Goal: Information Seeking & Learning: Check status

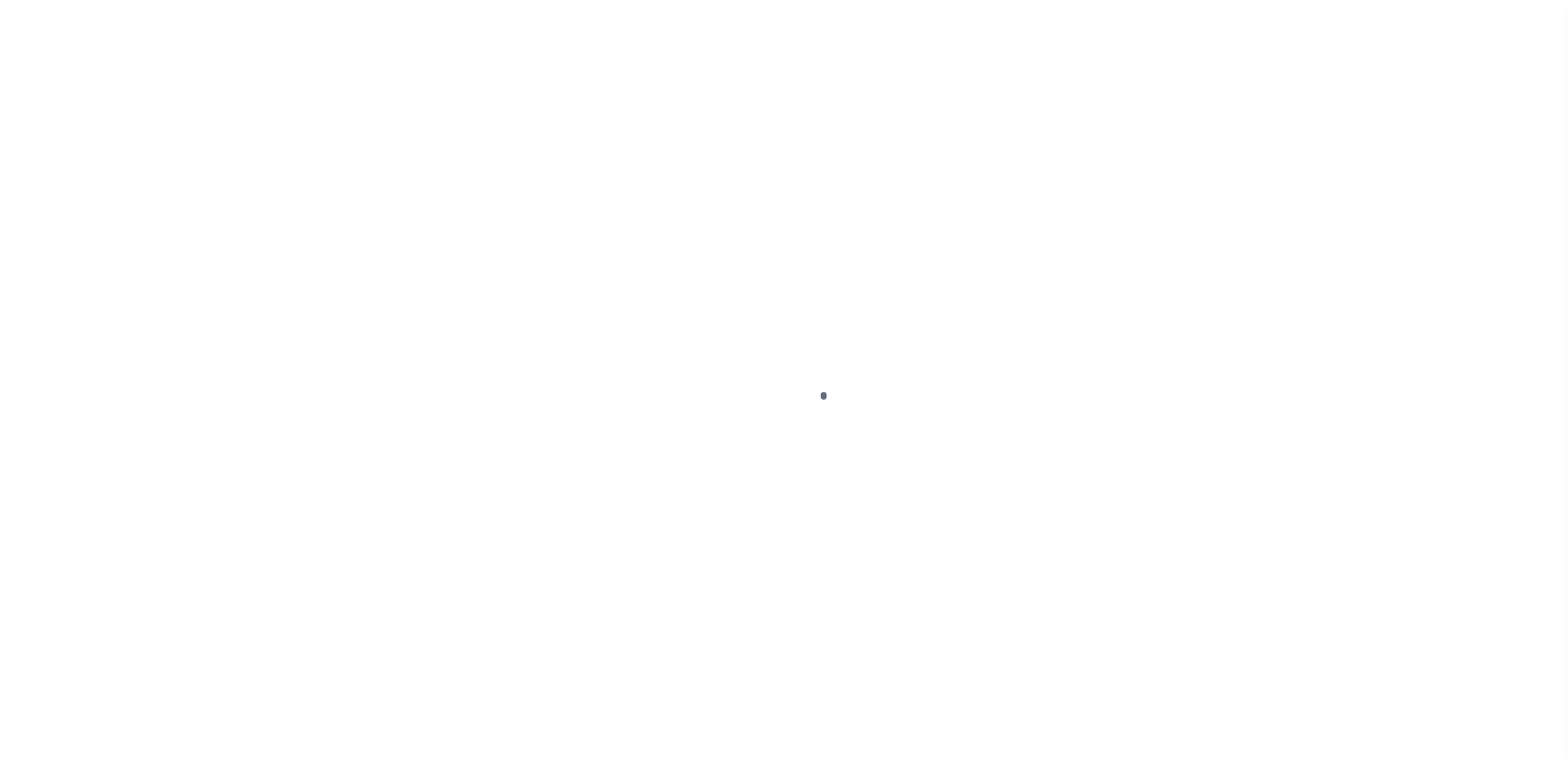
scroll to position [41, 0]
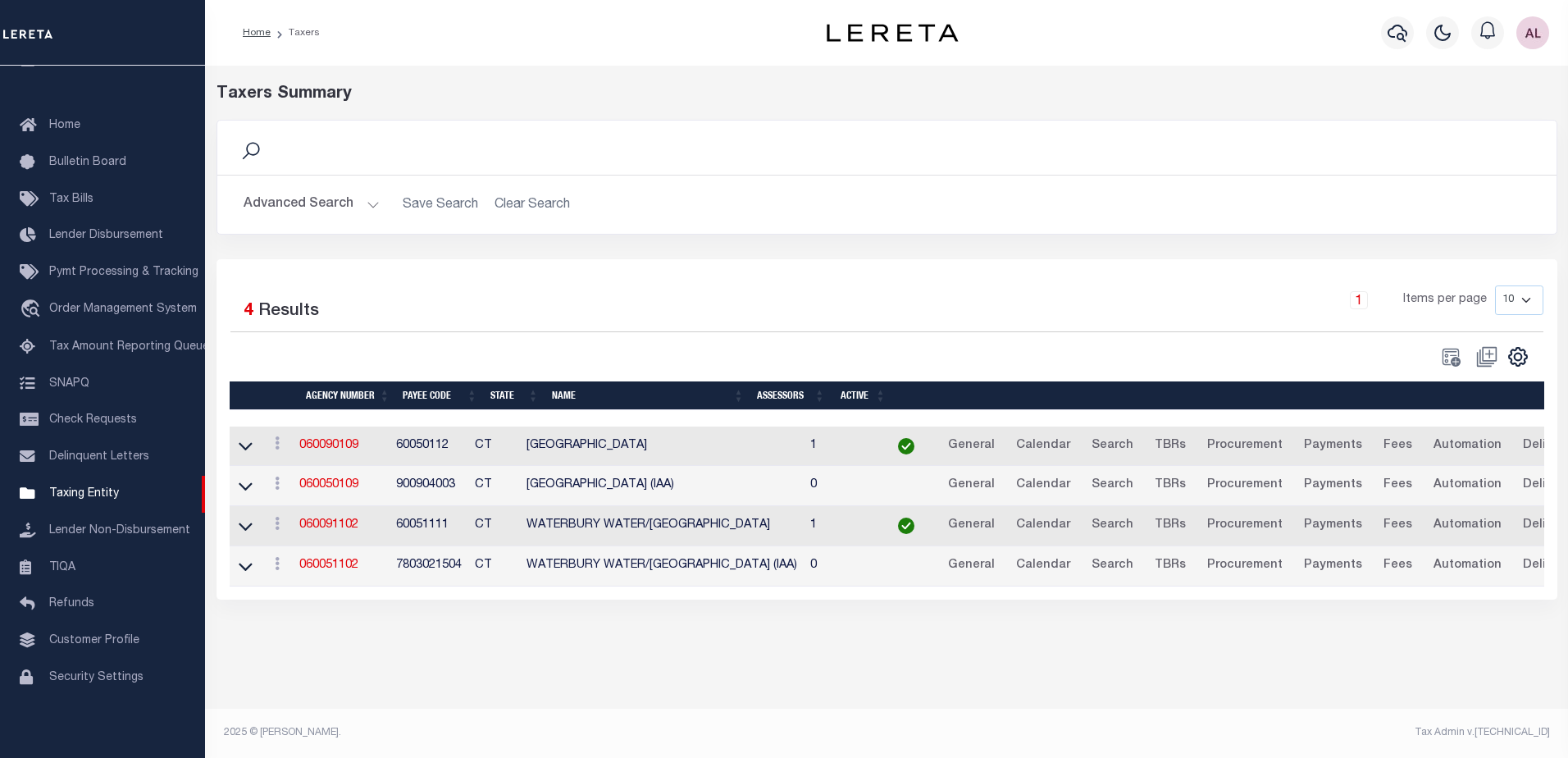
click at [370, 204] on button "Advanced Search" at bounding box center [311, 204] width 136 height 32
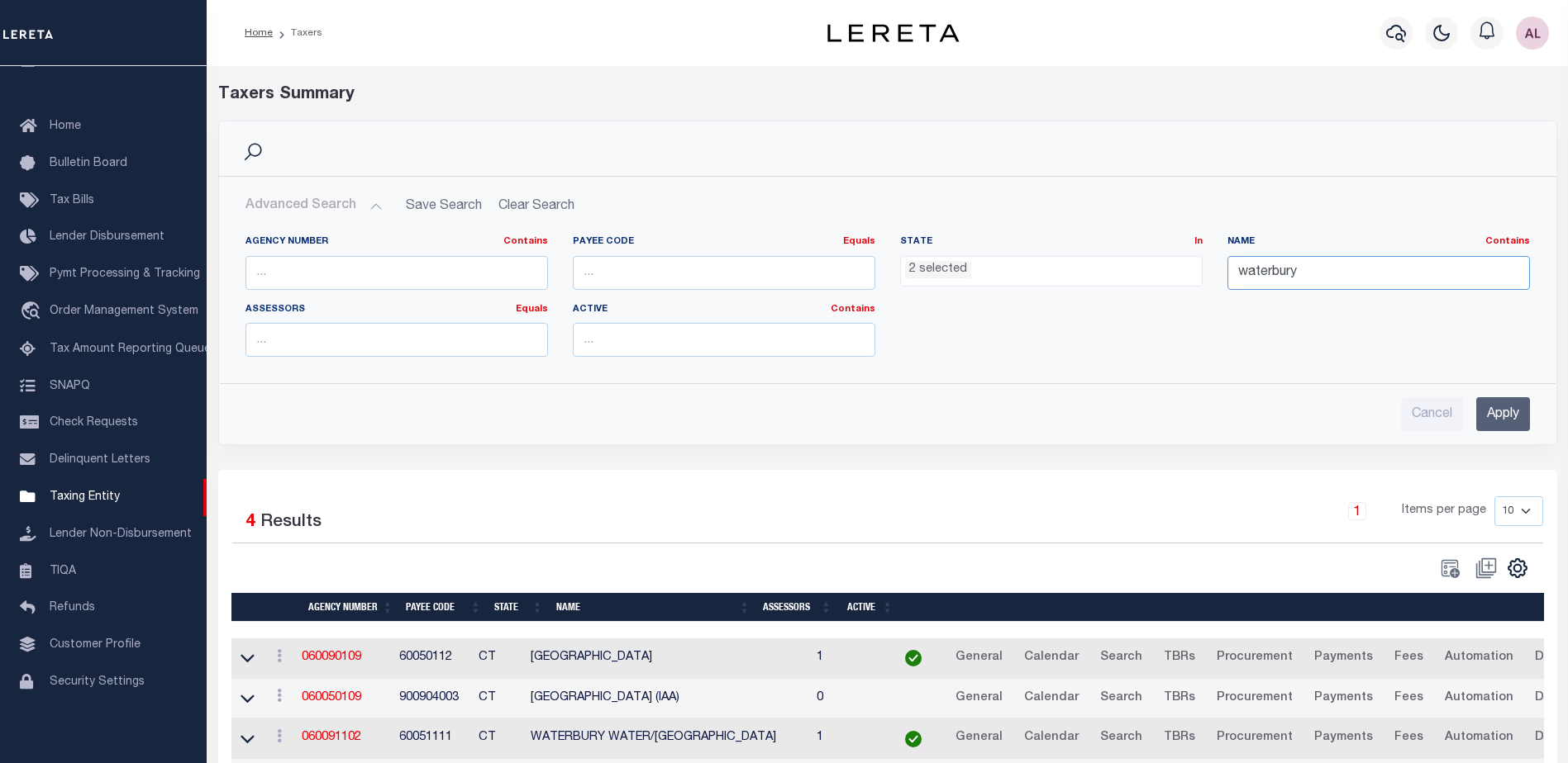
drag, startPoint x: 1296, startPoint y: 275, endPoint x: 1210, endPoint y: 271, distance: 86.1
click at [1210, 271] on div "Agency Number Contains Contains Is Payee Code Equals Equals Is Not Equal To Is …" at bounding box center [887, 303] width 1309 height 135
click at [941, 276] on li "2 selected" at bounding box center [938, 271] width 66 height 19
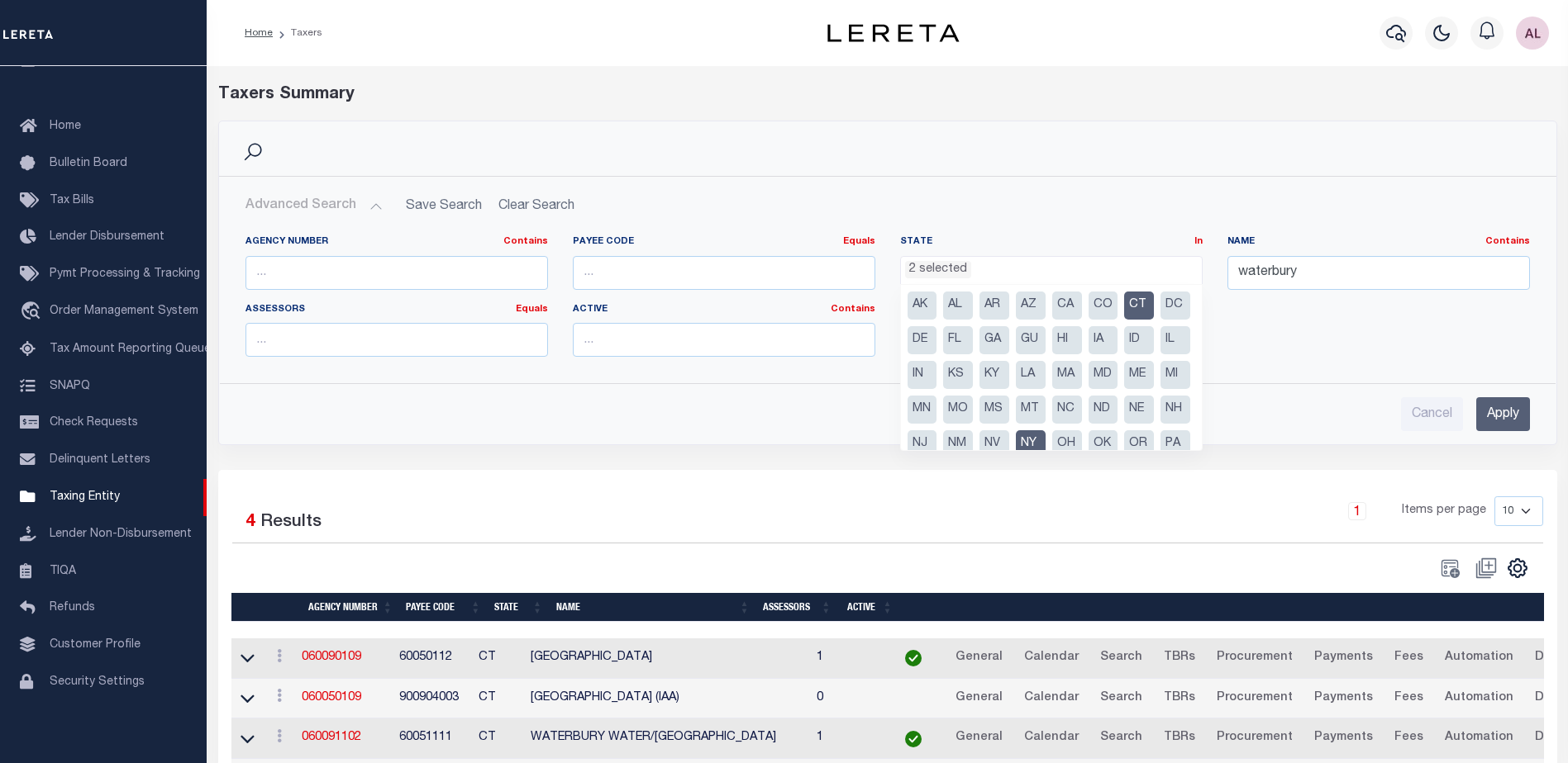
click at [1130, 306] on li "CT" at bounding box center [1138, 305] width 30 height 28
select select "NY"
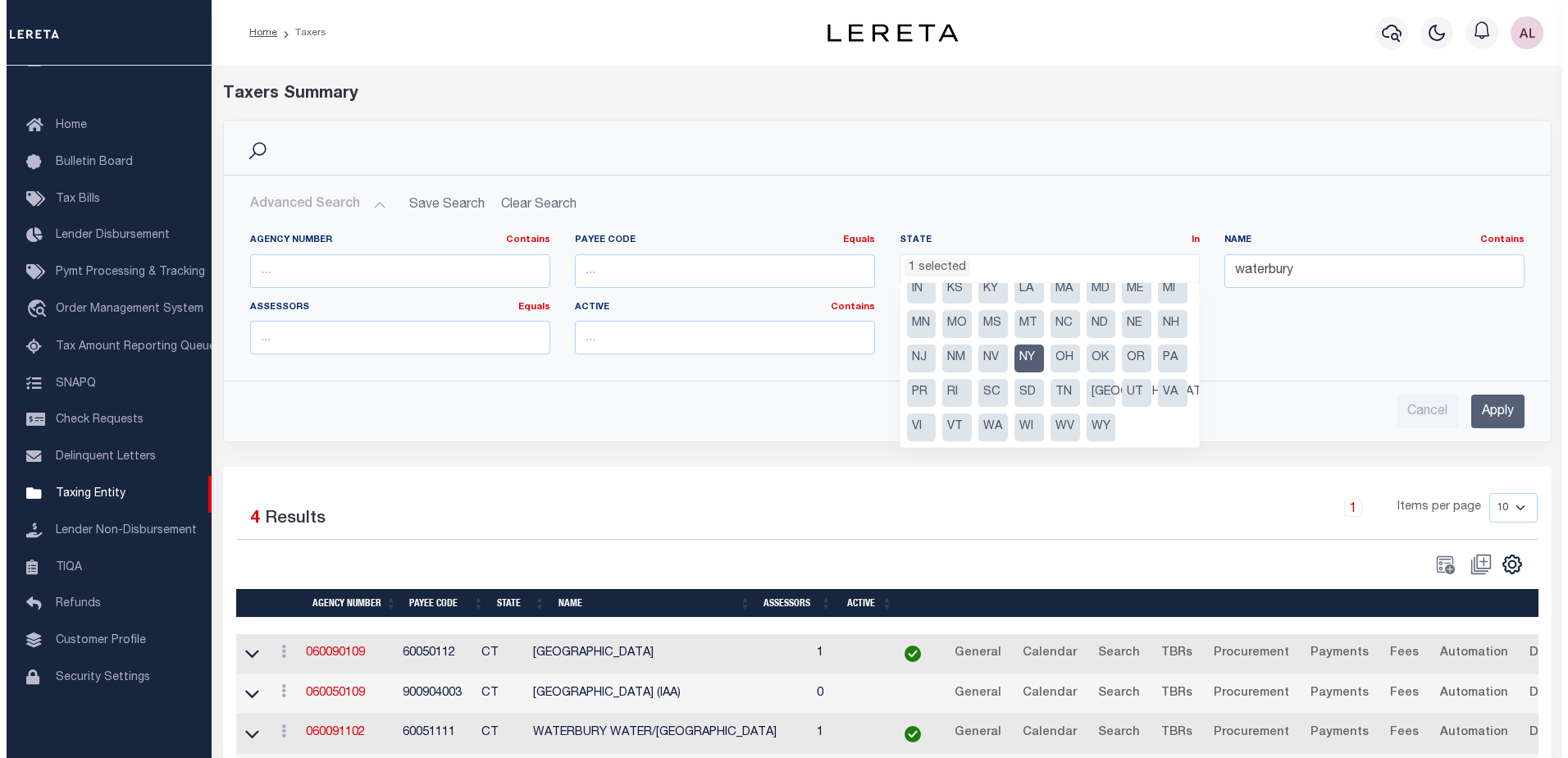
scroll to position [117, 0]
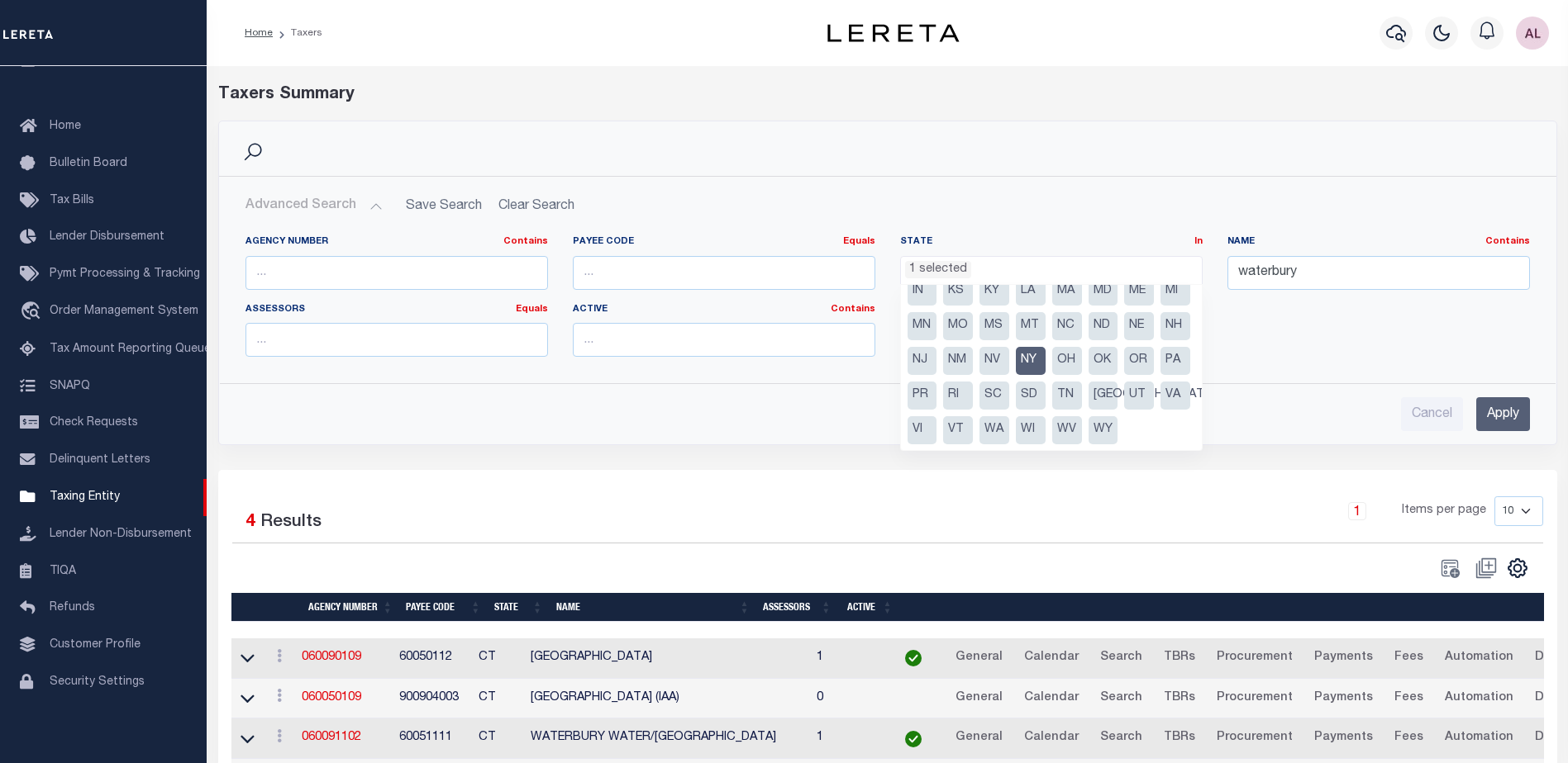
click at [1016, 361] on li "NY" at bounding box center [1030, 360] width 30 height 28
click at [937, 347] on li "NJ" at bounding box center [922, 360] width 30 height 28
select select "NJ"
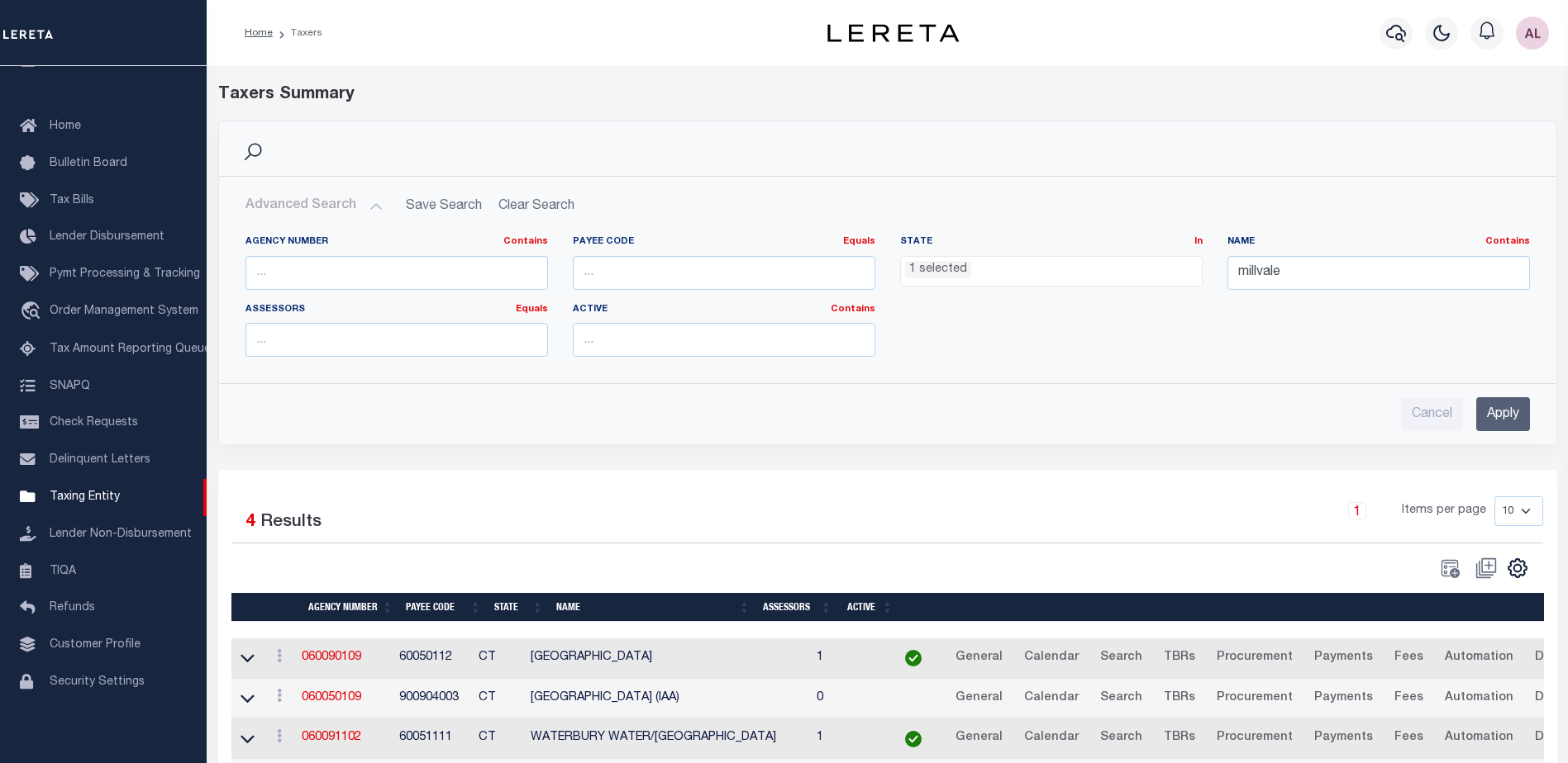
click at [1508, 413] on input "Apply" at bounding box center [1503, 414] width 54 height 34
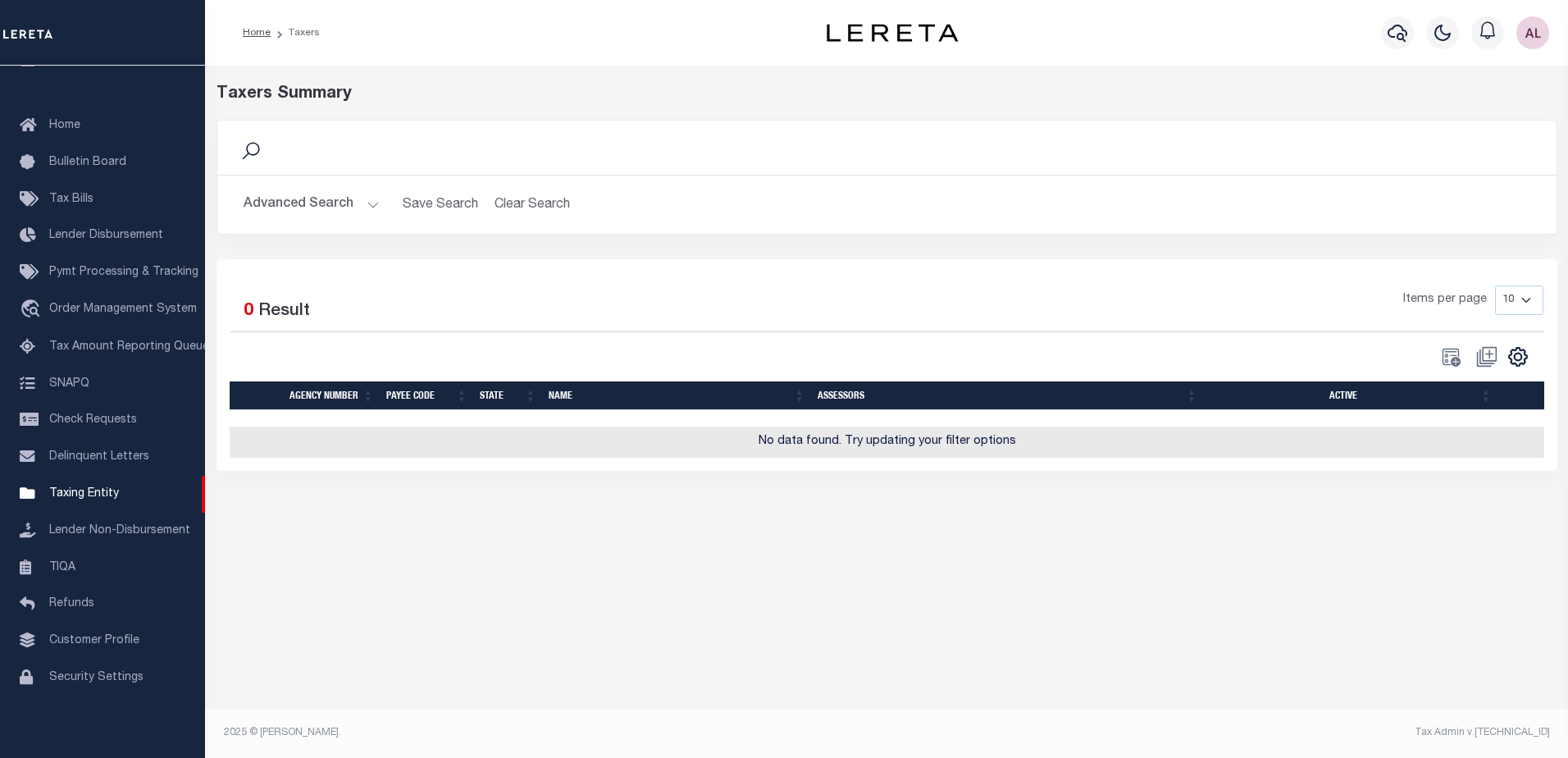
click at [373, 208] on button "Advanced Search" at bounding box center [311, 204] width 136 height 32
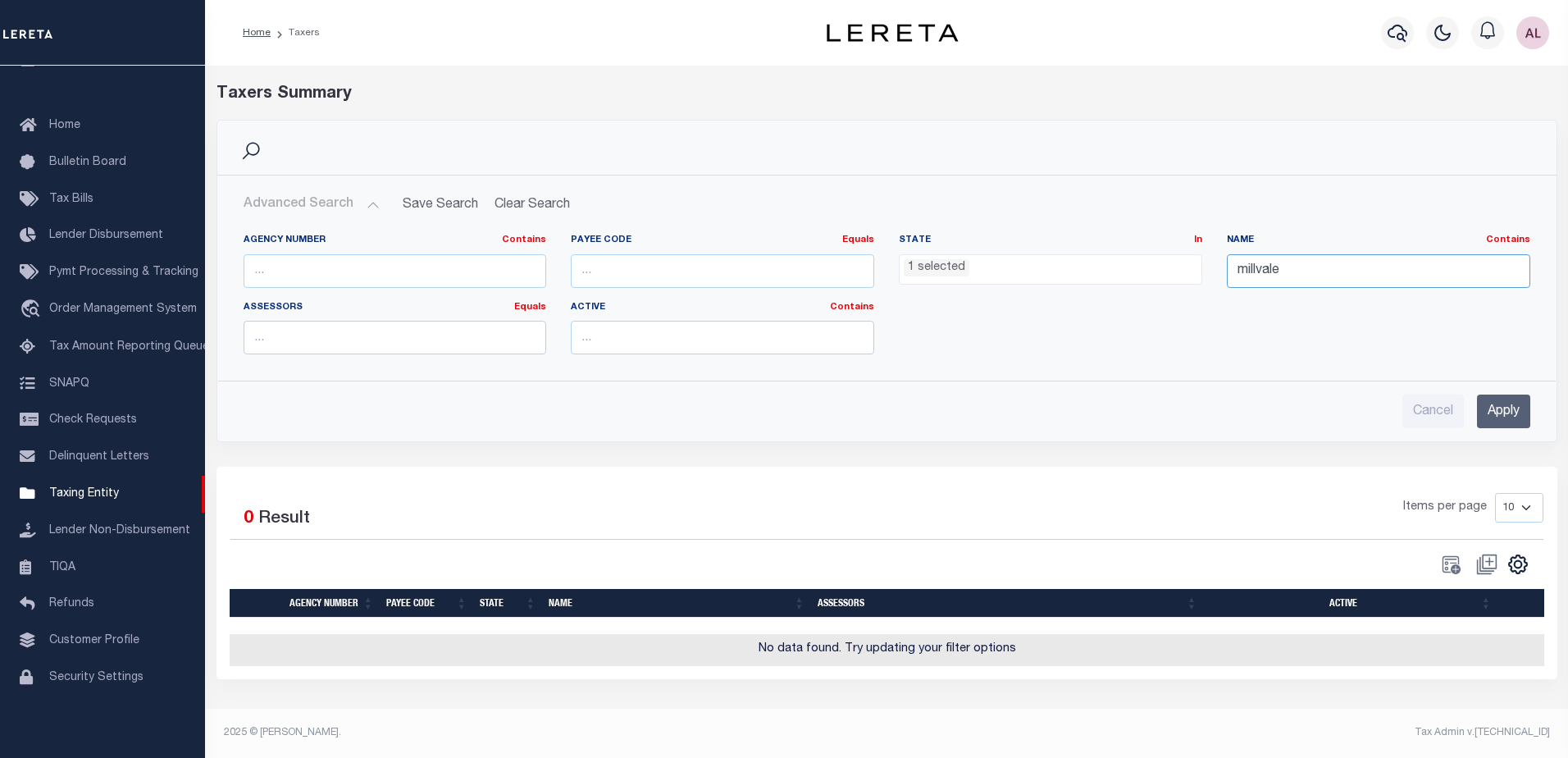
click at [1306, 271] on input "millvale" at bounding box center [1379, 271] width 303 height 34
click at [1267, 271] on input "millvale" at bounding box center [1379, 271] width 303 height 34
type input "millville"
click at [1498, 407] on input "Apply" at bounding box center [1504, 411] width 54 height 34
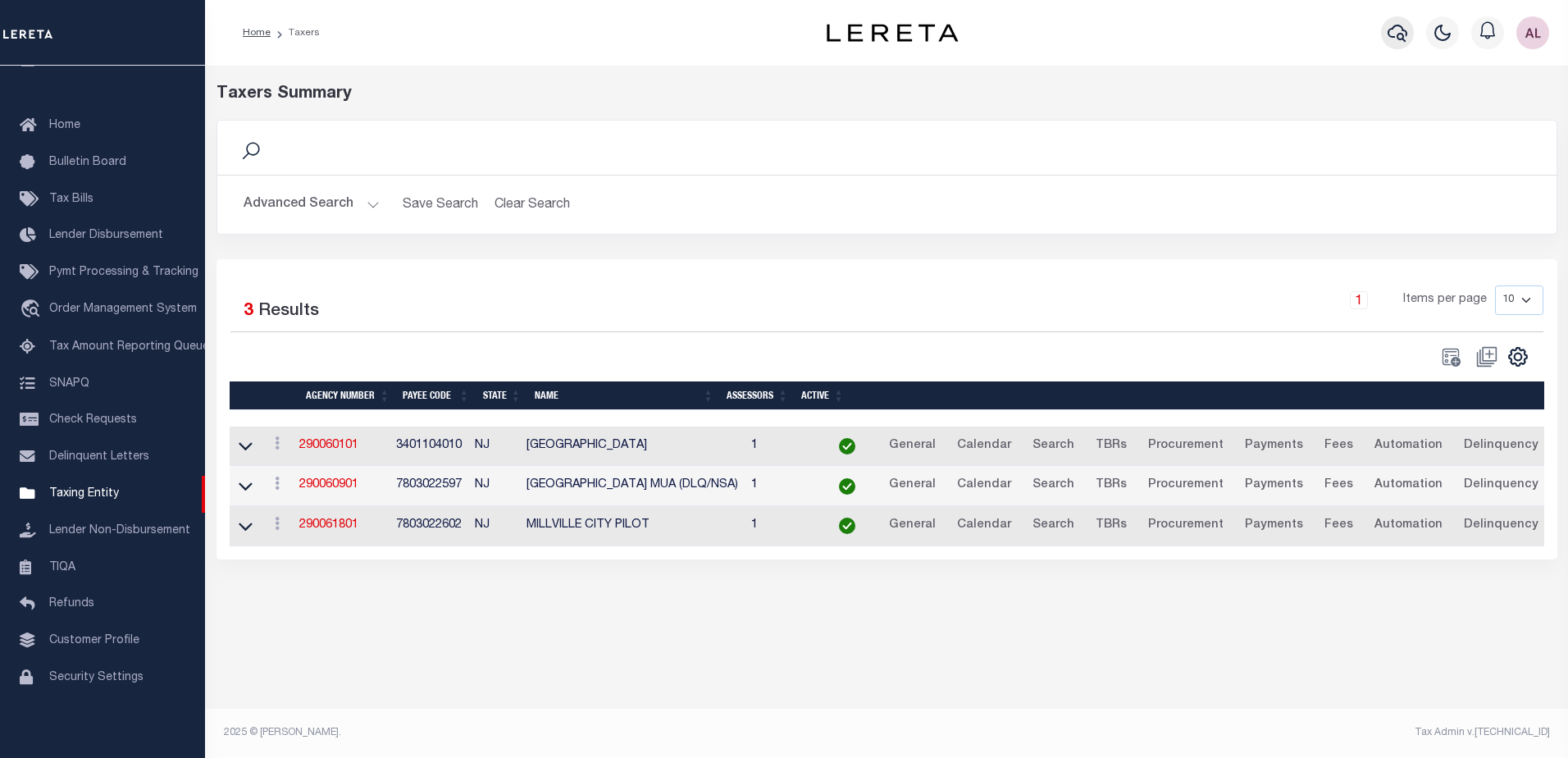
click at [1392, 45] on button "button" at bounding box center [1397, 33] width 33 height 33
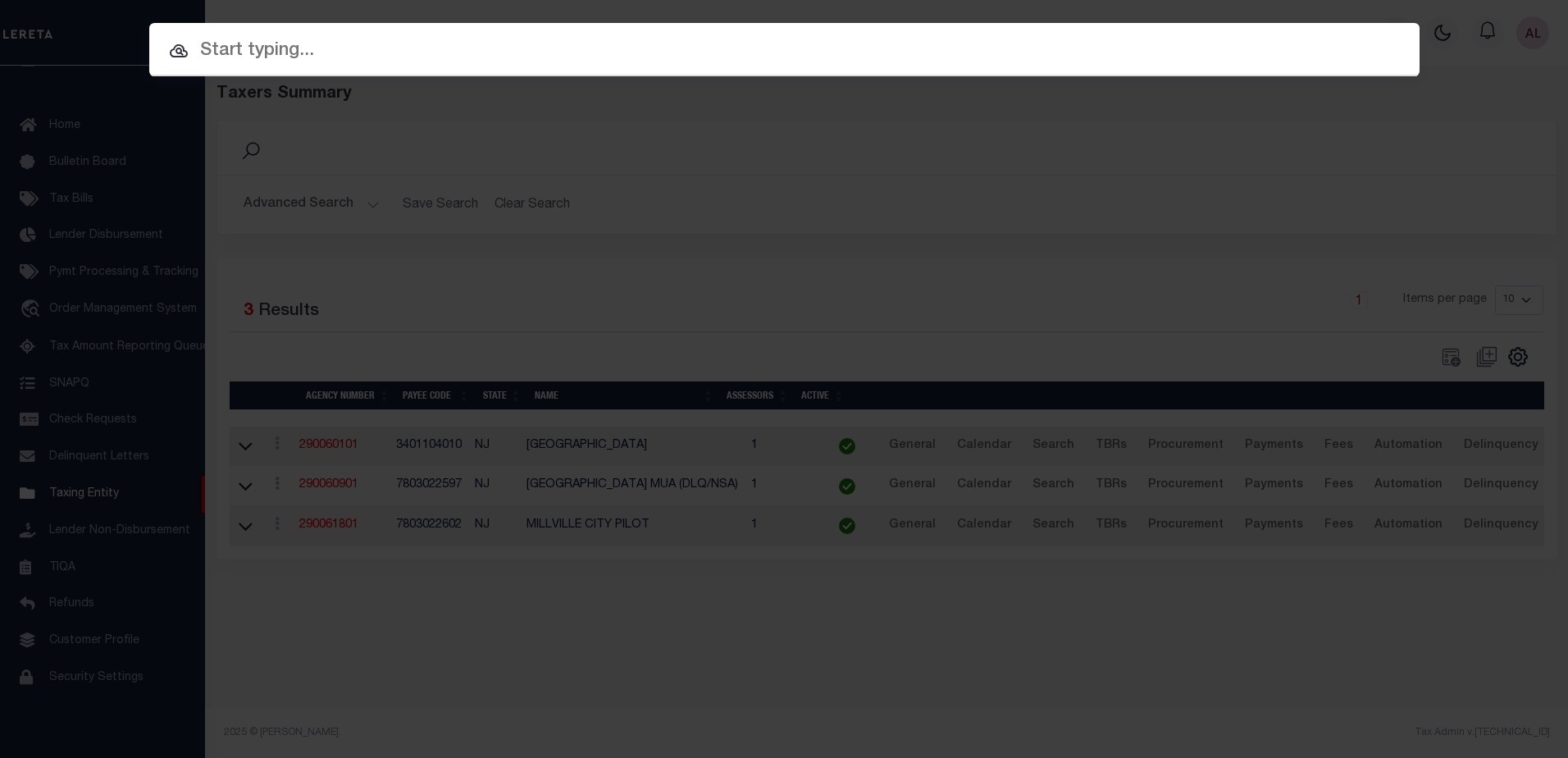
click at [360, 44] on input "text" at bounding box center [784, 51] width 1271 height 28
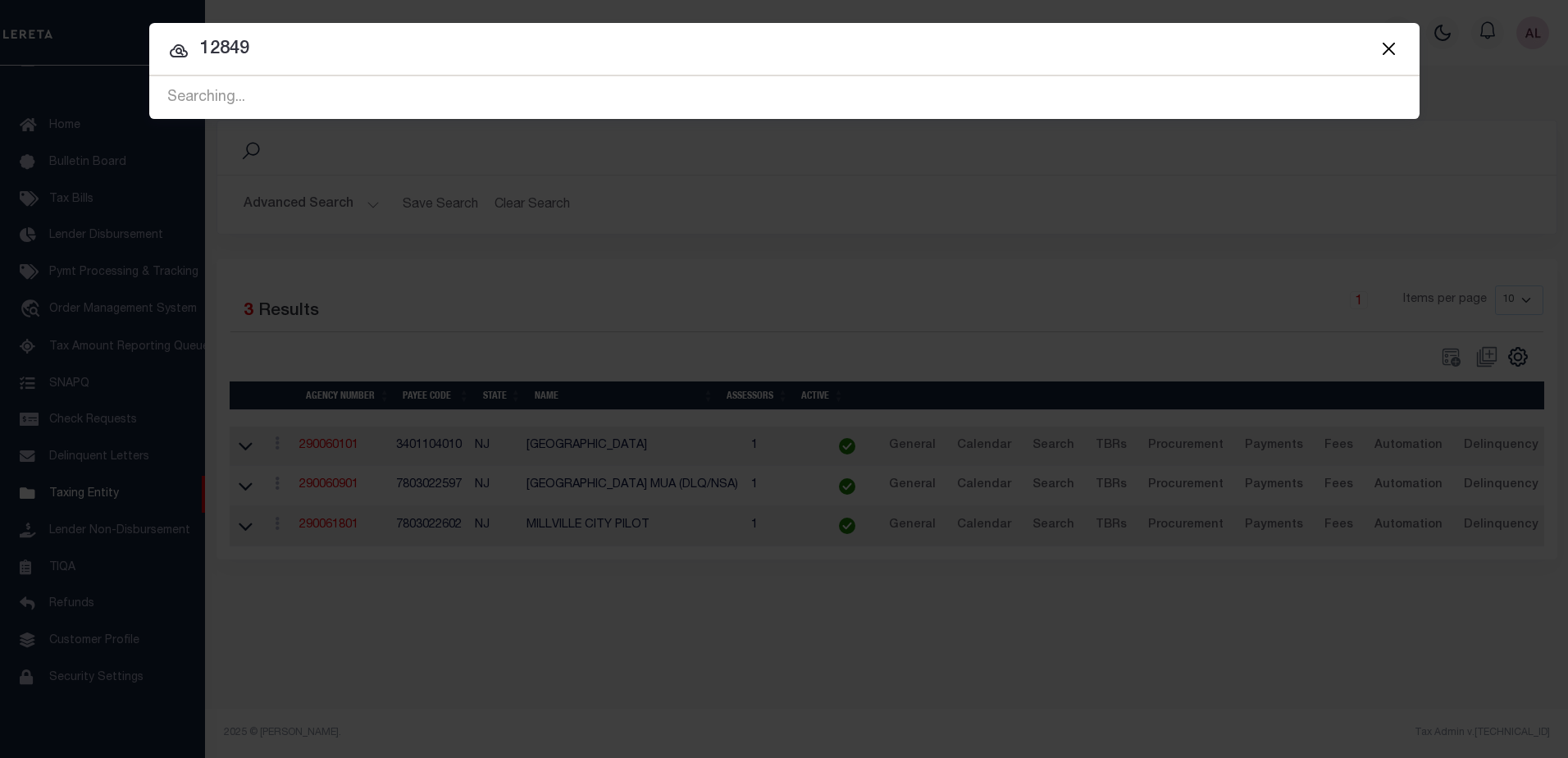
type input "12849"
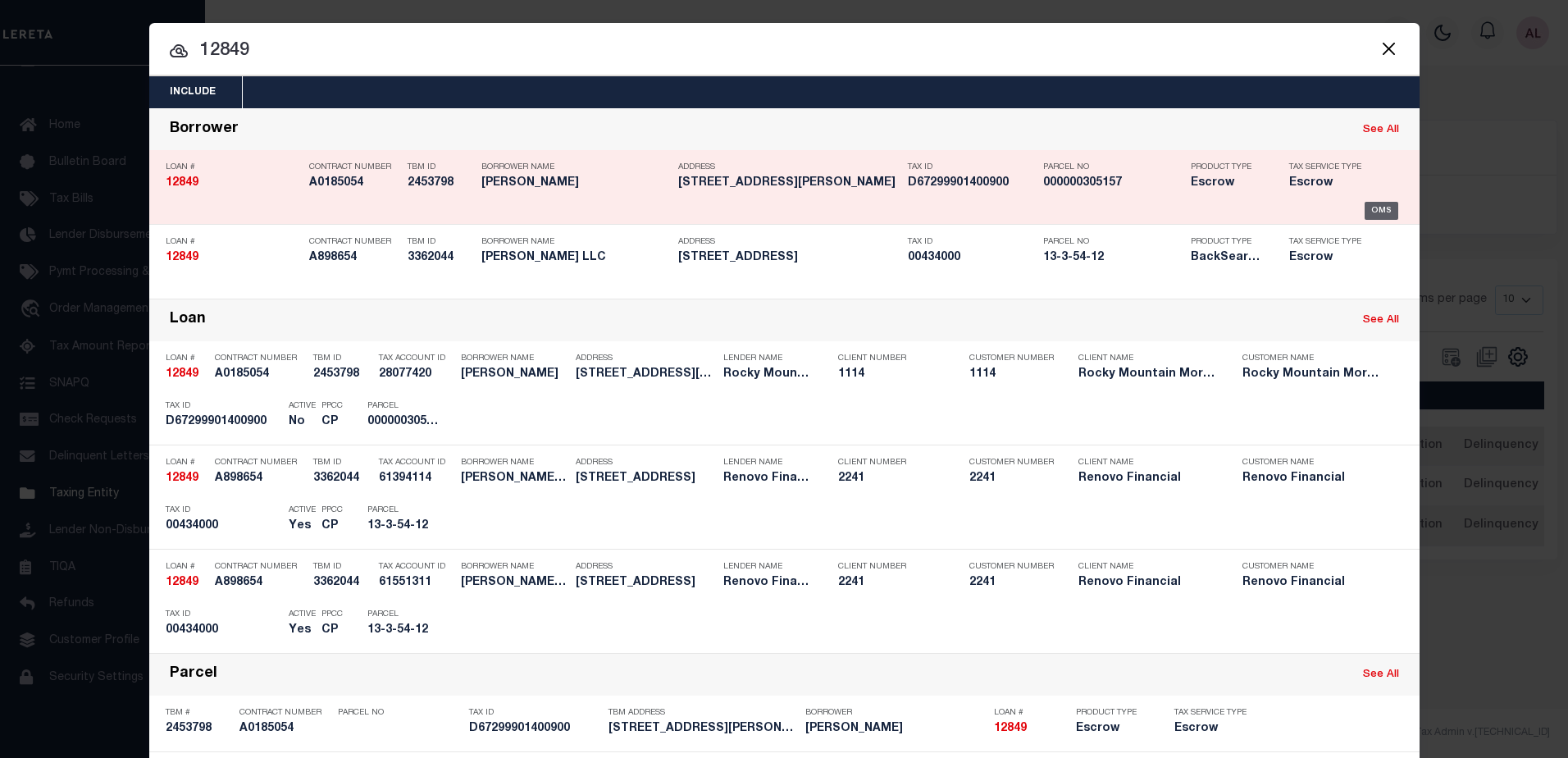
click at [1378, 213] on div "OMS" at bounding box center [1381, 211] width 33 height 18
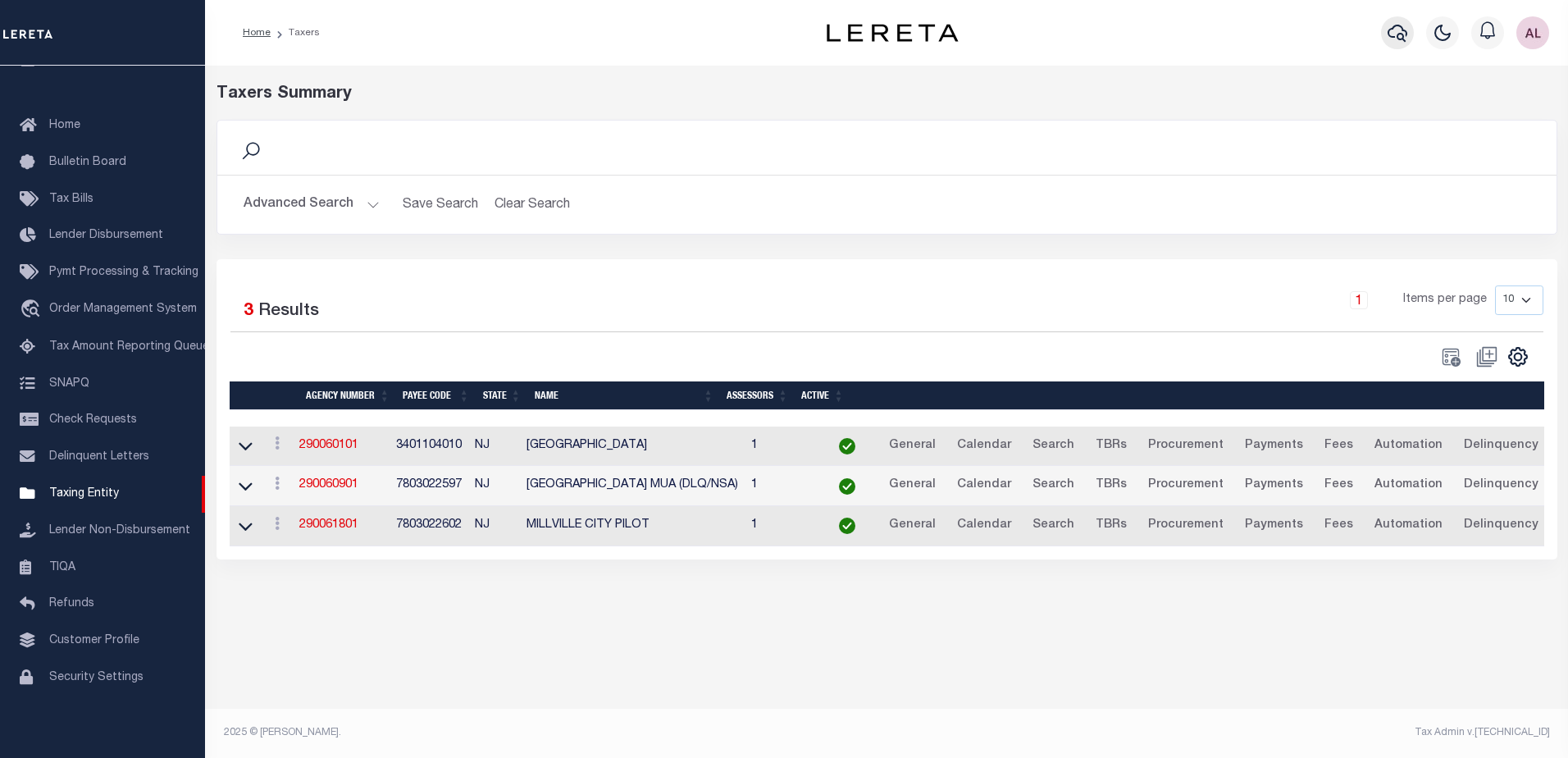
click at [1400, 33] on icon "button" at bounding box center [1398, 33] width 20 height 20
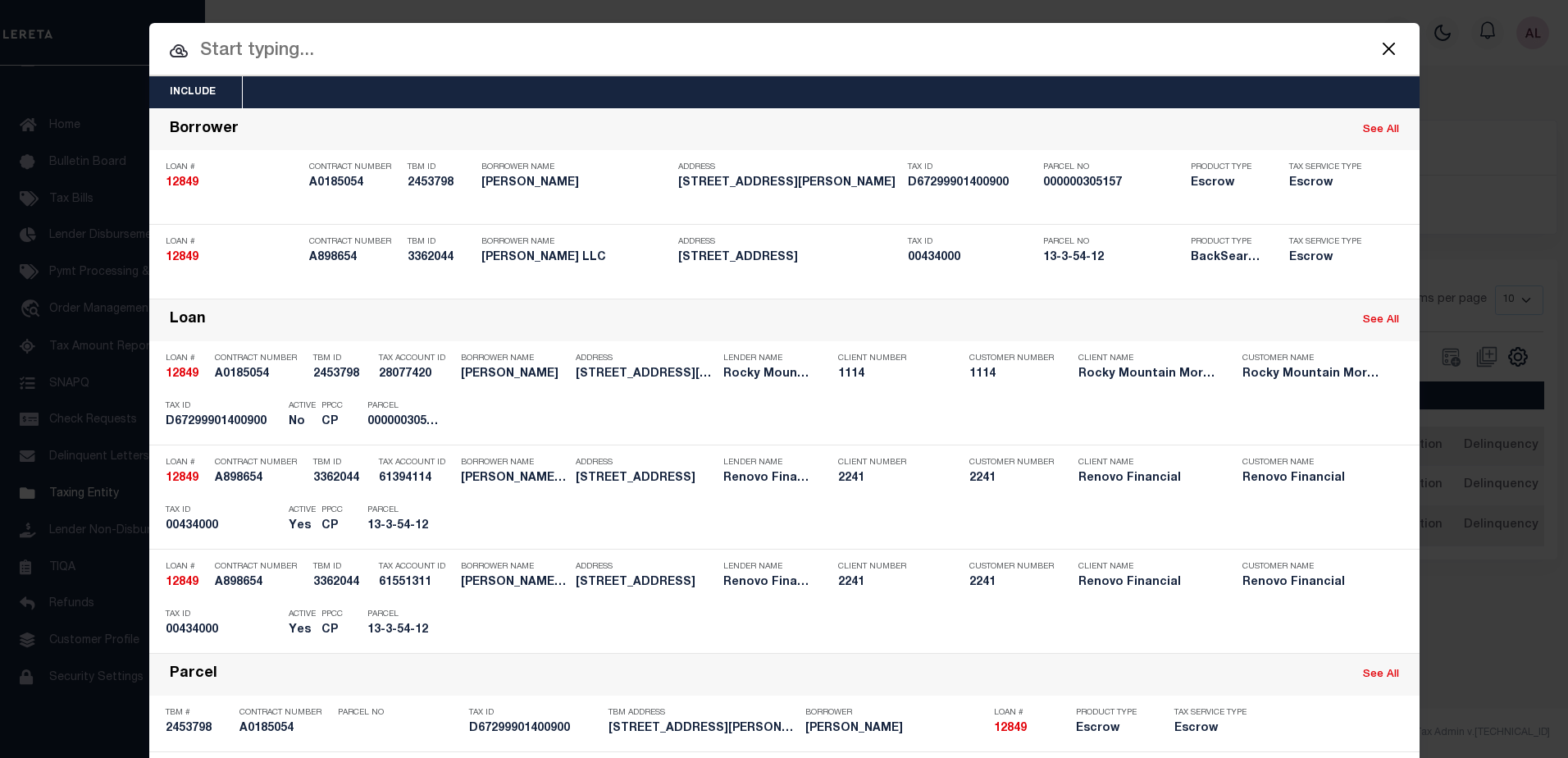
click at [346, 48] on input "text" at bounding box center [784, 51] width 1271 height 28
click at [601, 40] on input "text" at bounding box center [784, 51] width 1271 height 28
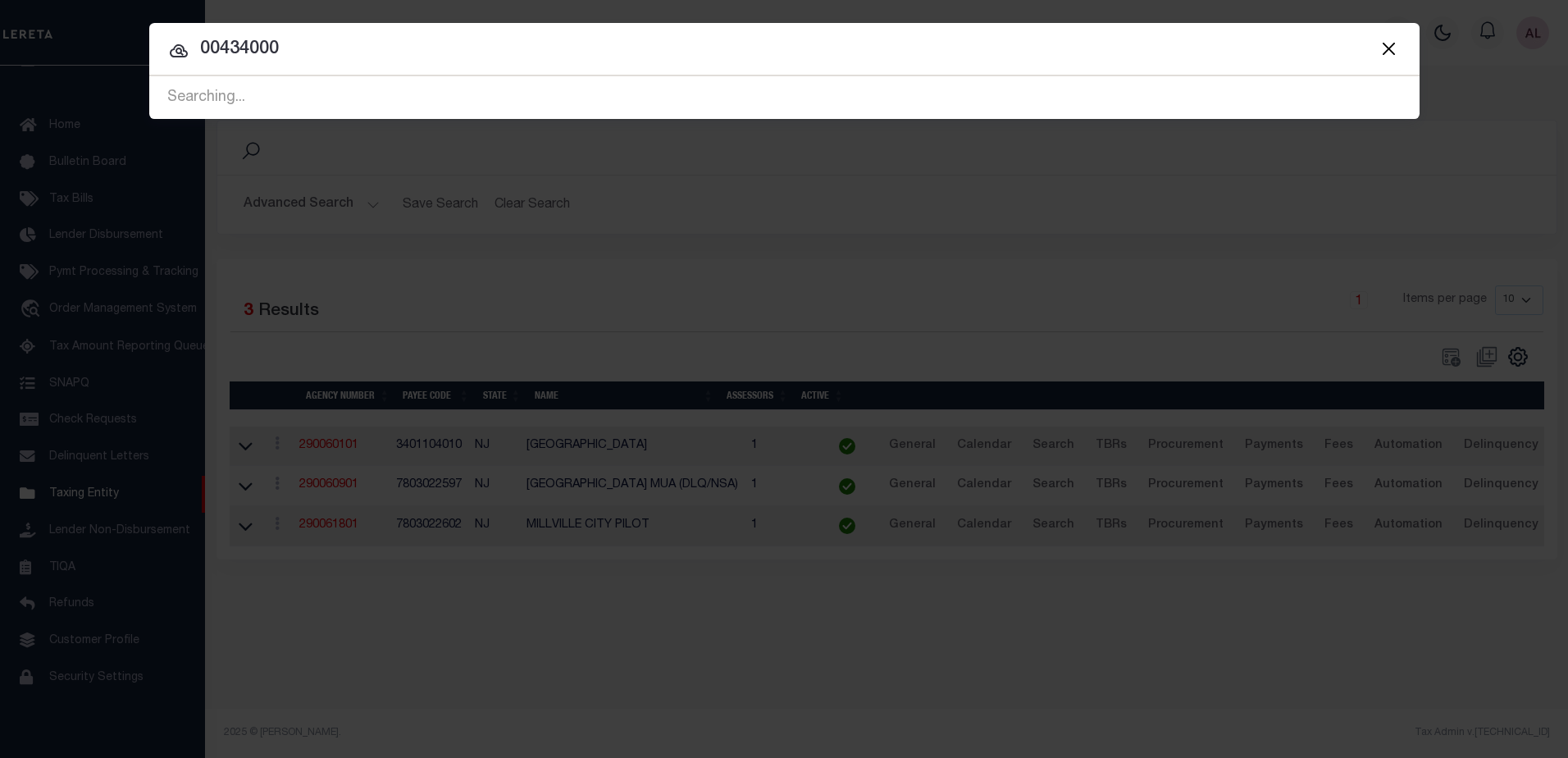
type input "00434000"
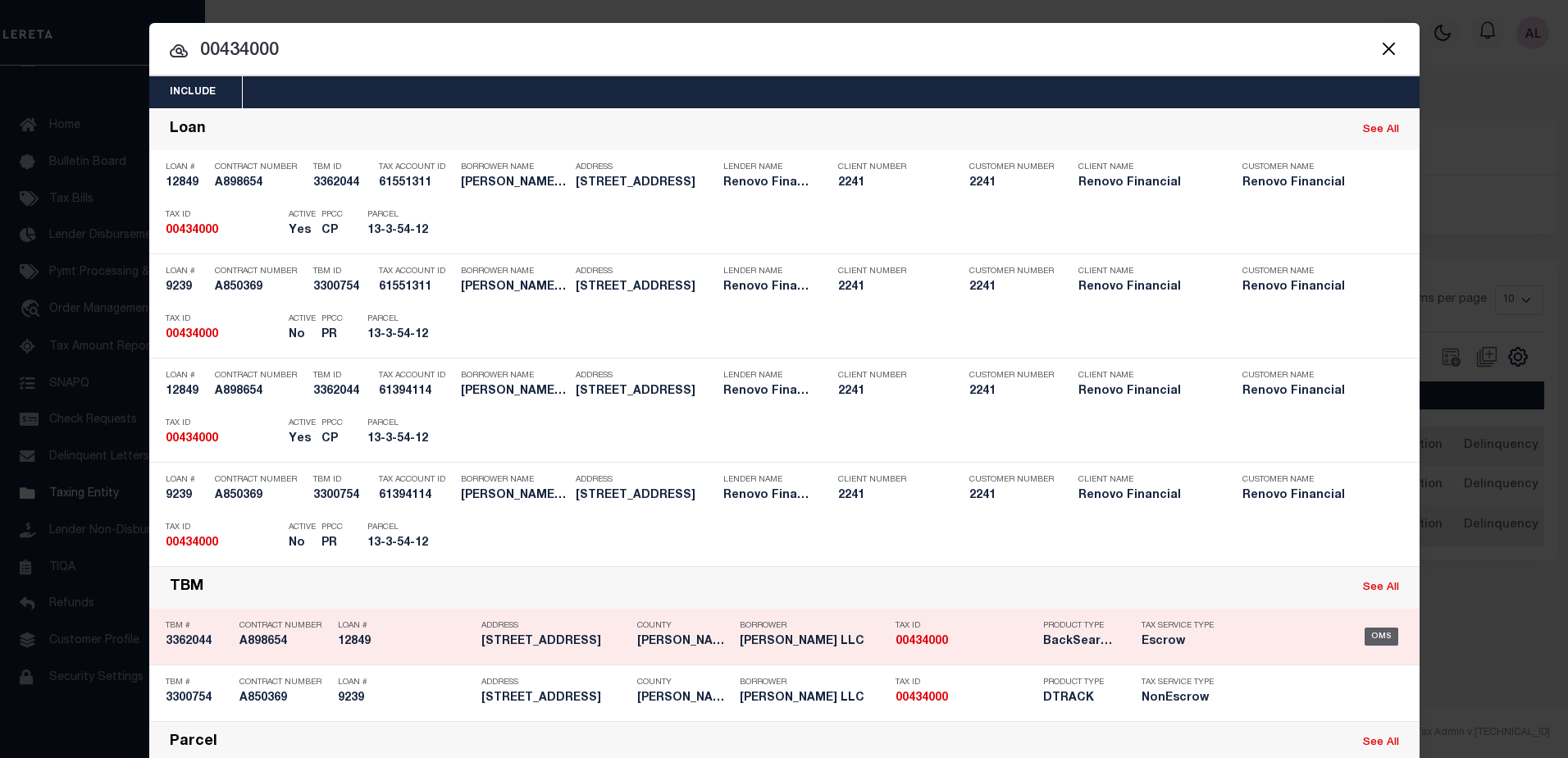
click at [1378, 635] on div "OMS" at bounding box center [1381, 637] width 33 height 18
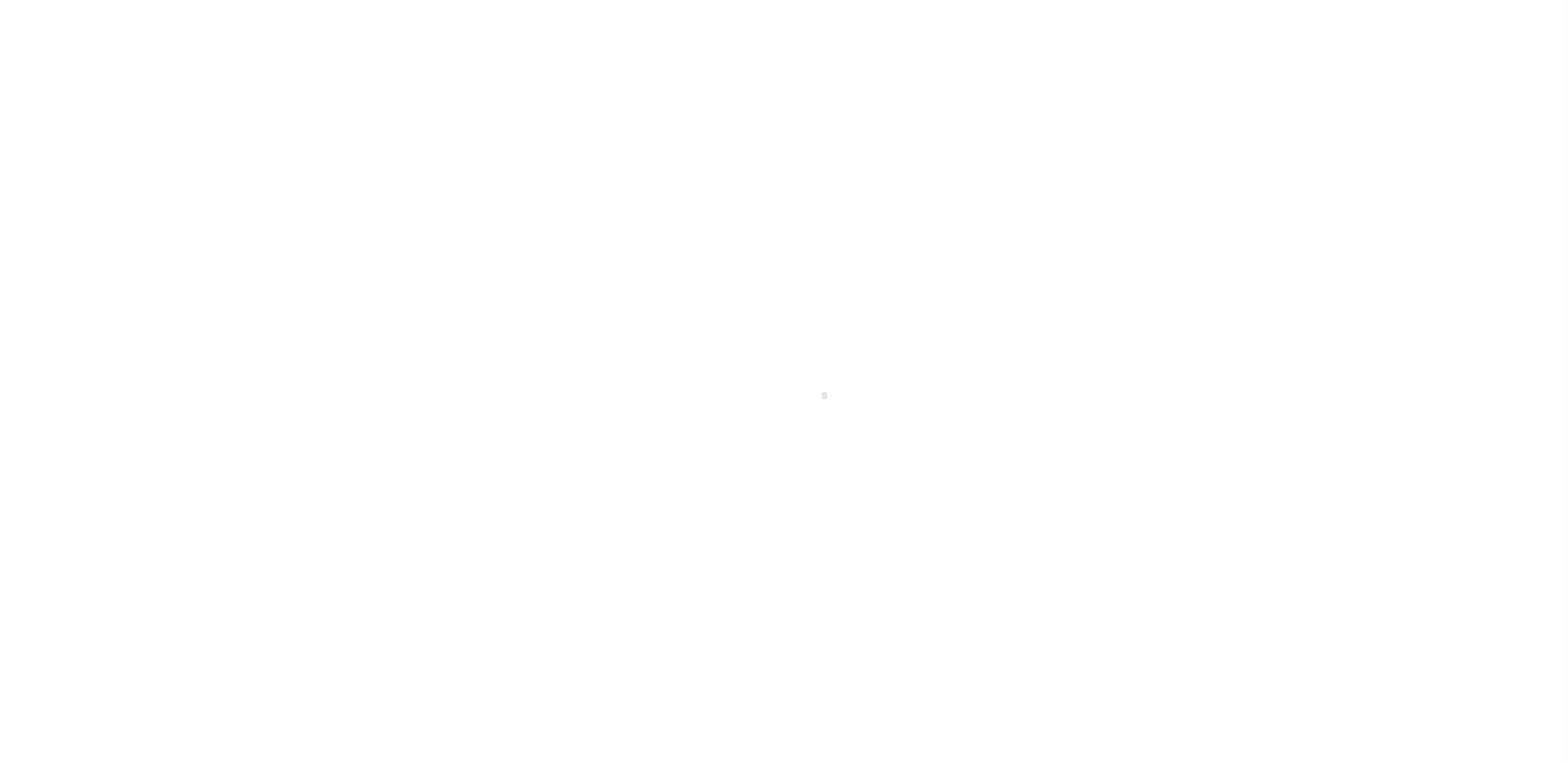
select select "False"
select select "10"
select select "Escrow"
type input "[STREET_ADDRESS][PERSON_NAME]"
select select
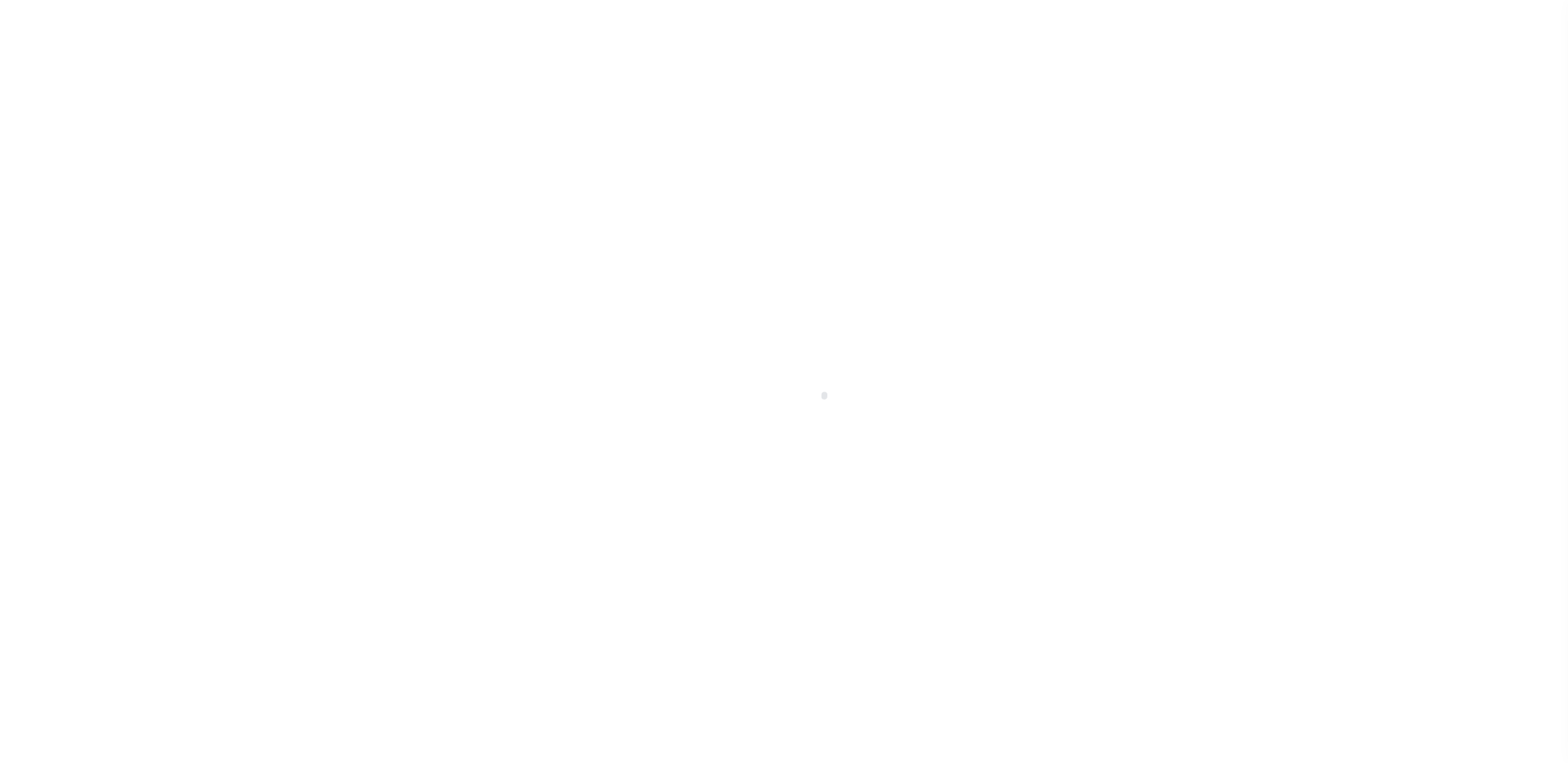
type input "EL PASO, TX 79924"
type input "TX"
select select
type textarea "LOT 3, BLOCK 14 DOLPHIN TERRACE, UNIT 3"
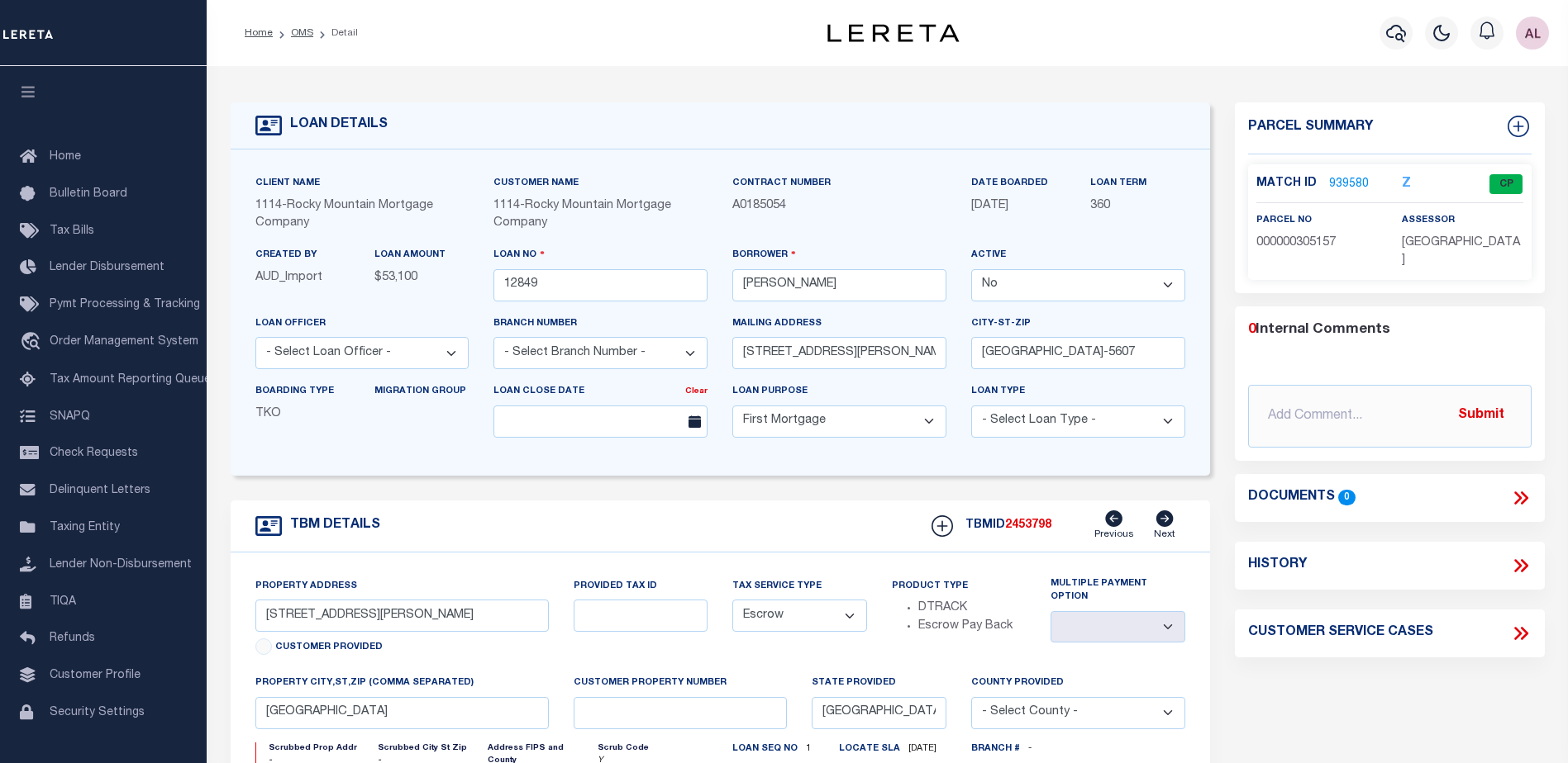
click at [1354, 180] on link "939580" at bounding box center [1348, 185] width 40 height 18
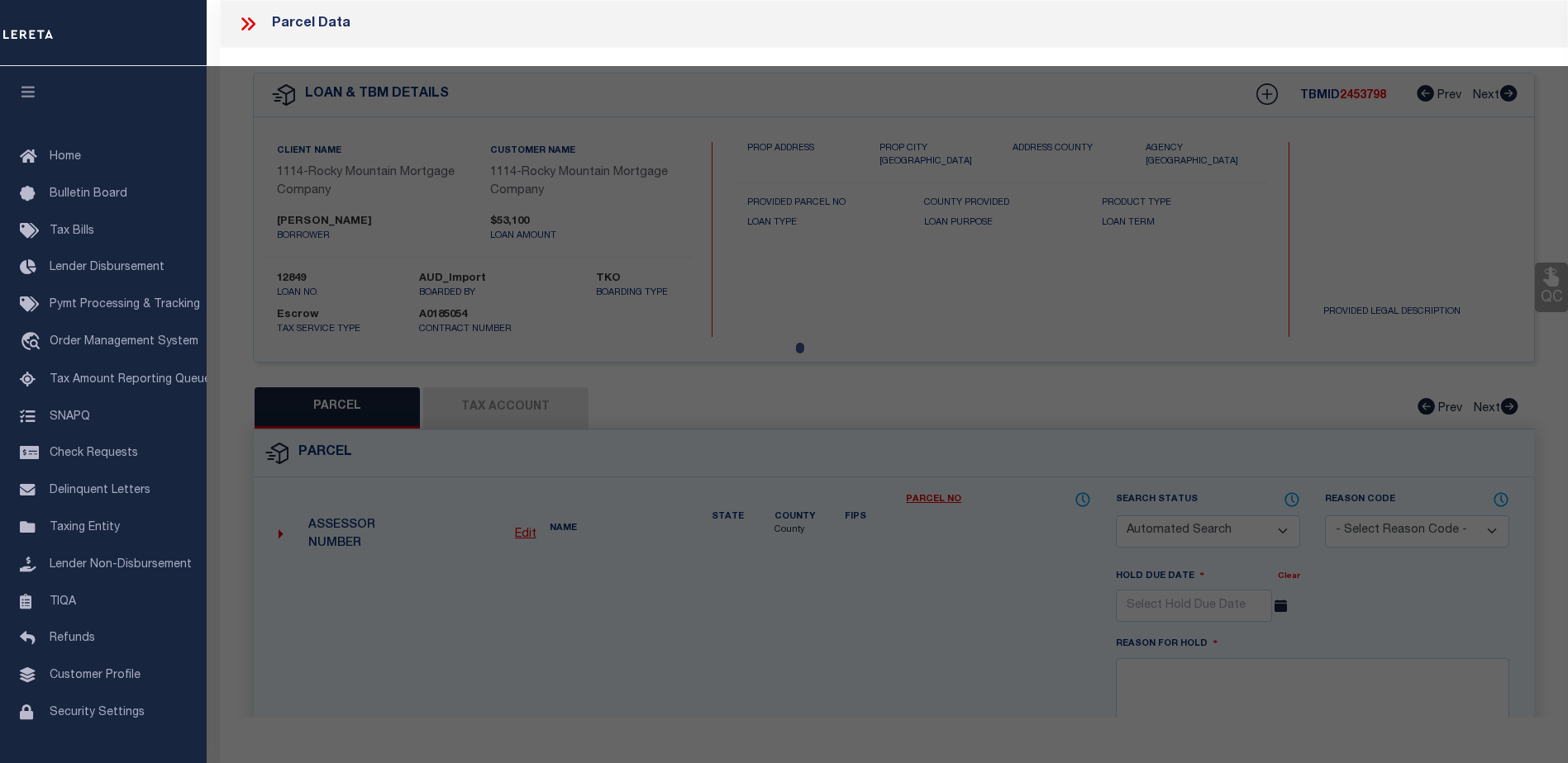
checkbox input "false"
select select "CP"
type input "KIESEL RICK A & DEBORAH J"
type input "D67299901400900"
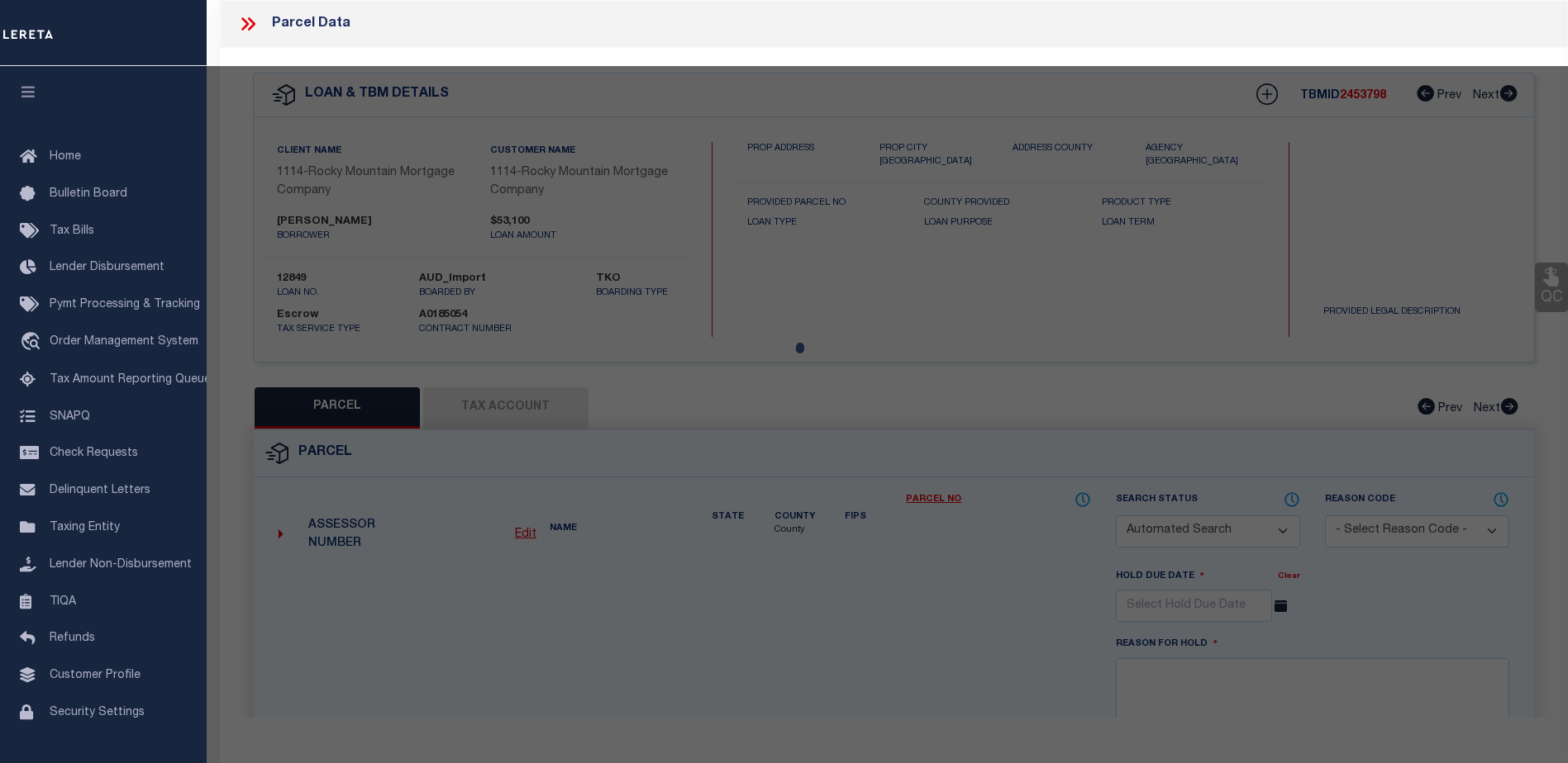
type input "5809 MARLIN DR"
checkbox input "false"
type input "EL PASO TX"
type textarea "14 DOLPHIN TERRACE LOT 3 (6700 SQ FT)"
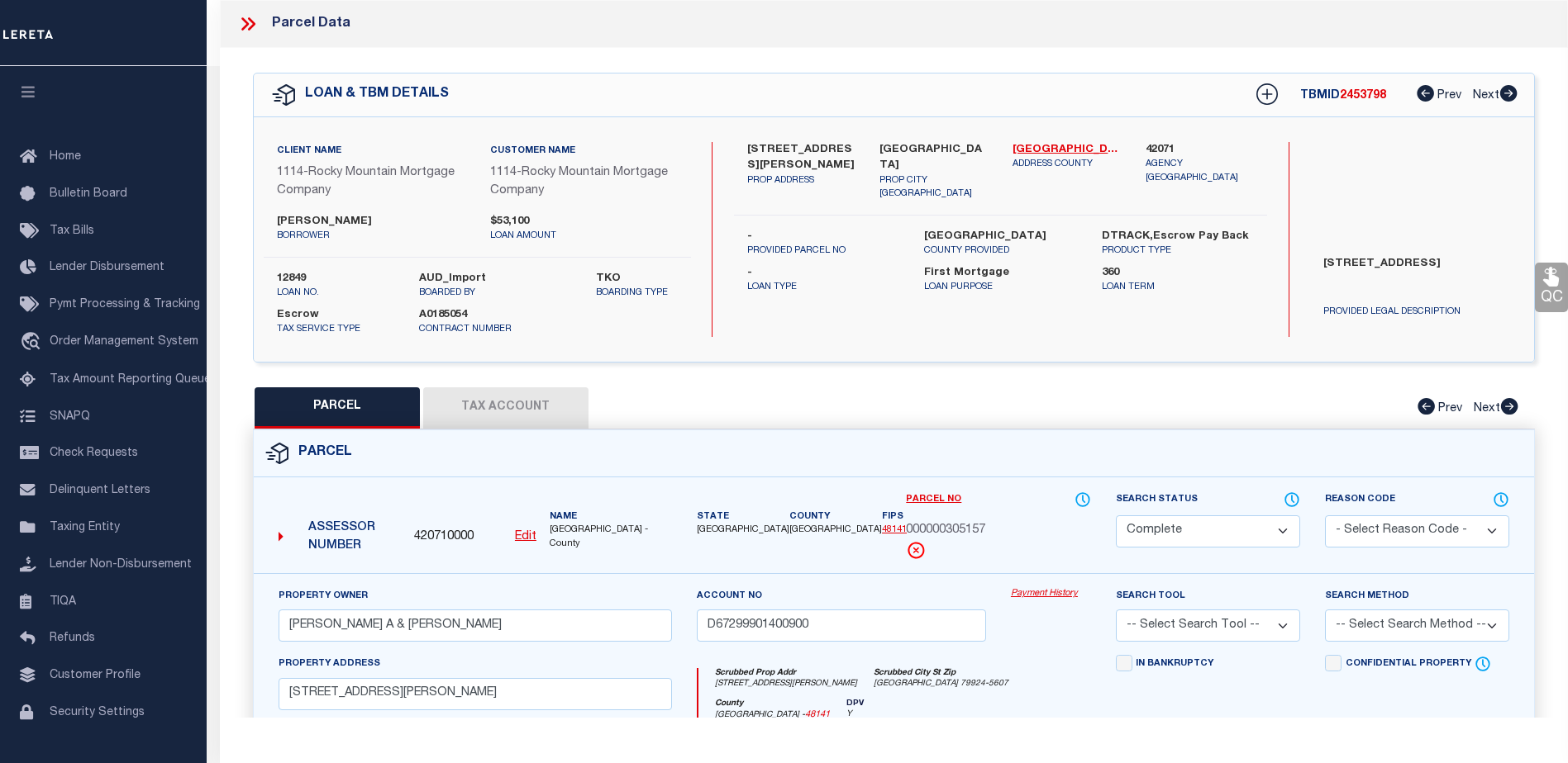
click at [1044, 592] on link "Payment History" at bounding box center [1050, 594] width 80 height 14
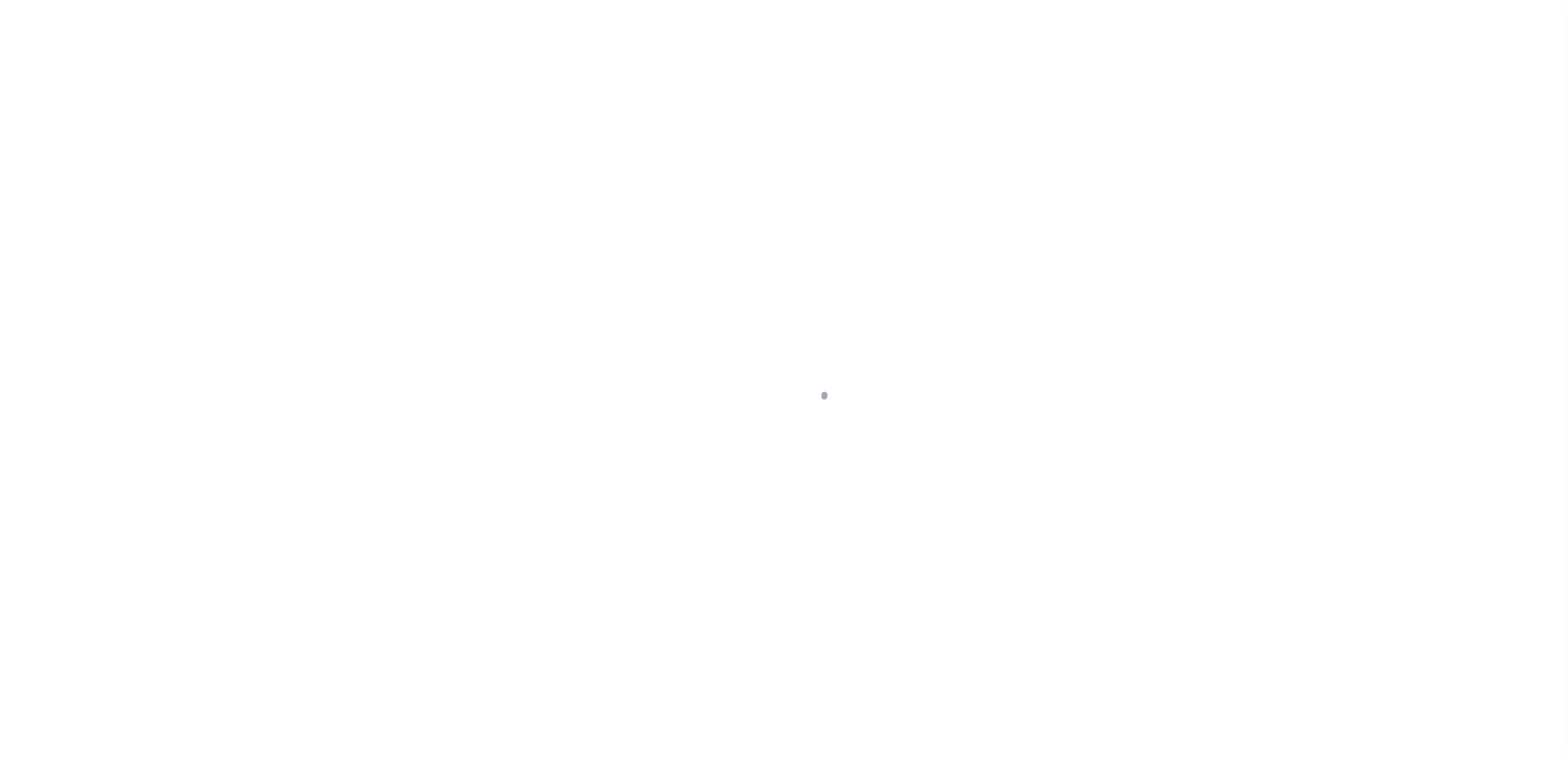
select select "10"
select select "Escrow"
type input "52 Spring Street"
type input "Willimantic, CT 06226"
type input "a0kUS0000035PSH"
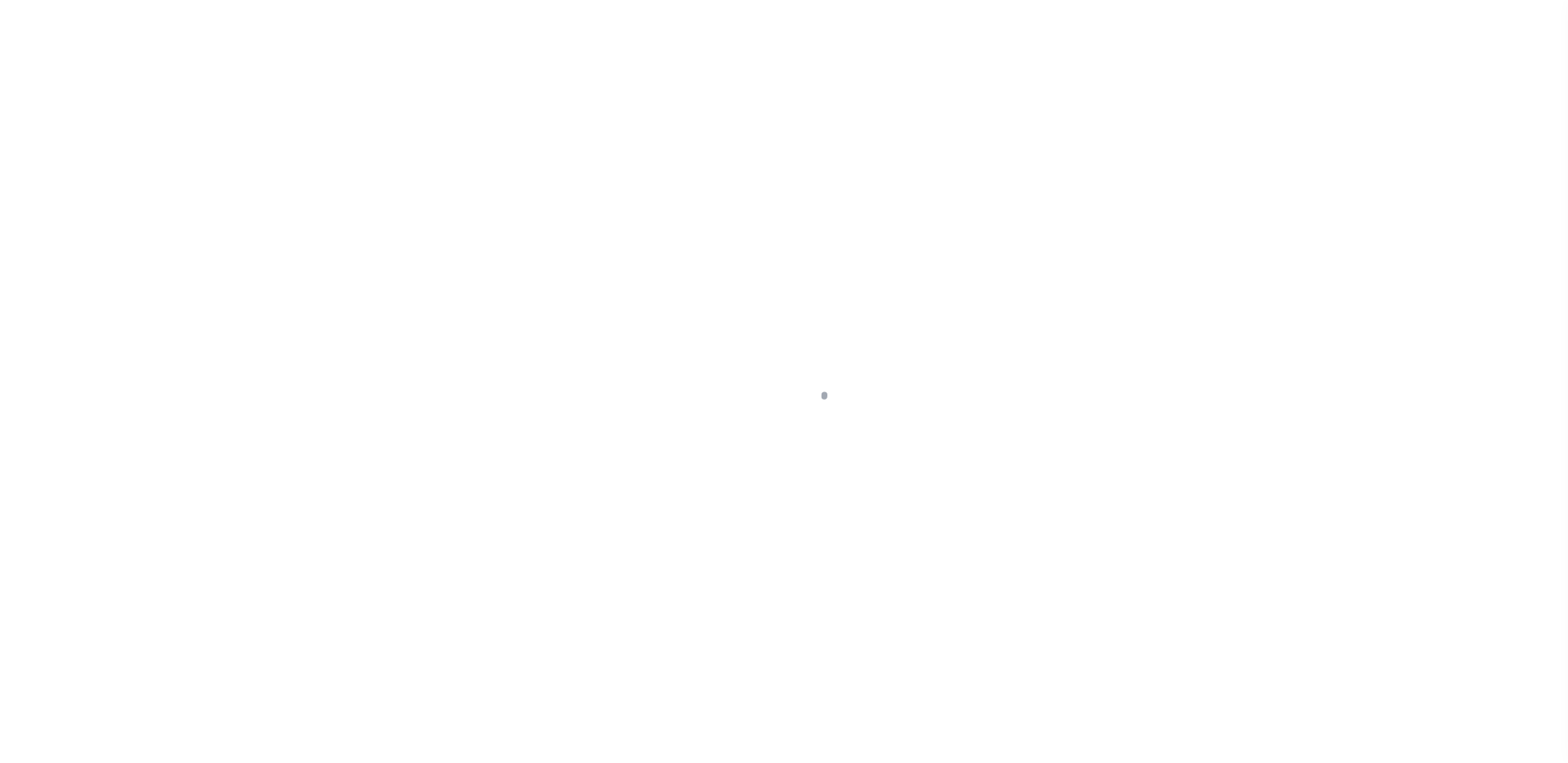
type input "CT"
select select
type textarea "LEGAL REQUIRED"
select select "14701"
select select "25066"
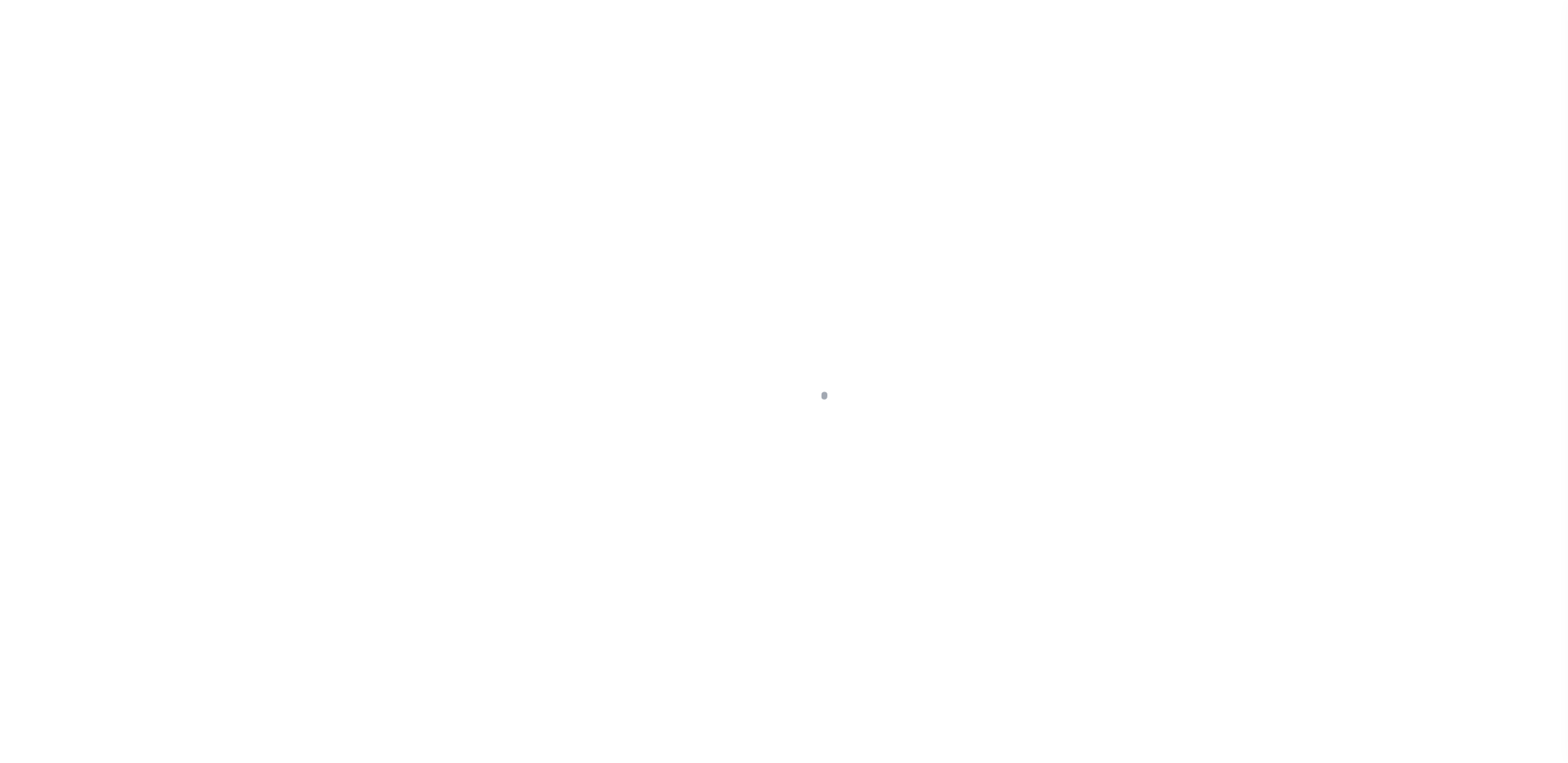
select select
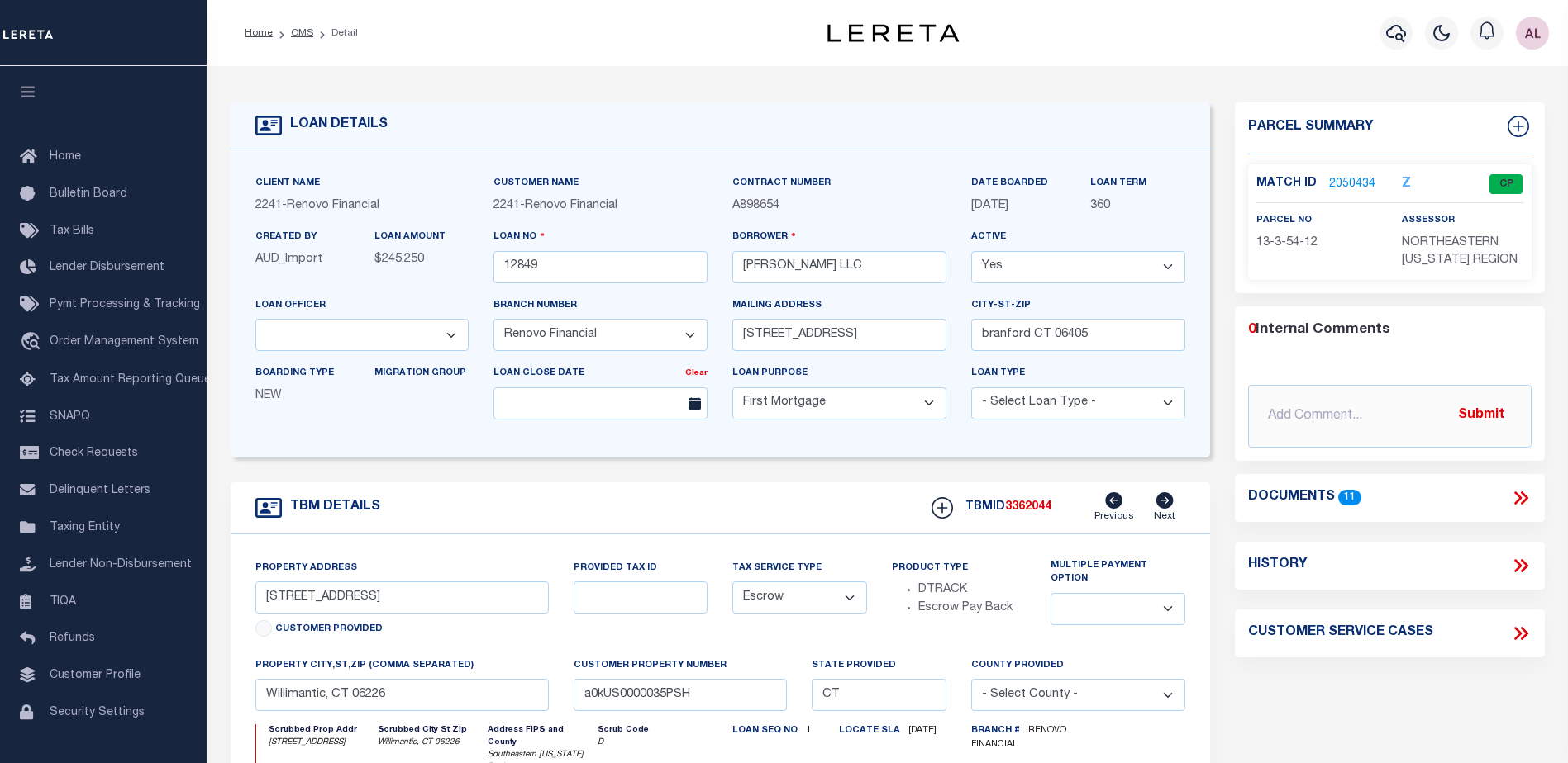
click at [1350, 181] on link "2050434" at bounding box center [1351, 185] width 46 height 18
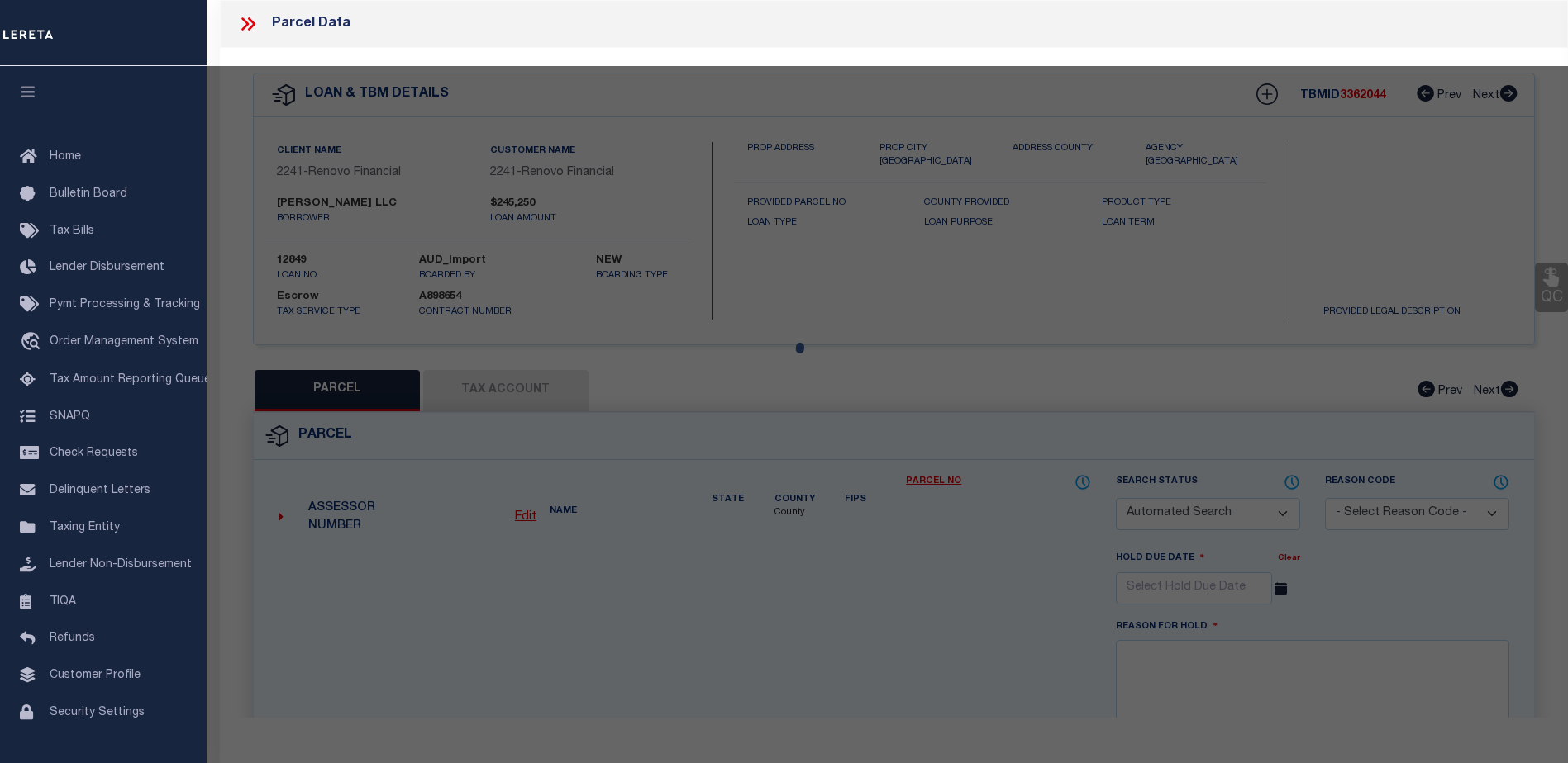
checkbox input "false"
select select "CP"
type input "MAHARAJ VERNON LLC"
select select "AGF"
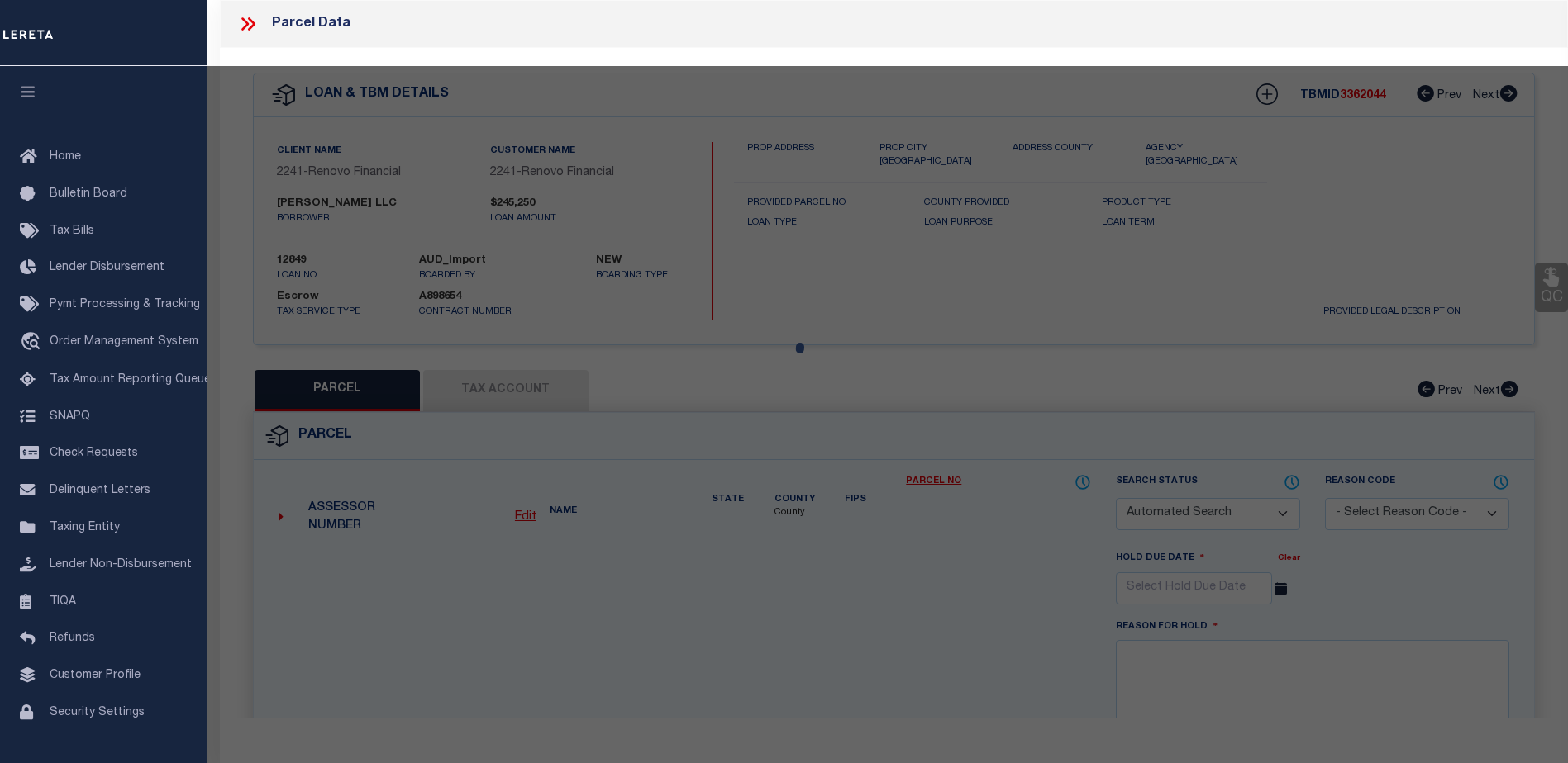
select select "ADD"
type input "52 SPRING ST"
checkbox input "false"
type input "WILLIMANTIC CT 06226"
type textarea "LOT:12 BLK:54 CITY/MUNI/TWP:WINDHAM"
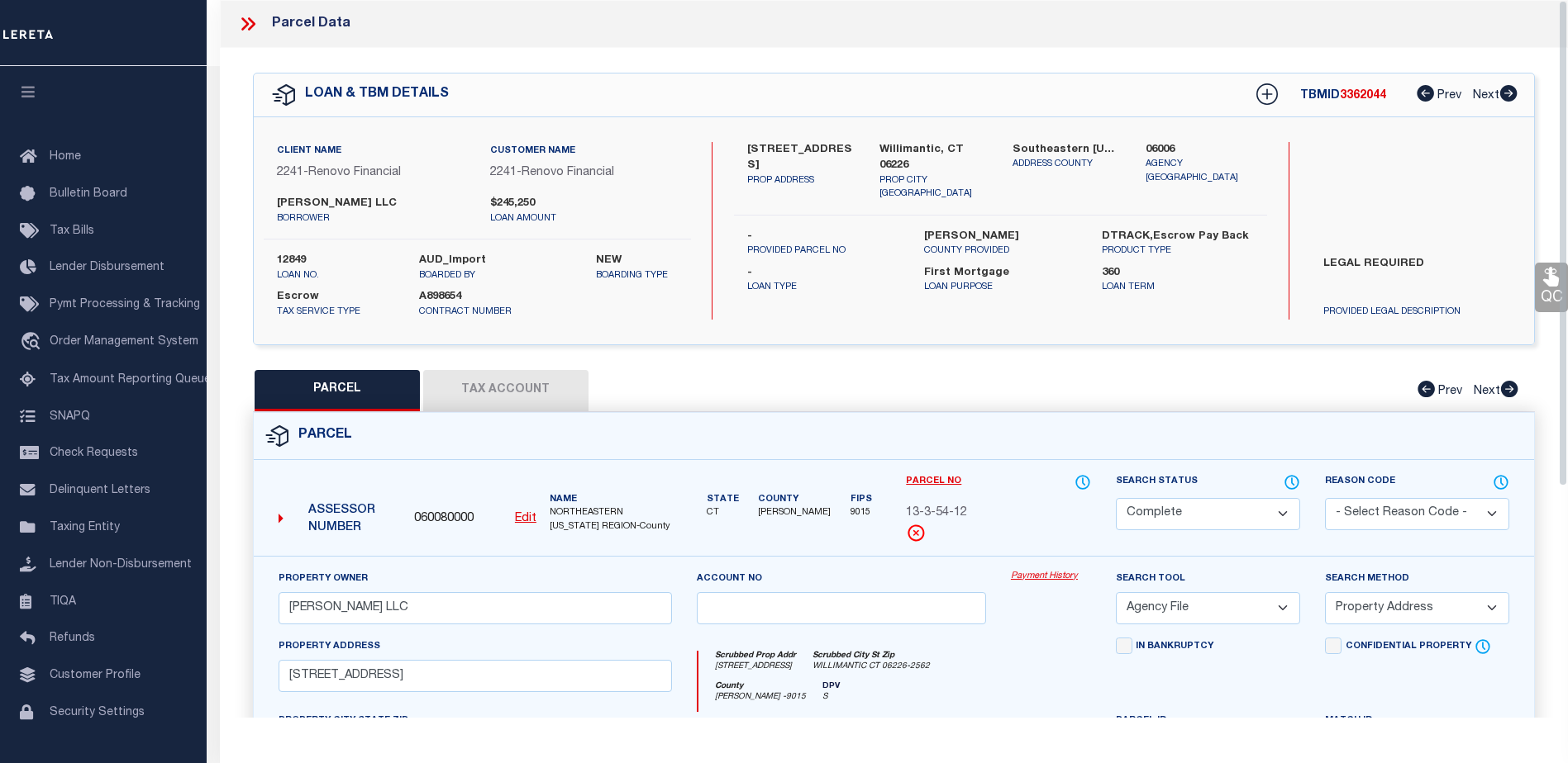
click at [1032, 582] on link "Payment History" at bounding box center [1050, 577] width 80 height 14
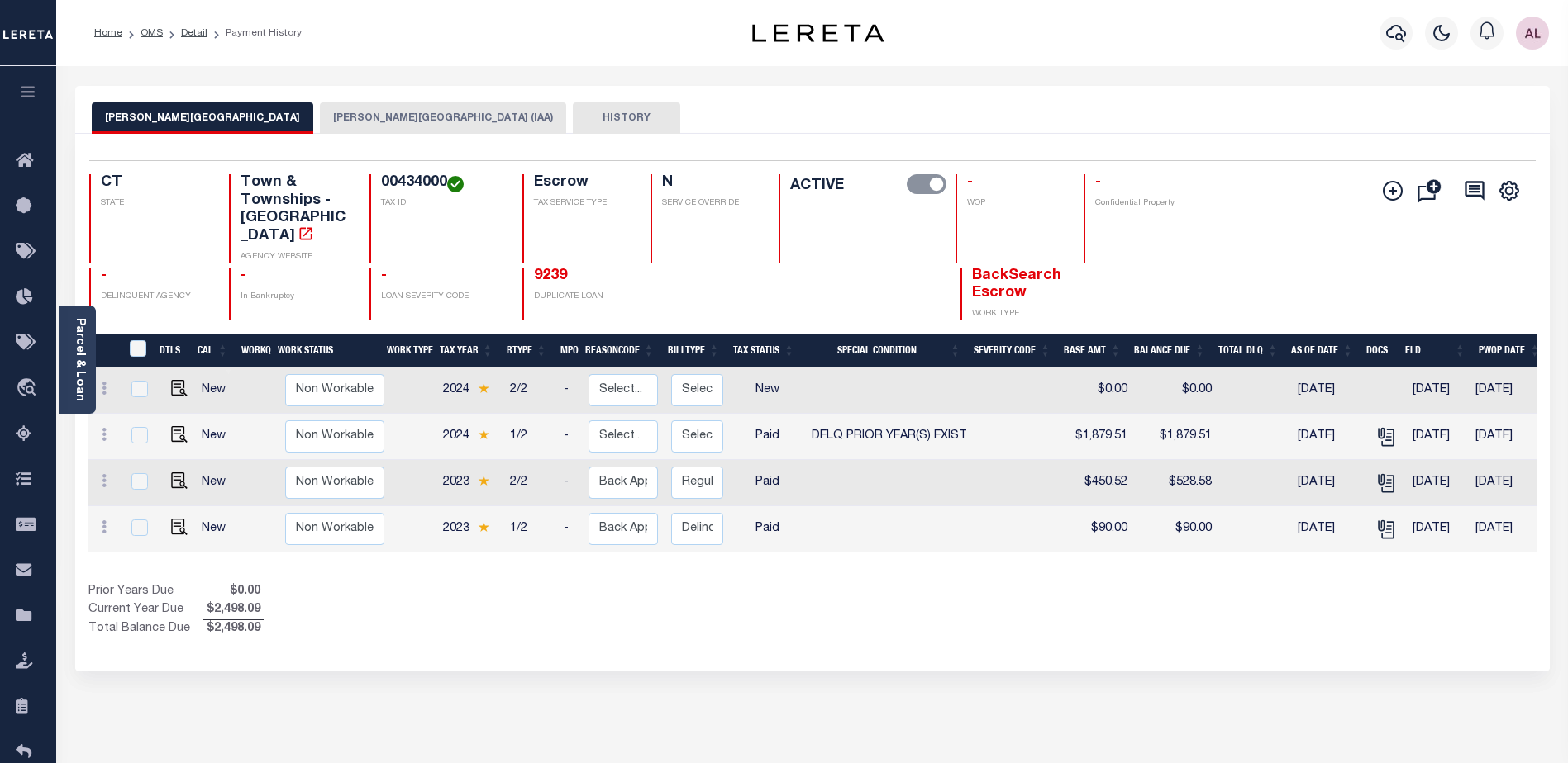
click at [320, 112] on button "[PERSON_NAME][GEOGRAPHIC_DATA] (IAA)" at bounding box center [443, 117] width 246 height 31
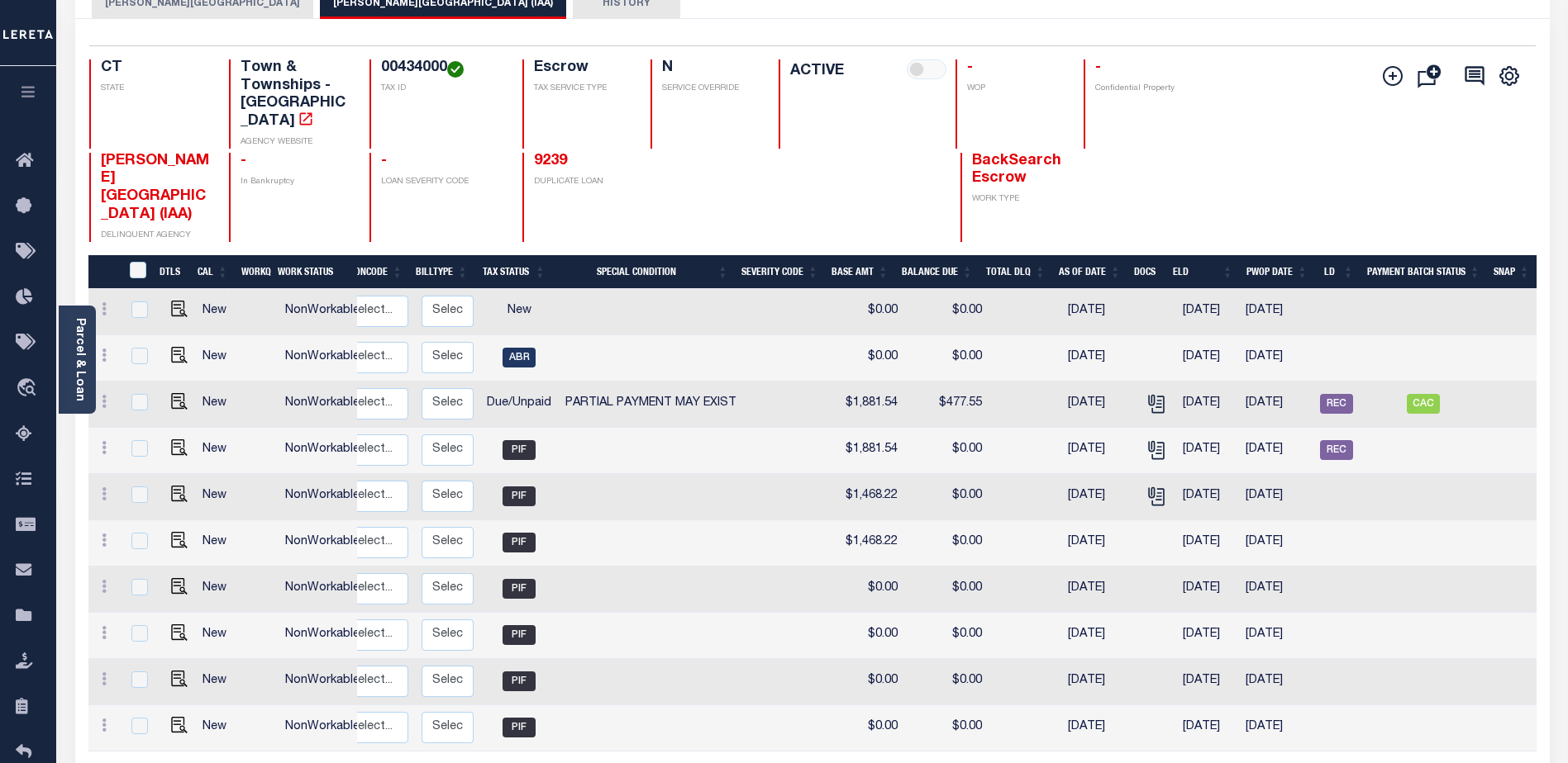
scroll to position [83, 0]
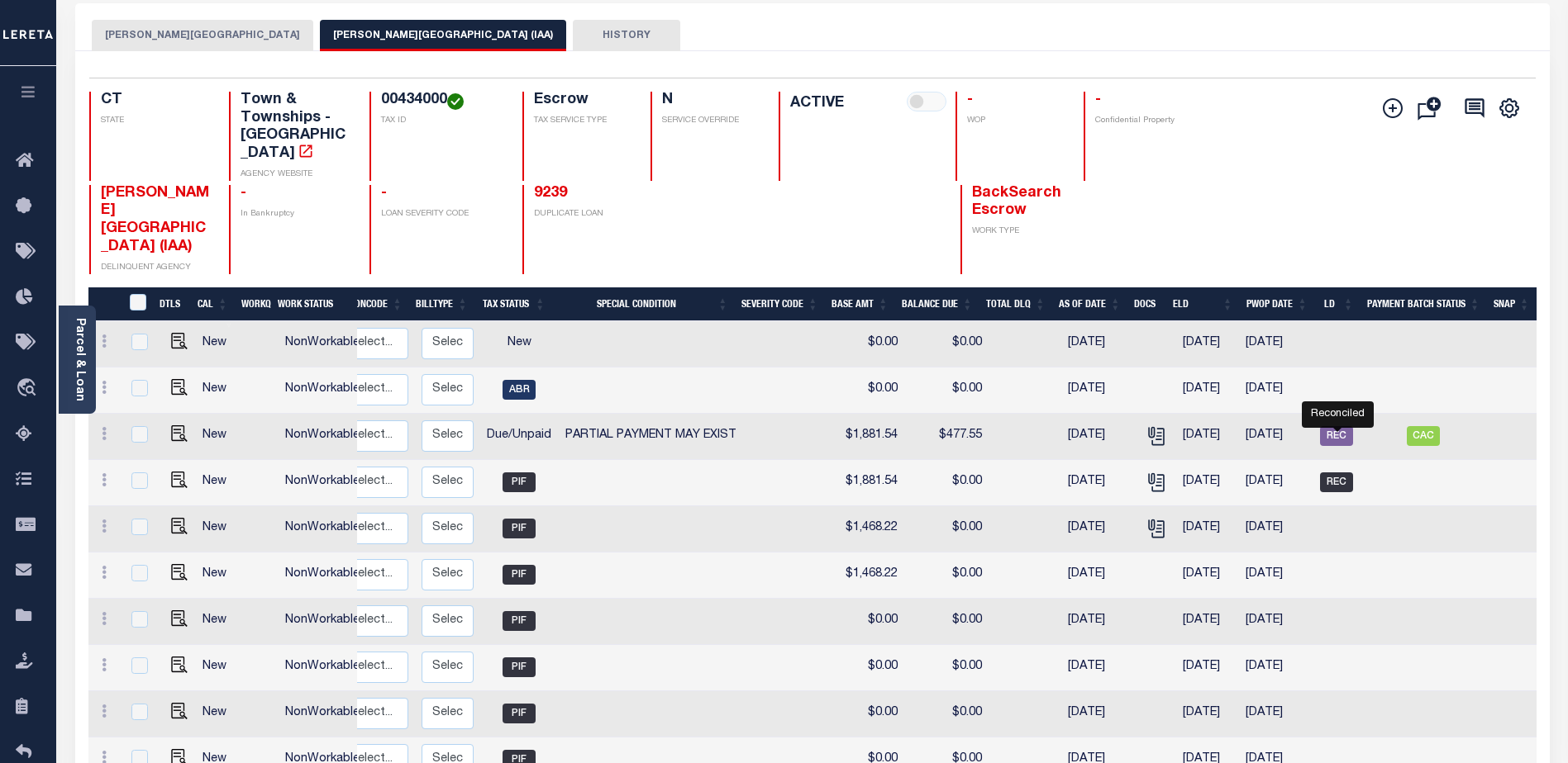
click at [1334, 472] on span "REC" at bounding box center [1336, 482] width 33 height 20
checkbox input "true"
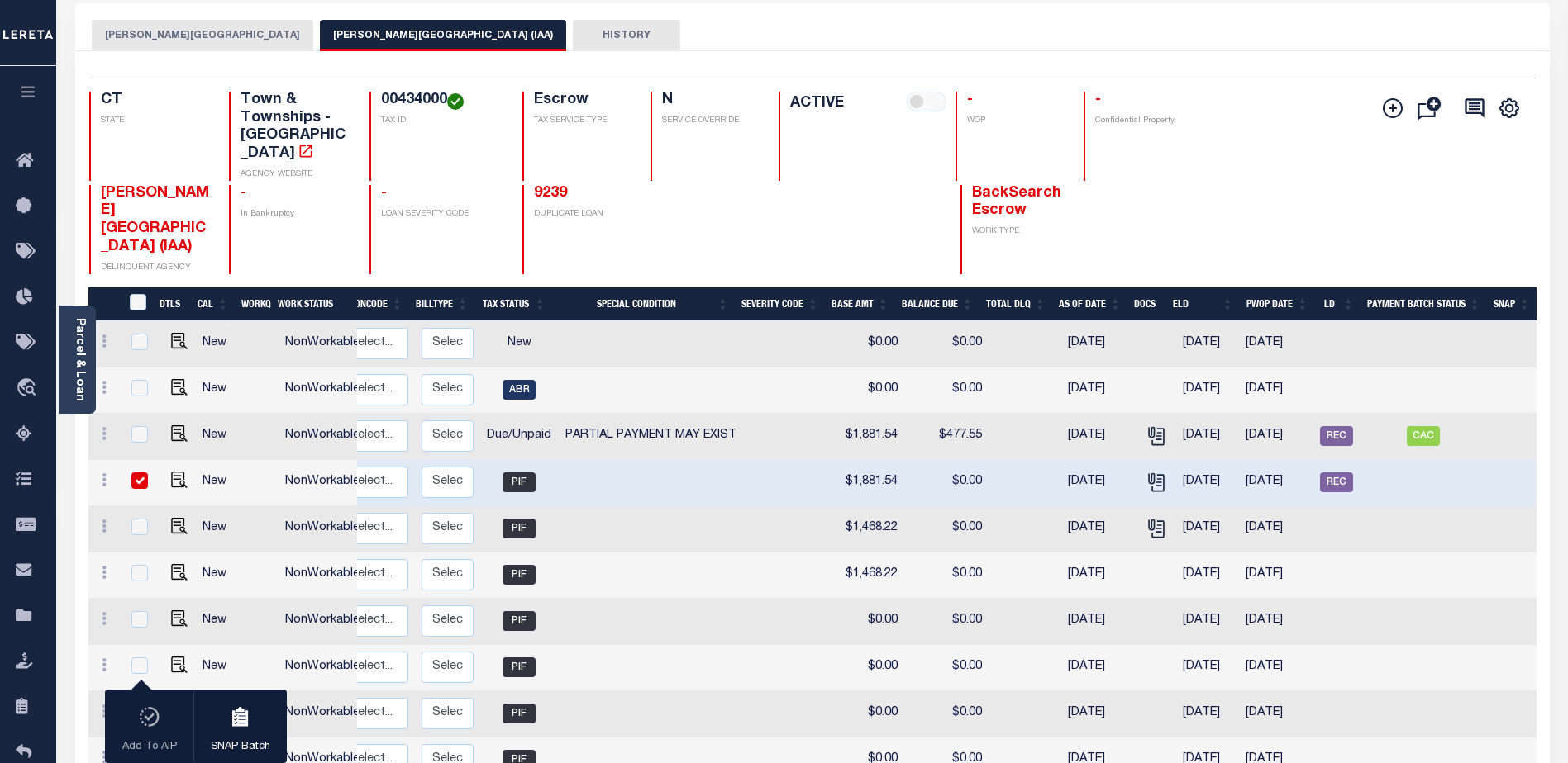
click at [144, 32] on button "WINDHAM TOWN" at bounding box center [202, 35] width 222 height 31
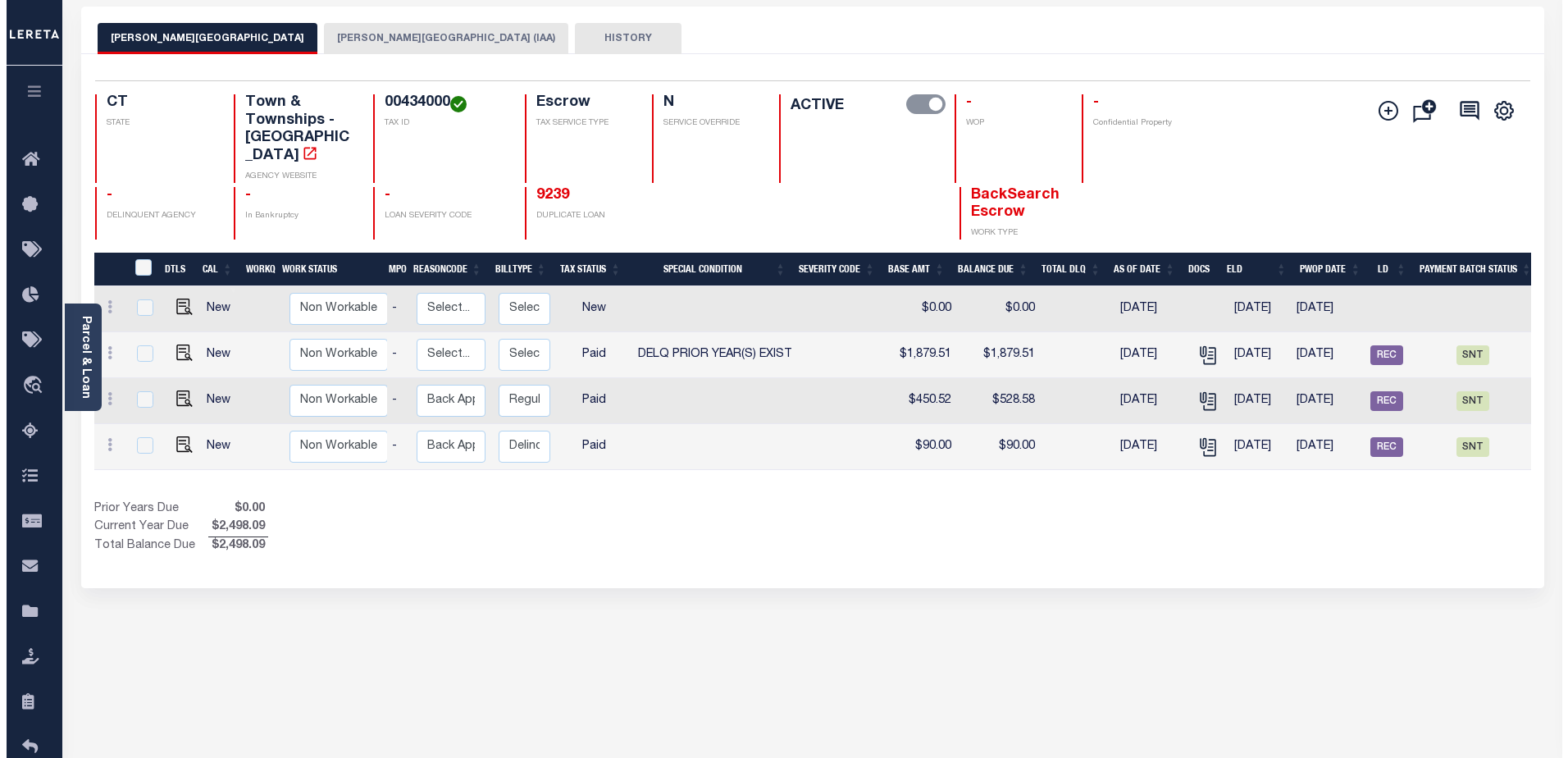
scroll to position [0, 0]
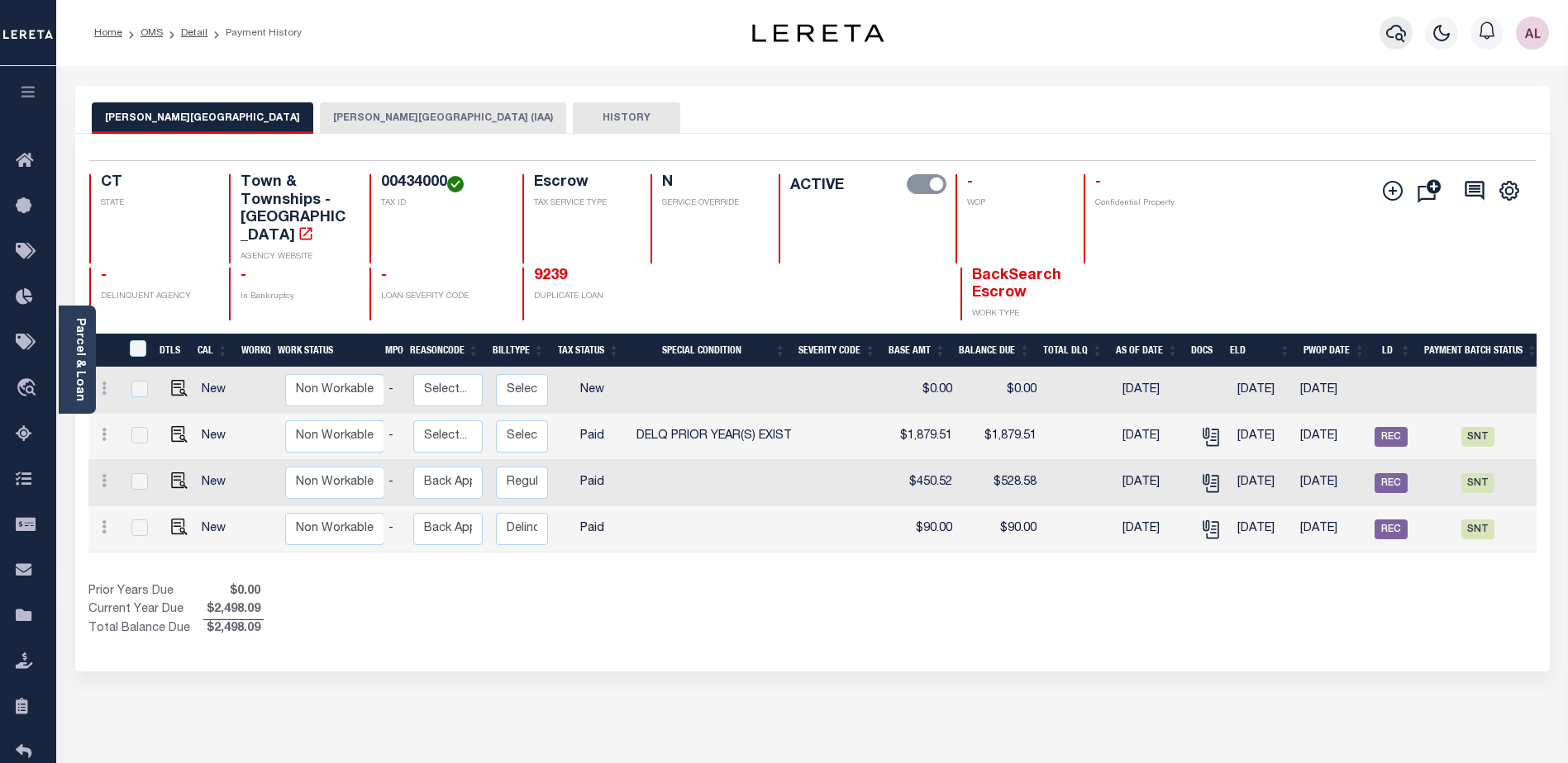
click at [1388, 33] on icon "button" at bounding box center [1396, 33] width 20 height 20
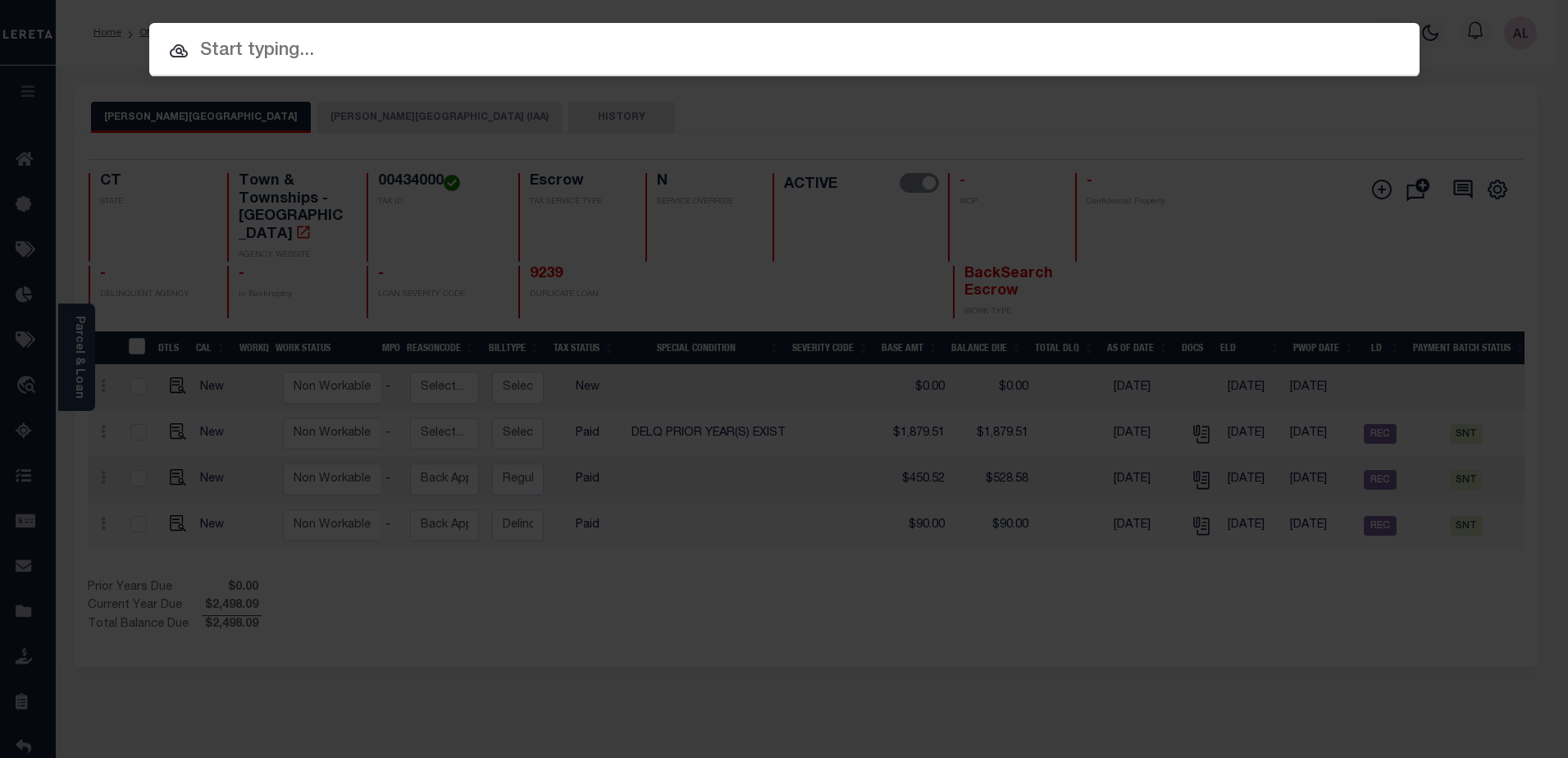
click at [249, 54] on input "text" at bounding box center [784, 51] width 1271 height 28
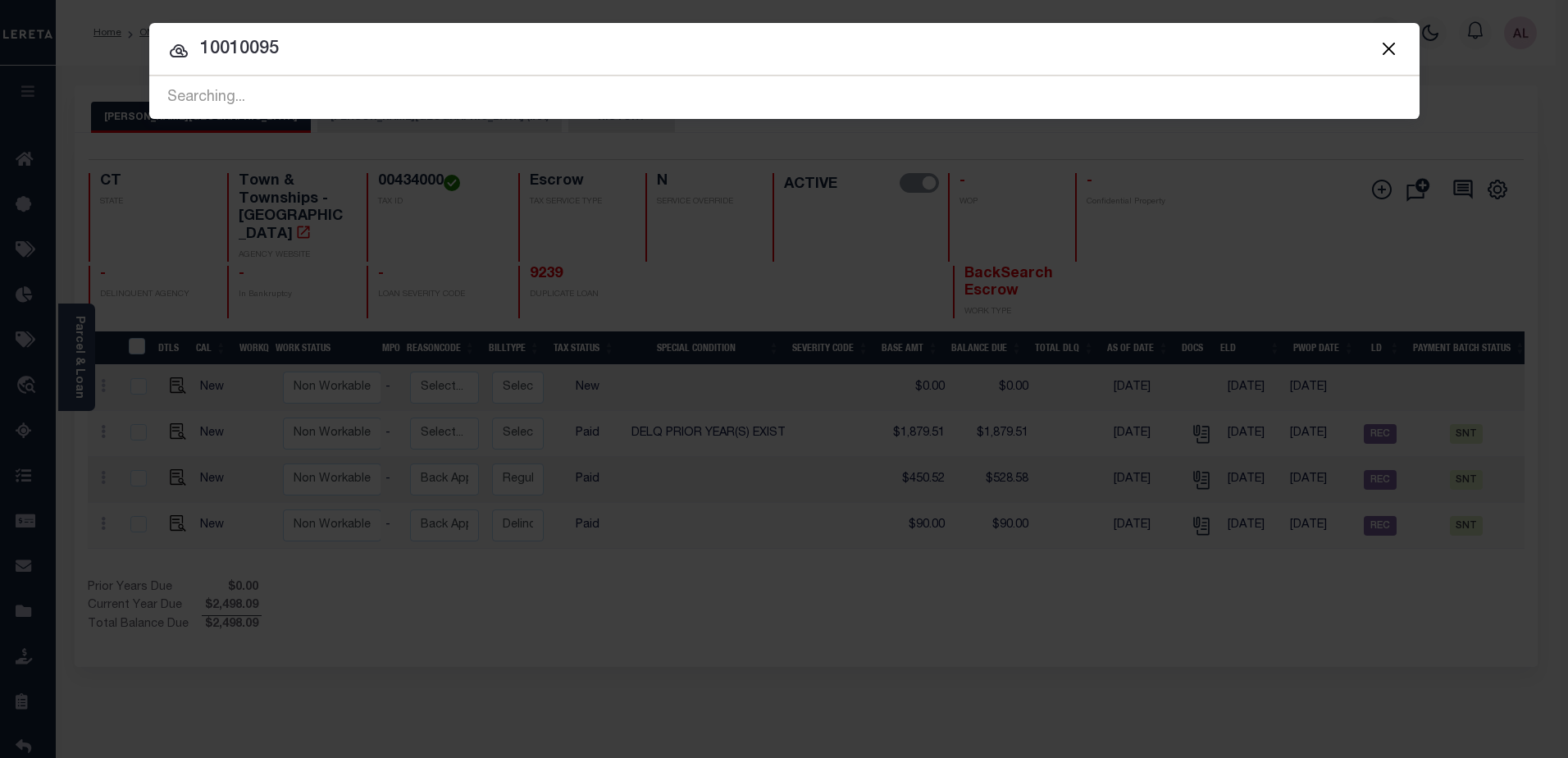
type input "10010095"
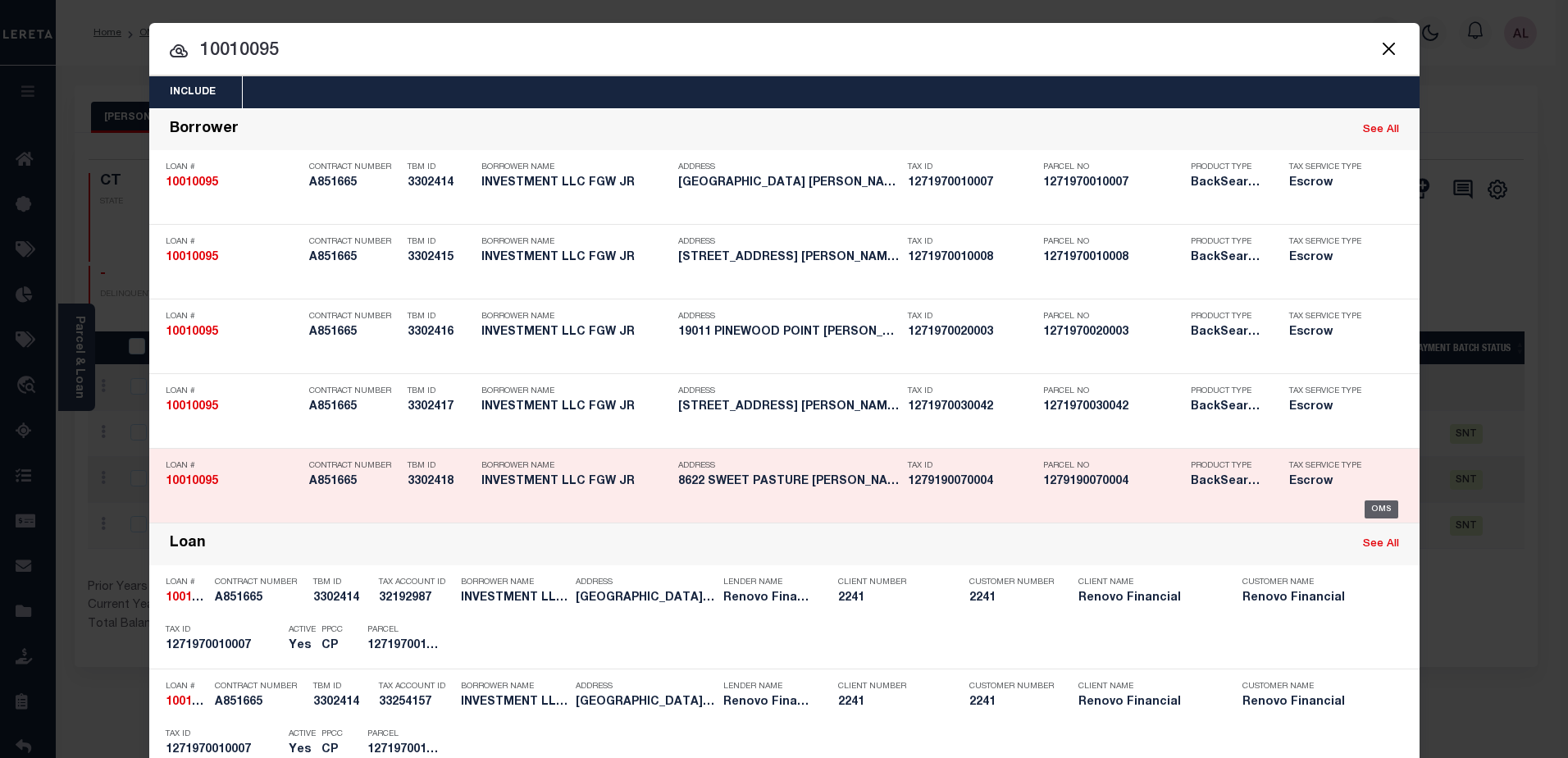
click at [1375, 512] on div "OMS" at bounding box center [1381, 510] width 33 height 18
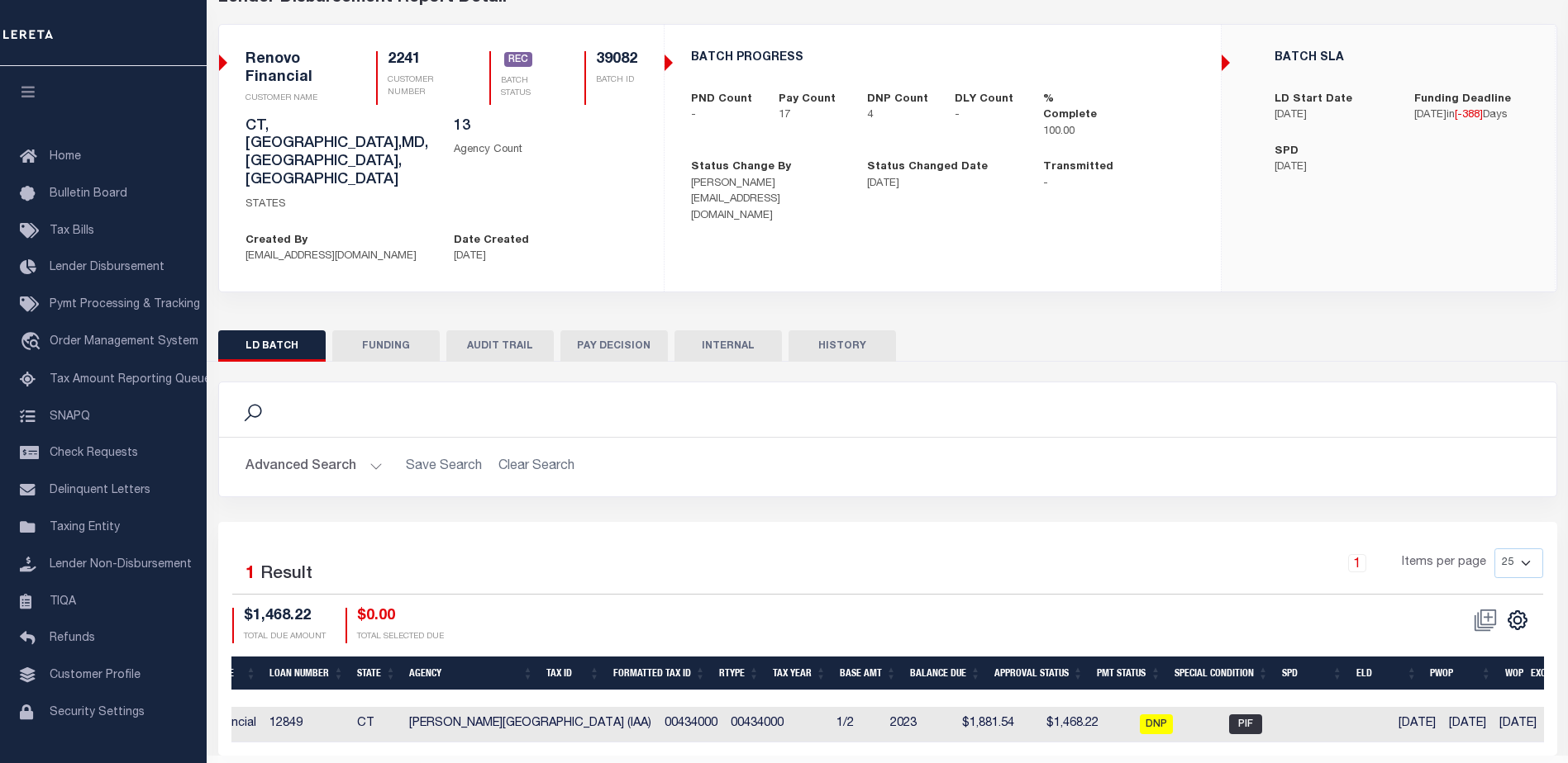
scroll to position [0, 440]
click at [1231, 714] on span "PIF" at bounding box center [1247, 724] width 33 height 20
checkbox input "true"
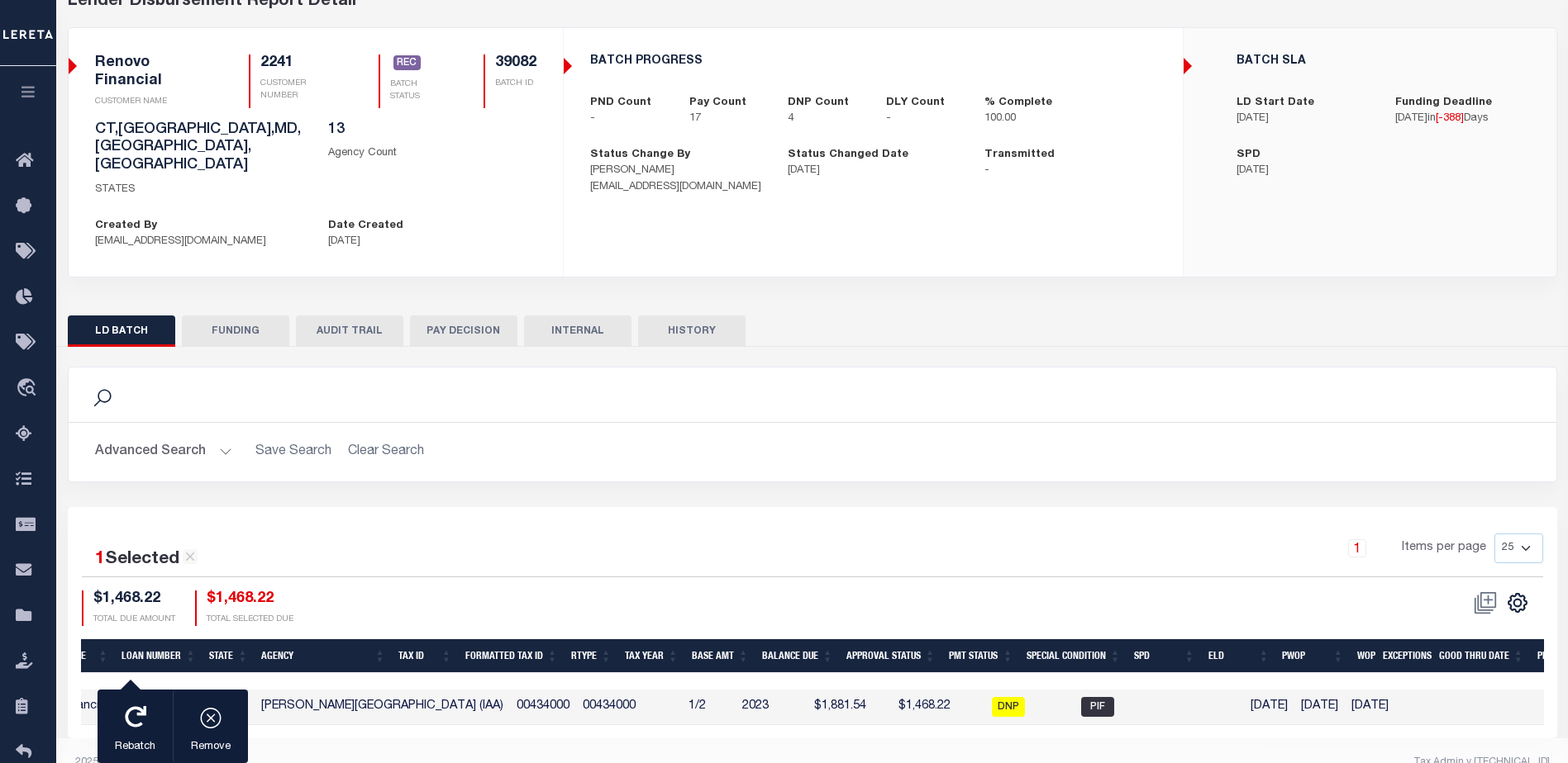
click at [1067, 465] on div "Search Advanced Search Save Search Clear Search Is Is" at bounding box center [812, 437] width 1514 height 141
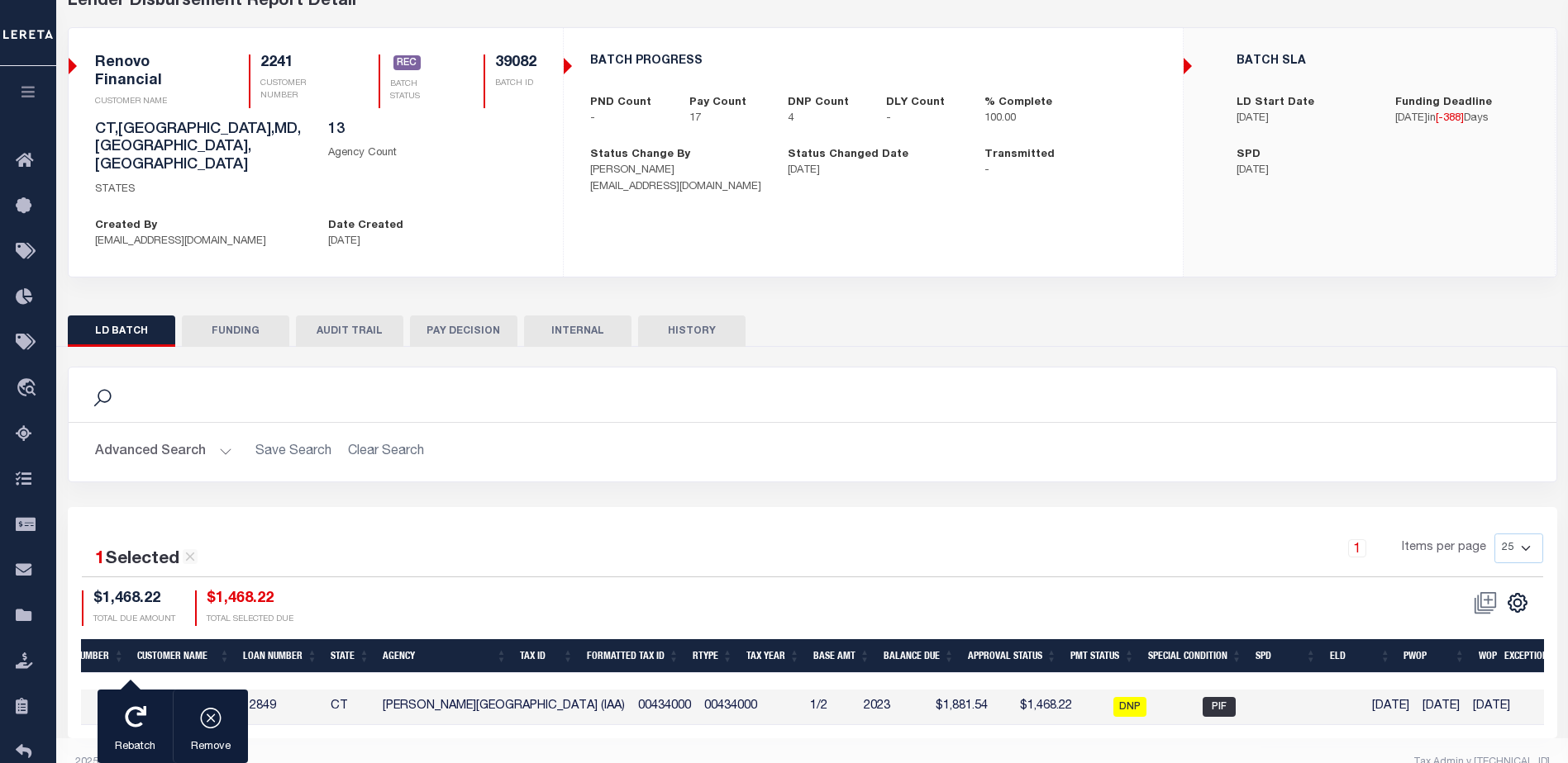
scroll to position [0, 0]
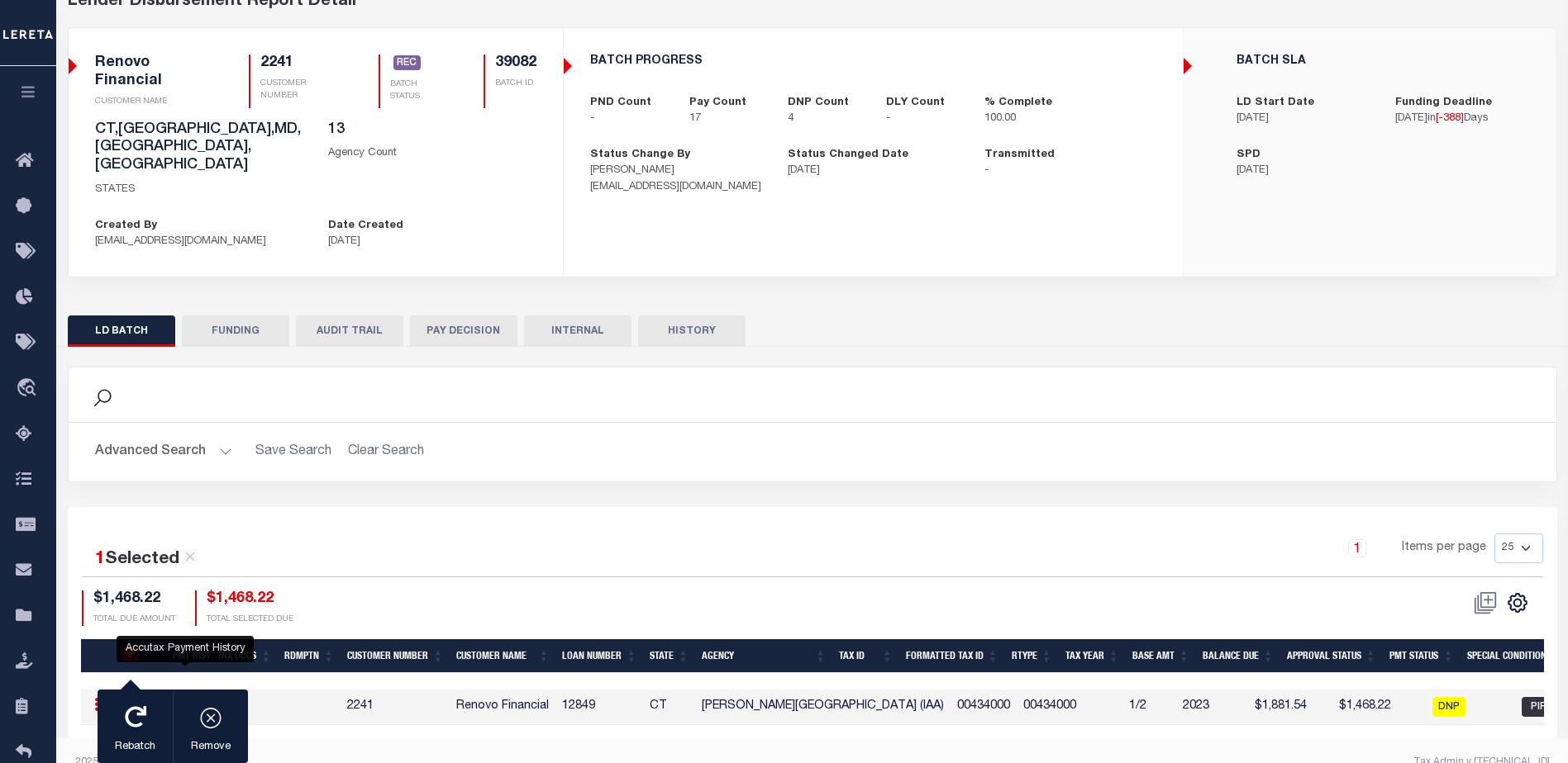
click at [183, 698] on icon "" at bounding box center [186, 707] width 13 height 18
checkbox input "false"
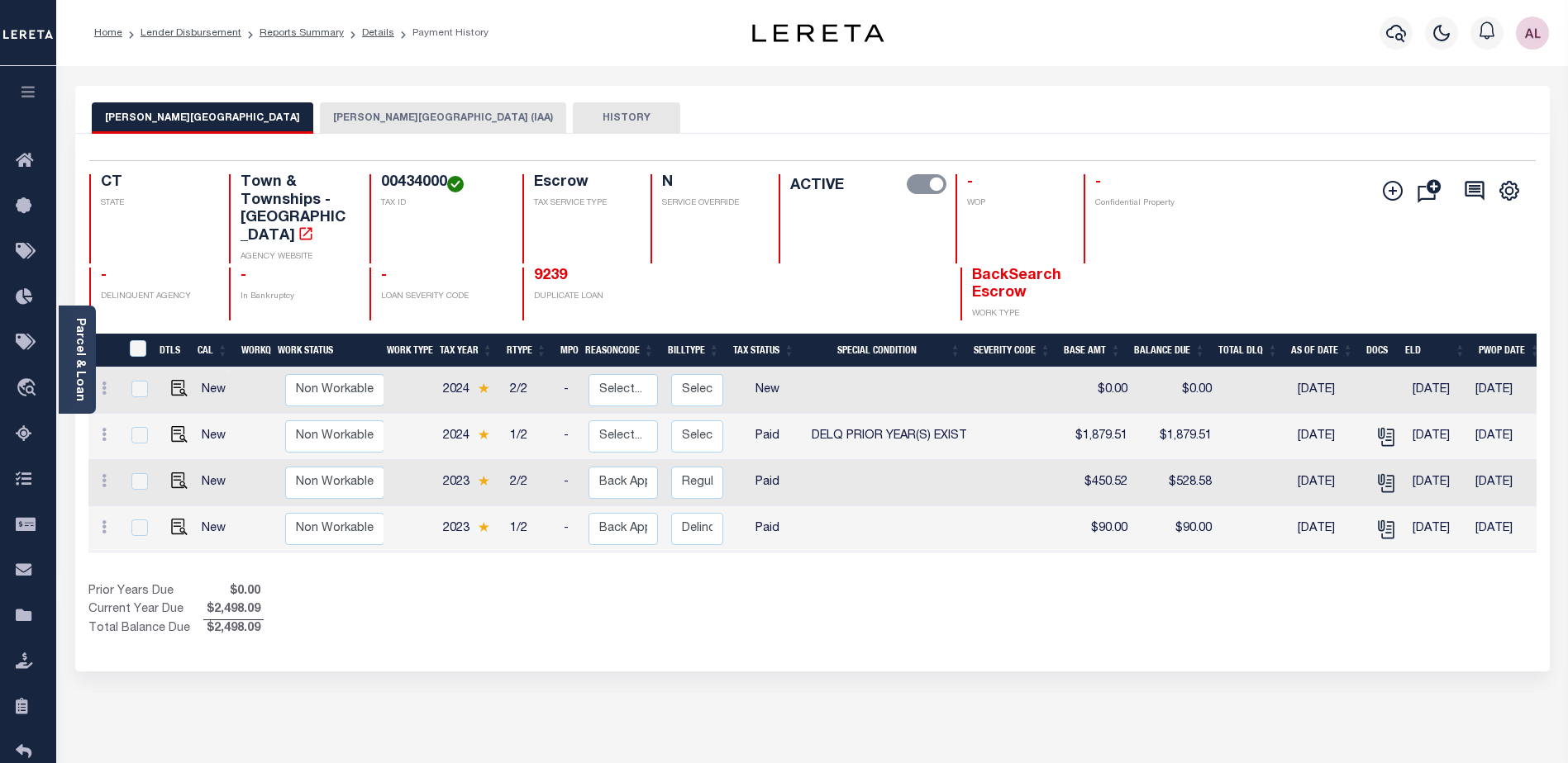
click at [320, 119] on button "[PERSON_NAME][GEOGRAPHIC_DATA] (IAA)" at bounding box center [443, 117] width 246 height 31
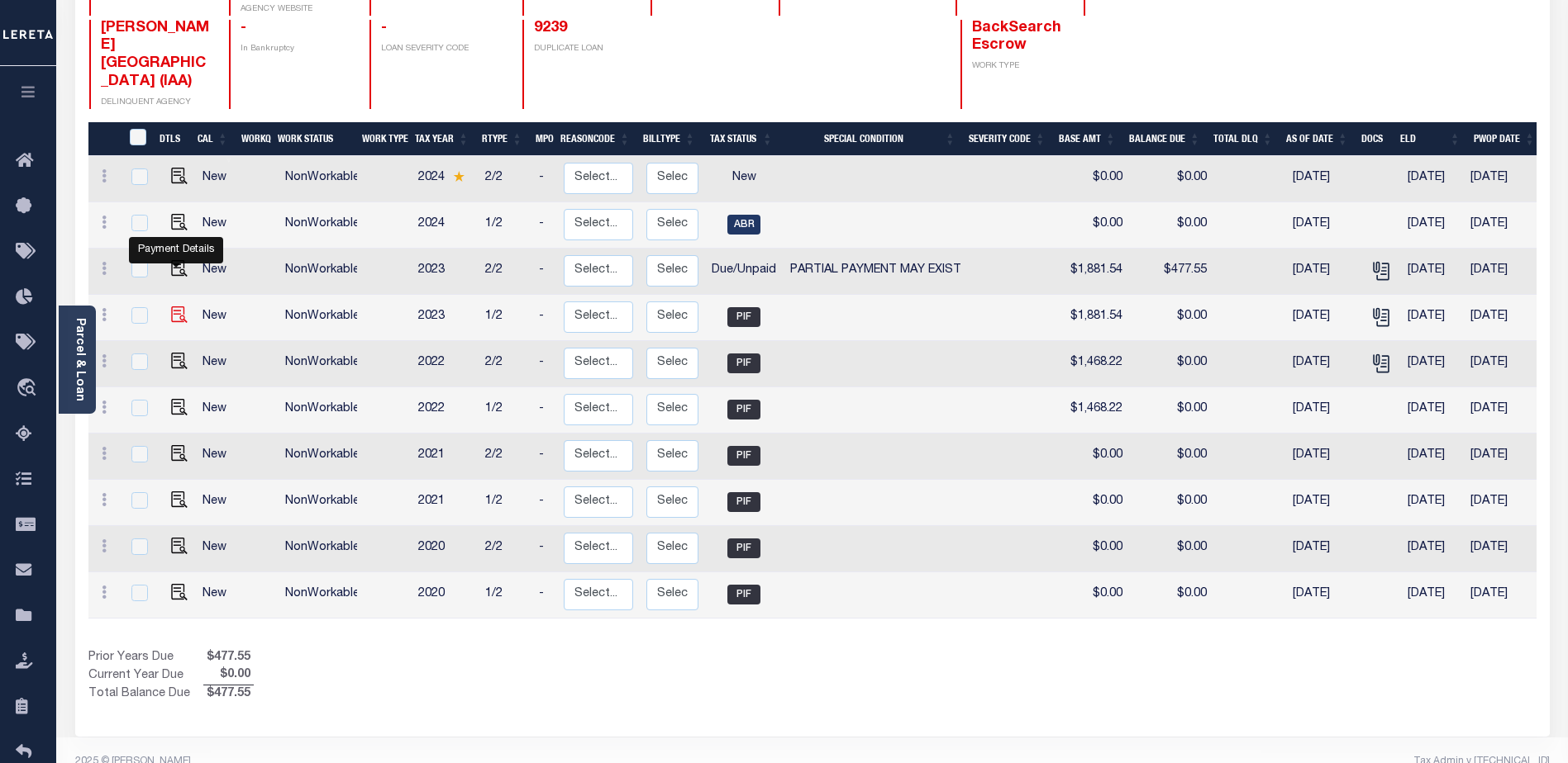
click at [174, 306] on img "" at bounding box center [180, 314] width 17 height 17
checkbox input "true"
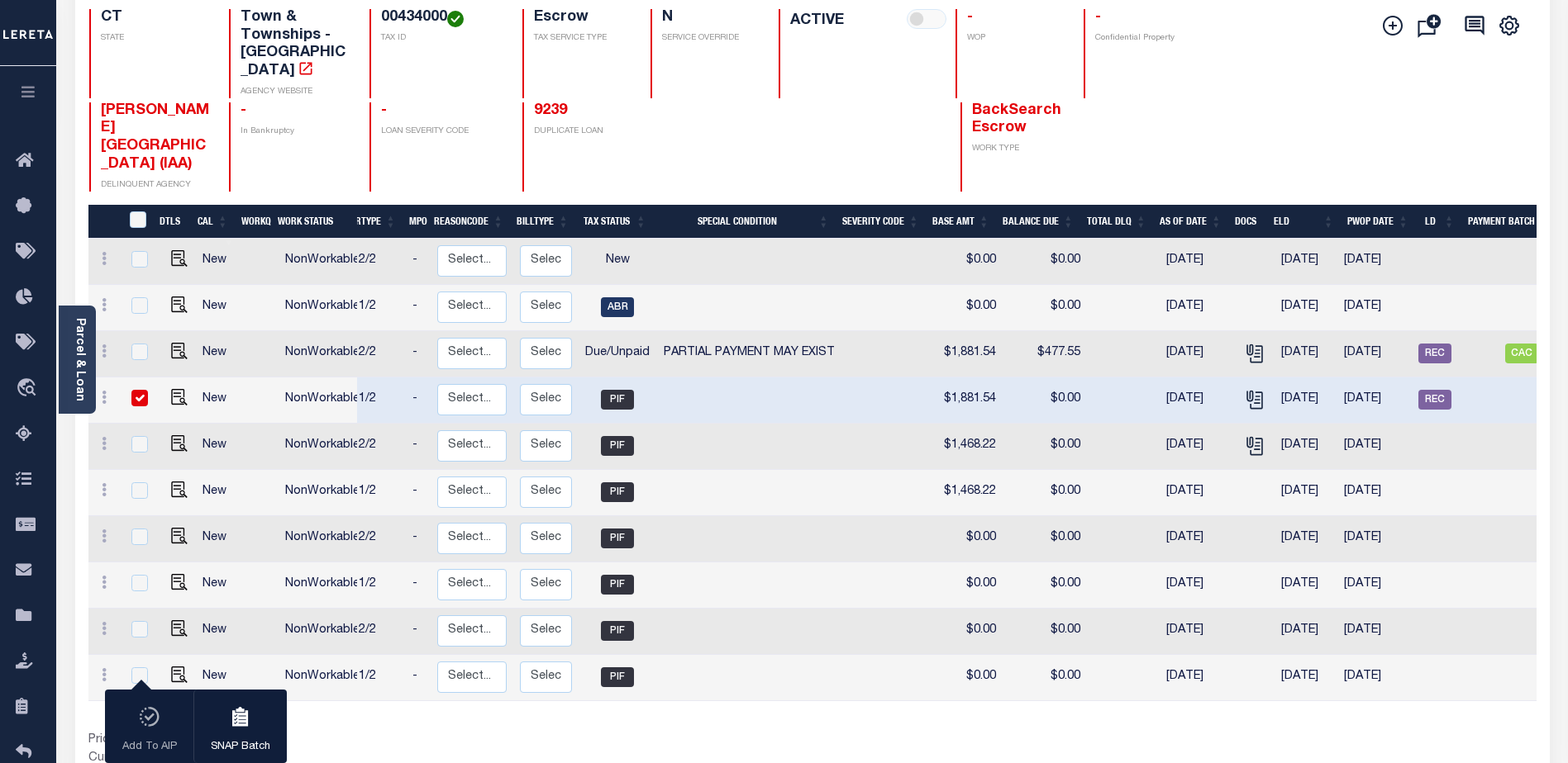
scroll to position [0, 227]
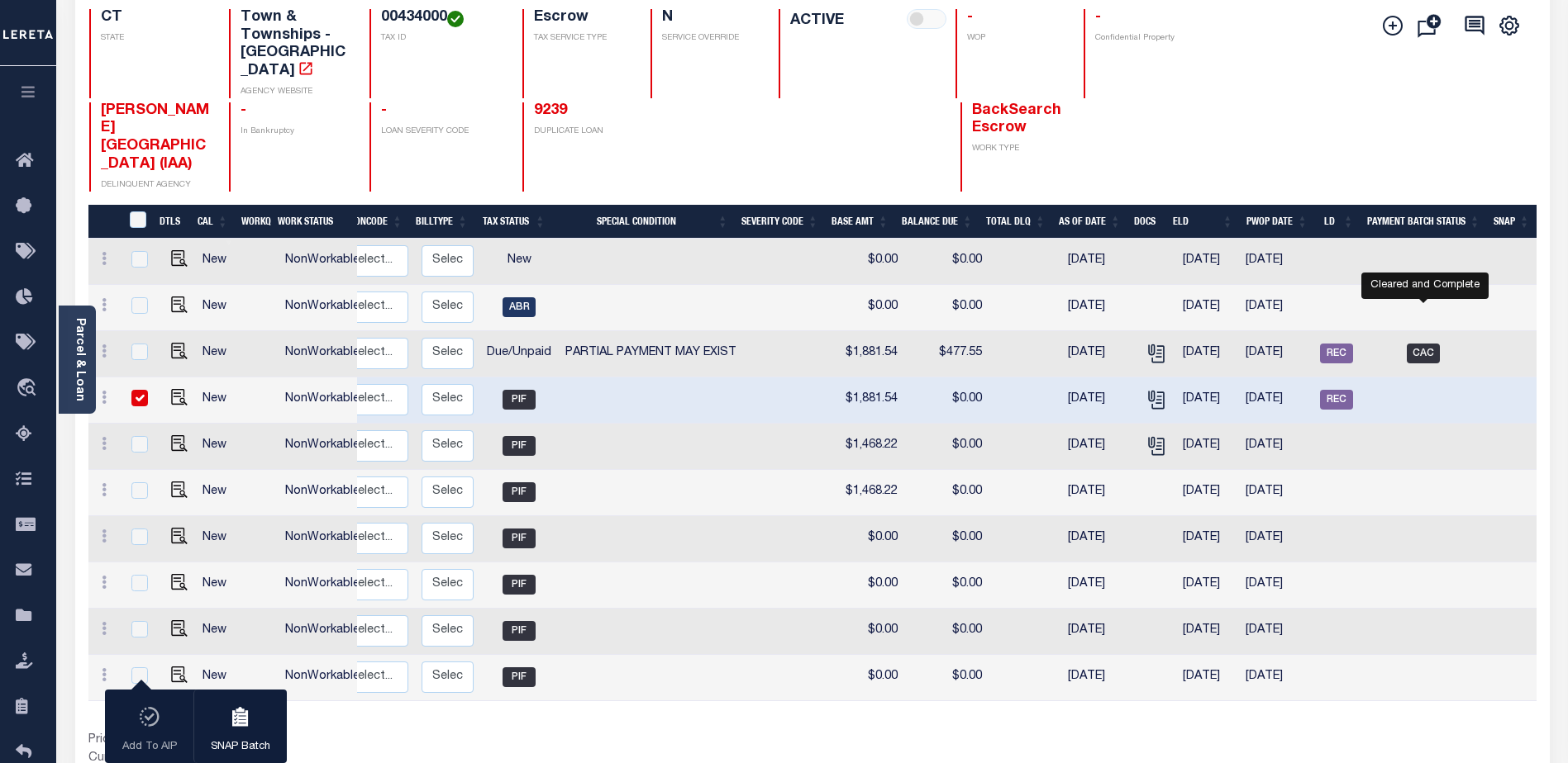
click at [1422, 344] on span "CAC" at bounding box center [1422, 354] width 33 height 20
checkbox input "true"
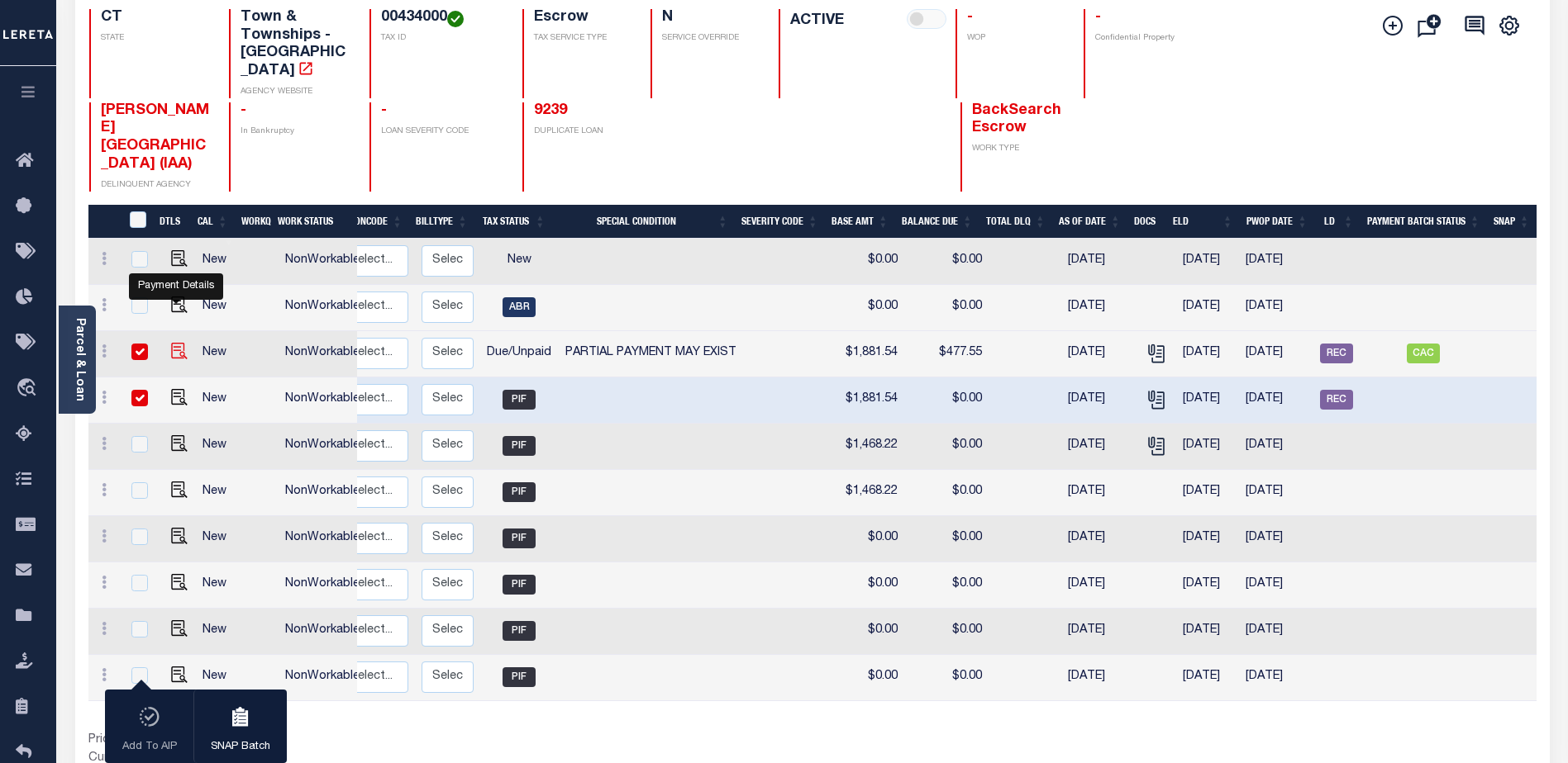
click at [171, 343] on img "" at bounding box center [180, 352] width 17 height 17
checkbox input "false"
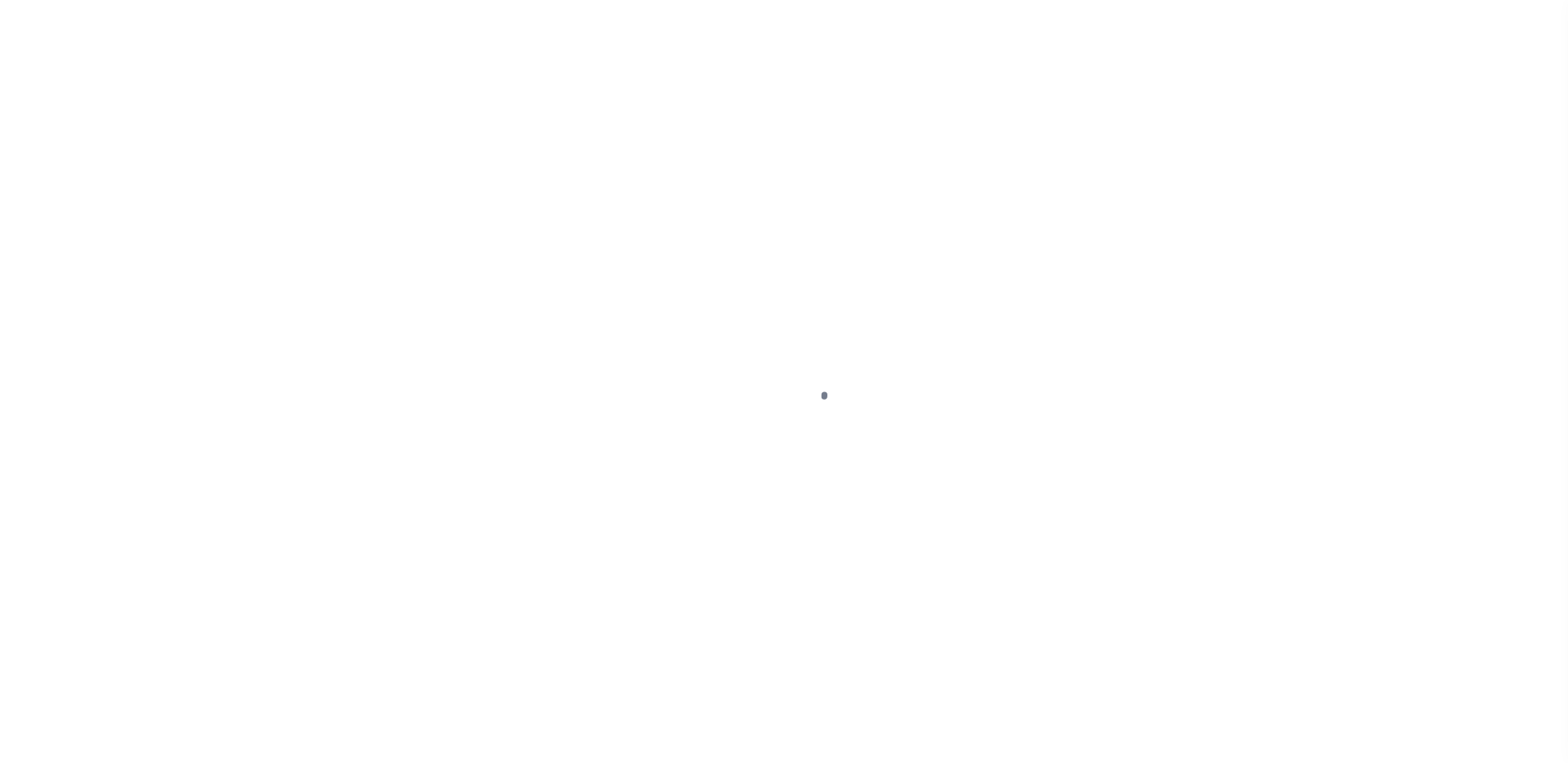
select select "PIF"
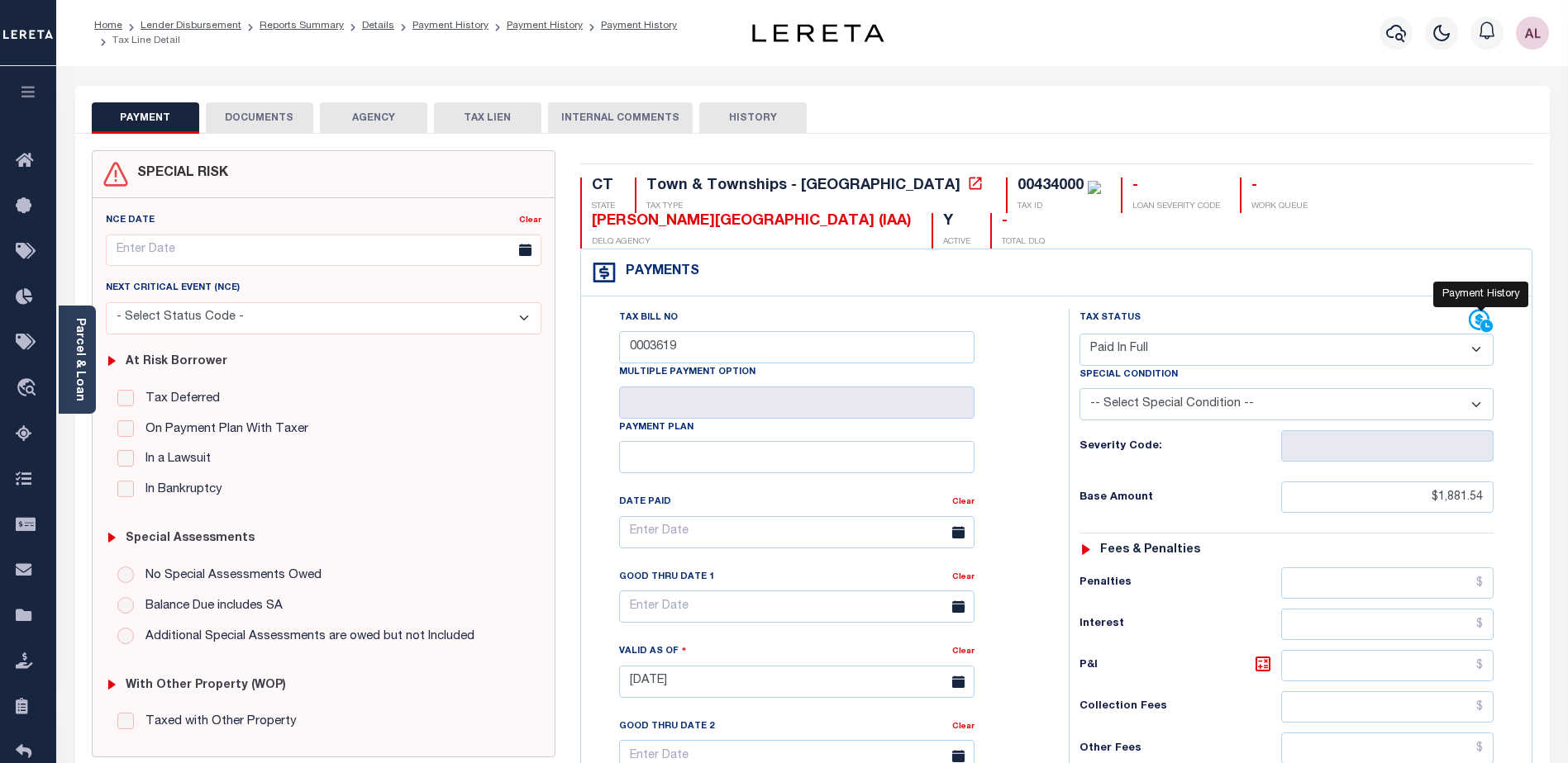
click at [1474, 309] on icon at bounding box center [1480, 320] width 24 height 24
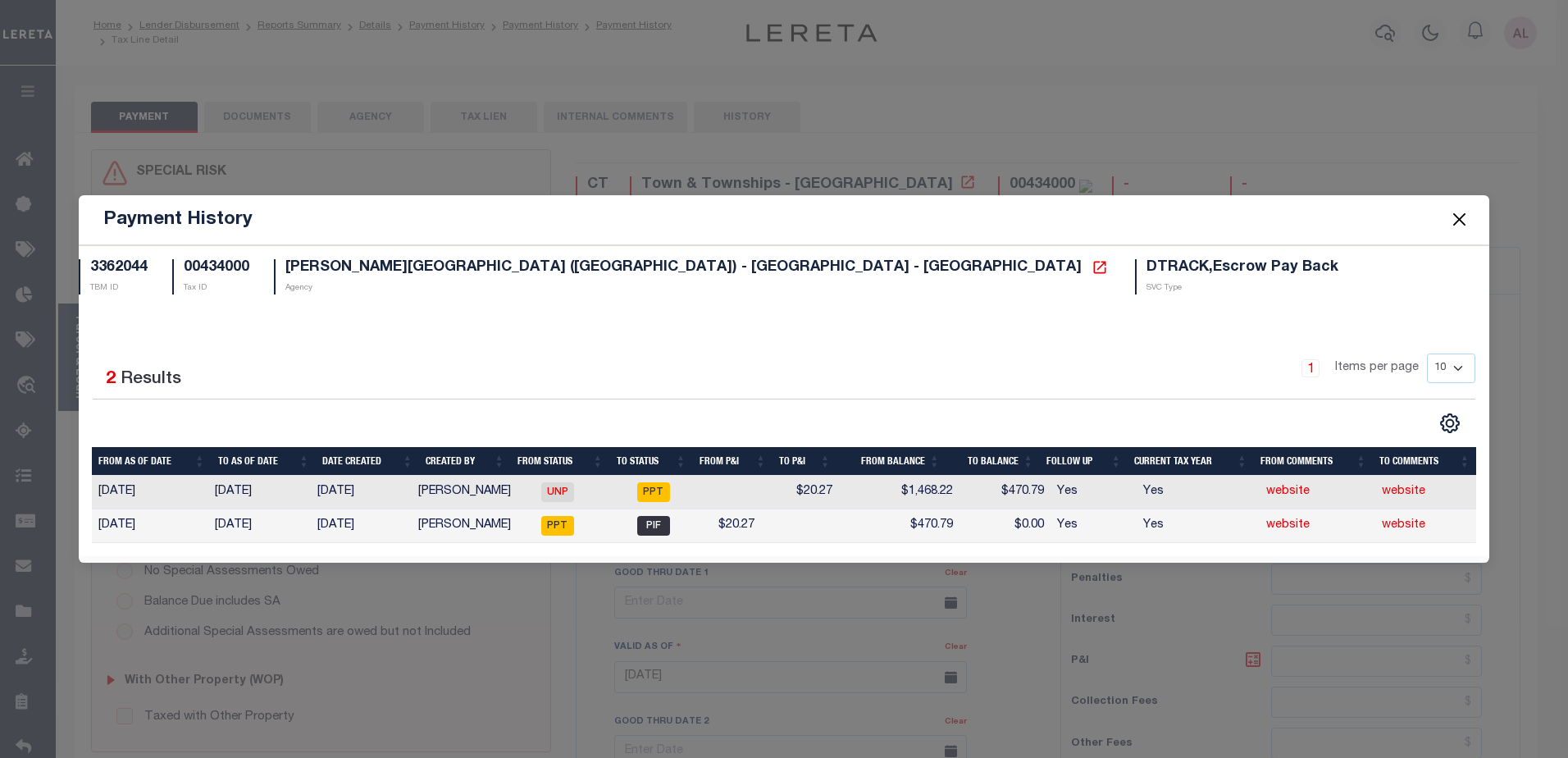
click at [1463, 221] on button "Close" at bounding box center [1458, 219] width 21 height 21
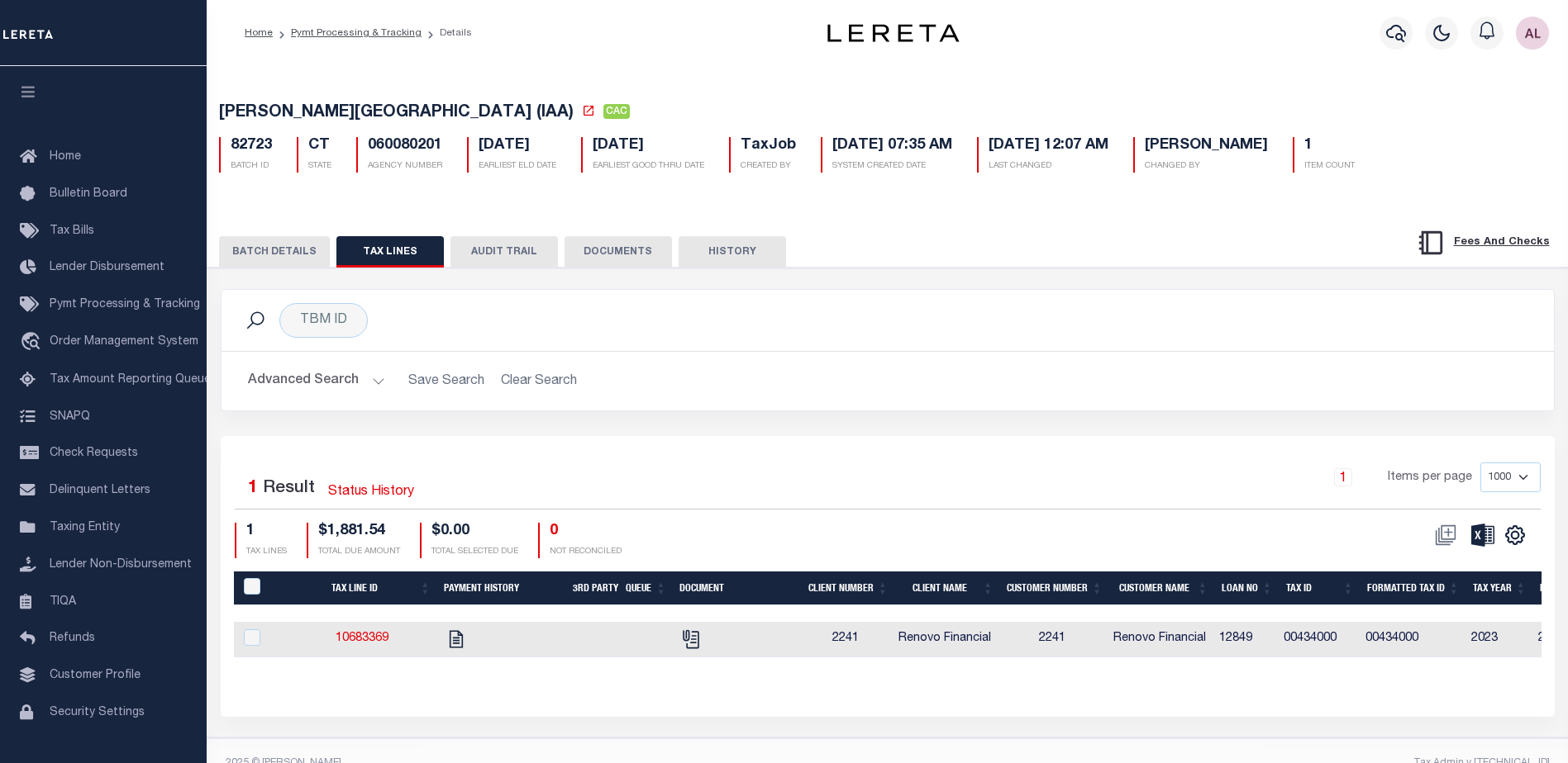
click at [284, 245] on button "BATCH DETAILS" at bounding box center [274, 251] width 110 height 31
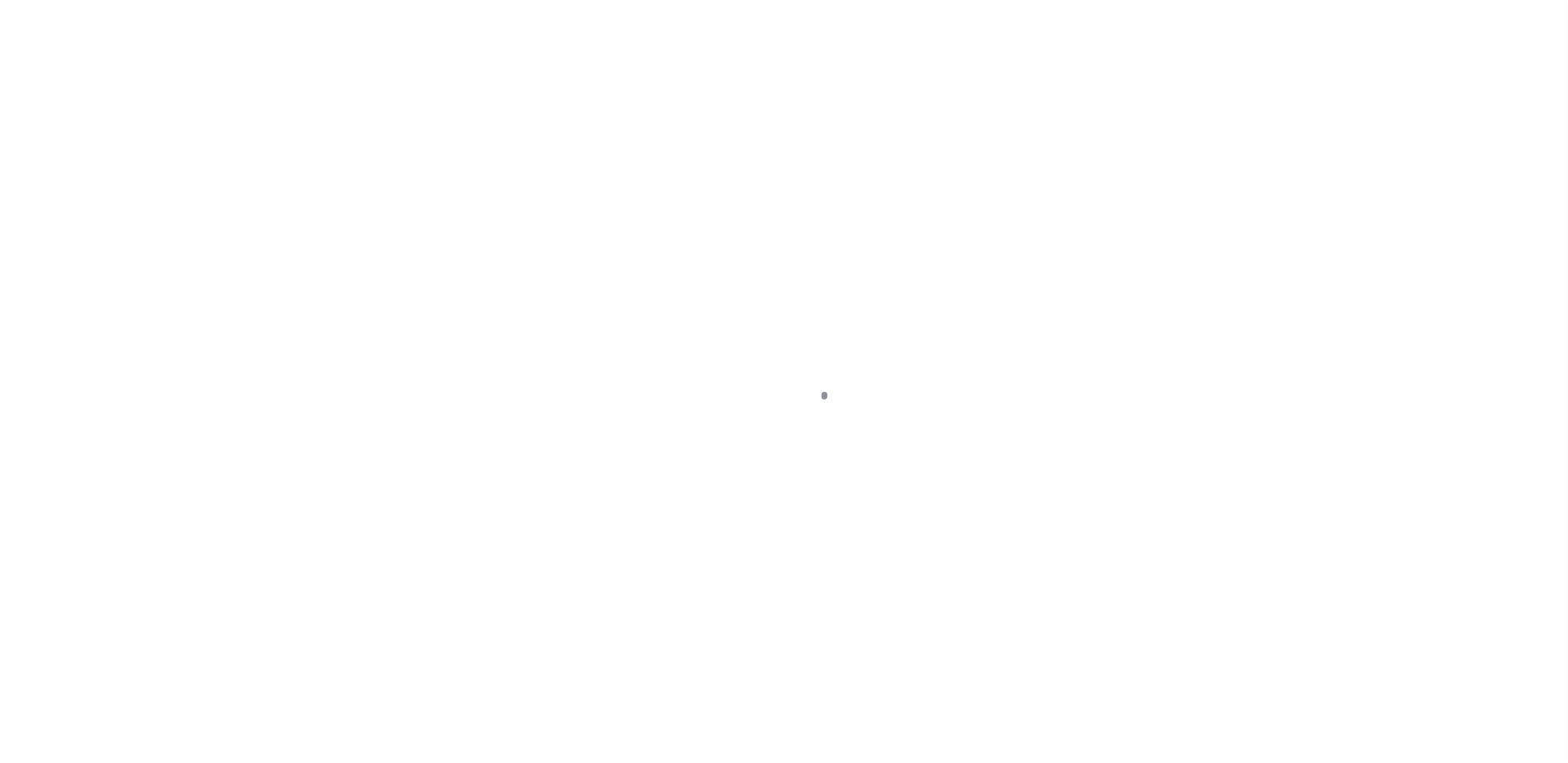
select select "DUE"
select select "15"
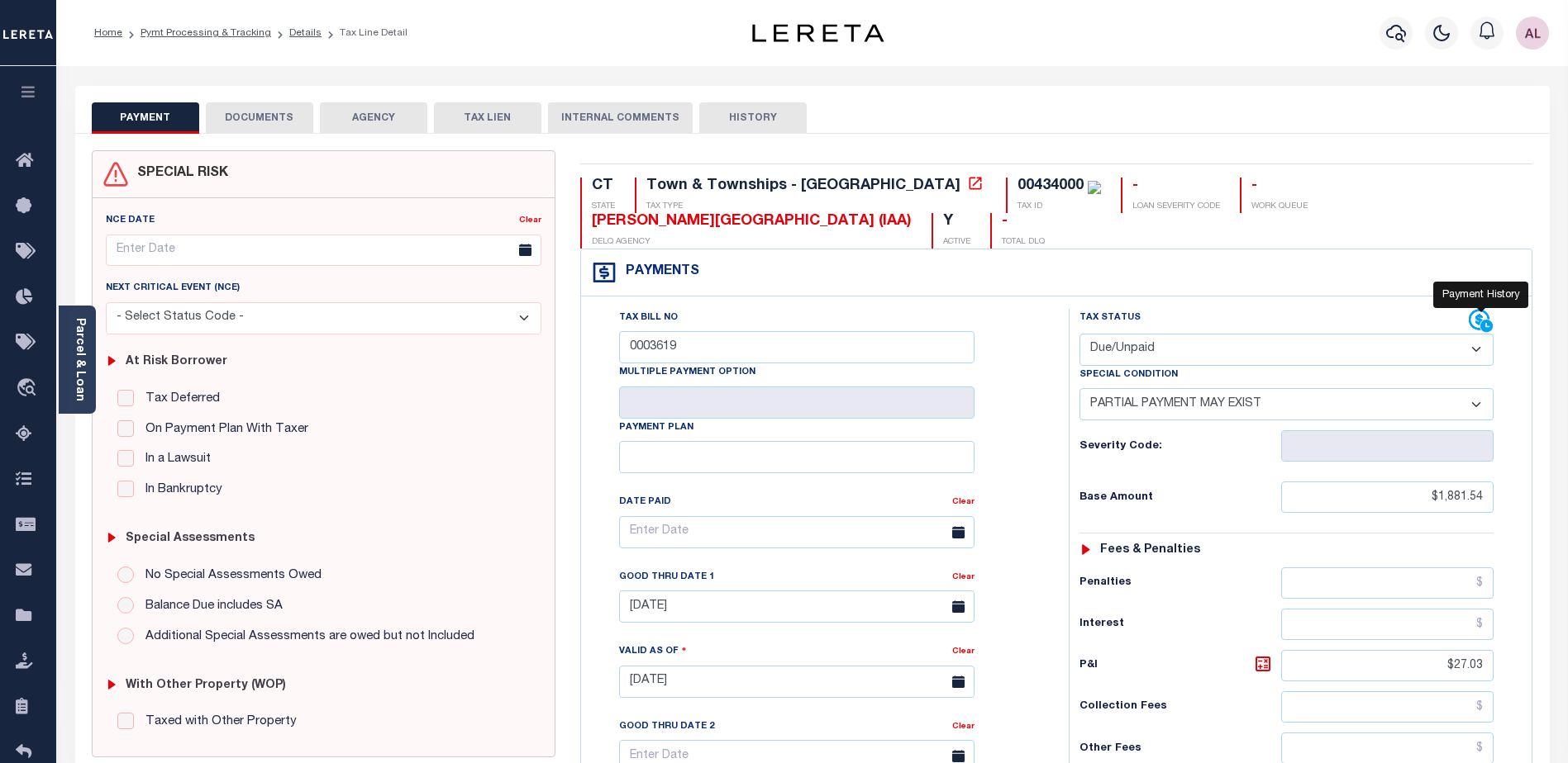
click at [1477, 309] on icon at bounding box center [1479, 320] width 20 height 20
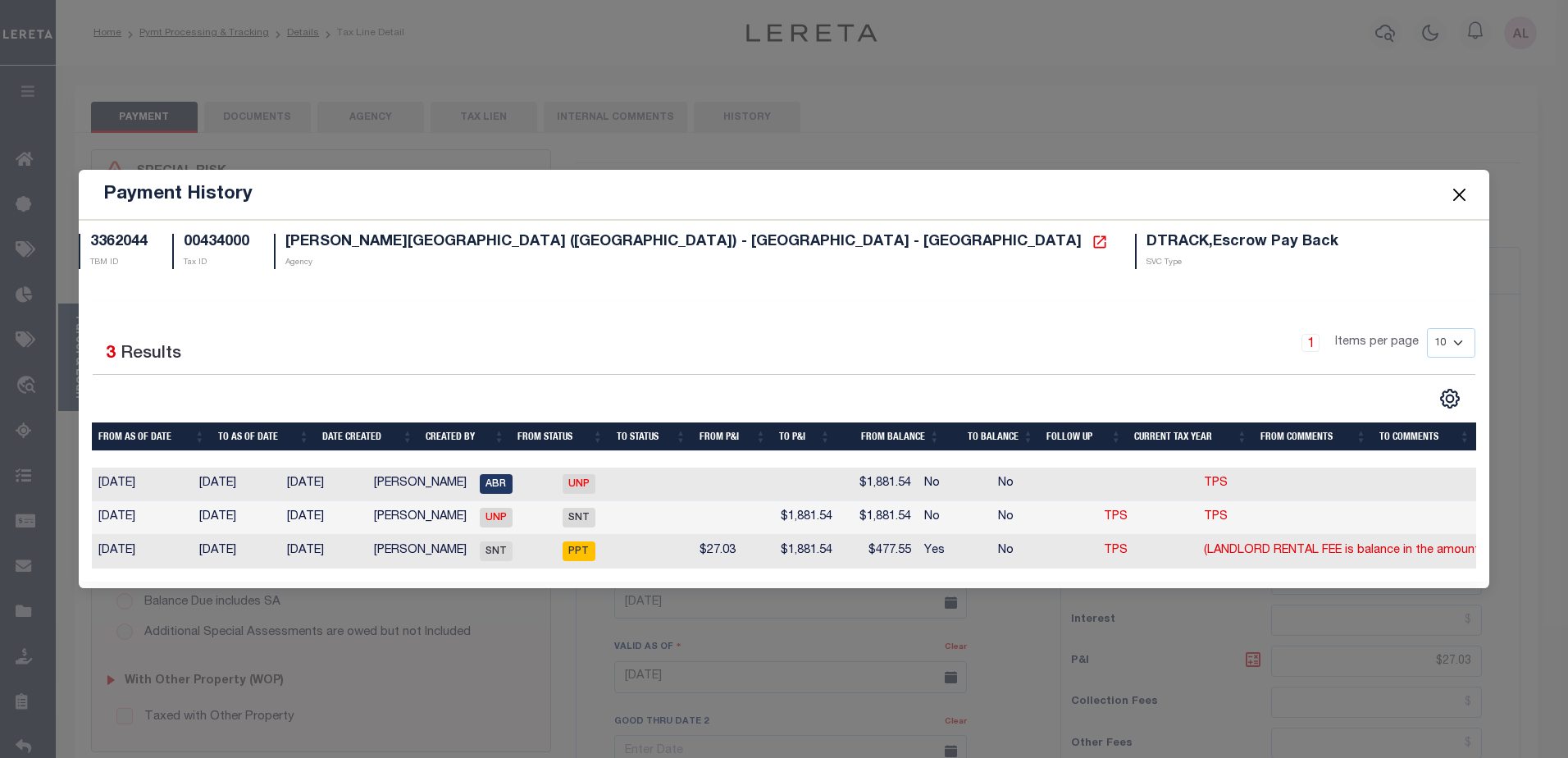
drag, startPoint x: 1280, startPoint y: 575, endPoint x: 1428, endPoint y: 581, distance: 148.1
click at [1428, 581] on div "Selected 3 Results 1 Items per page 10 25 50 100" at bounding box center [784, 442] width 1411 height 280
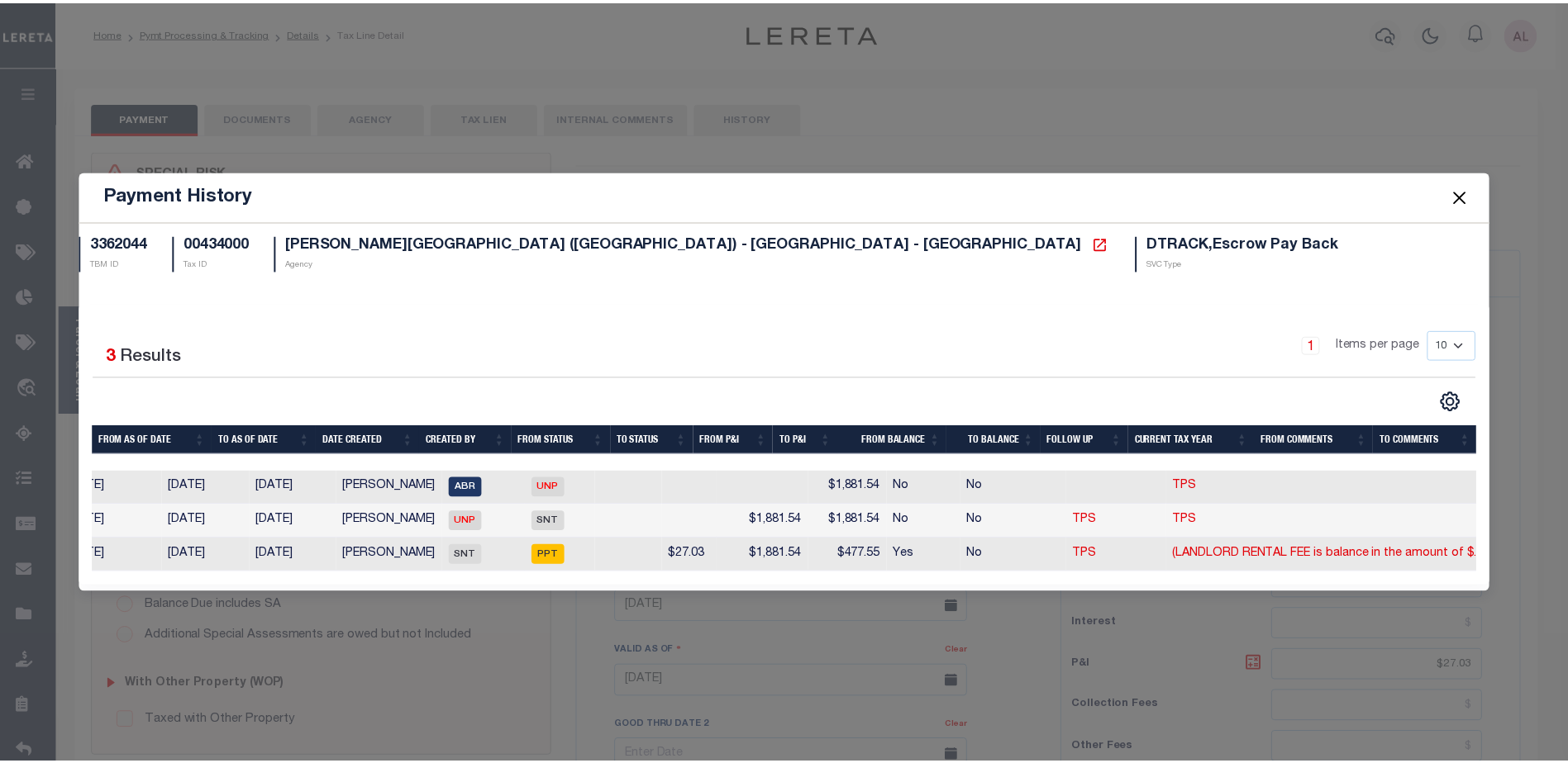
scroll to position [0, 31]
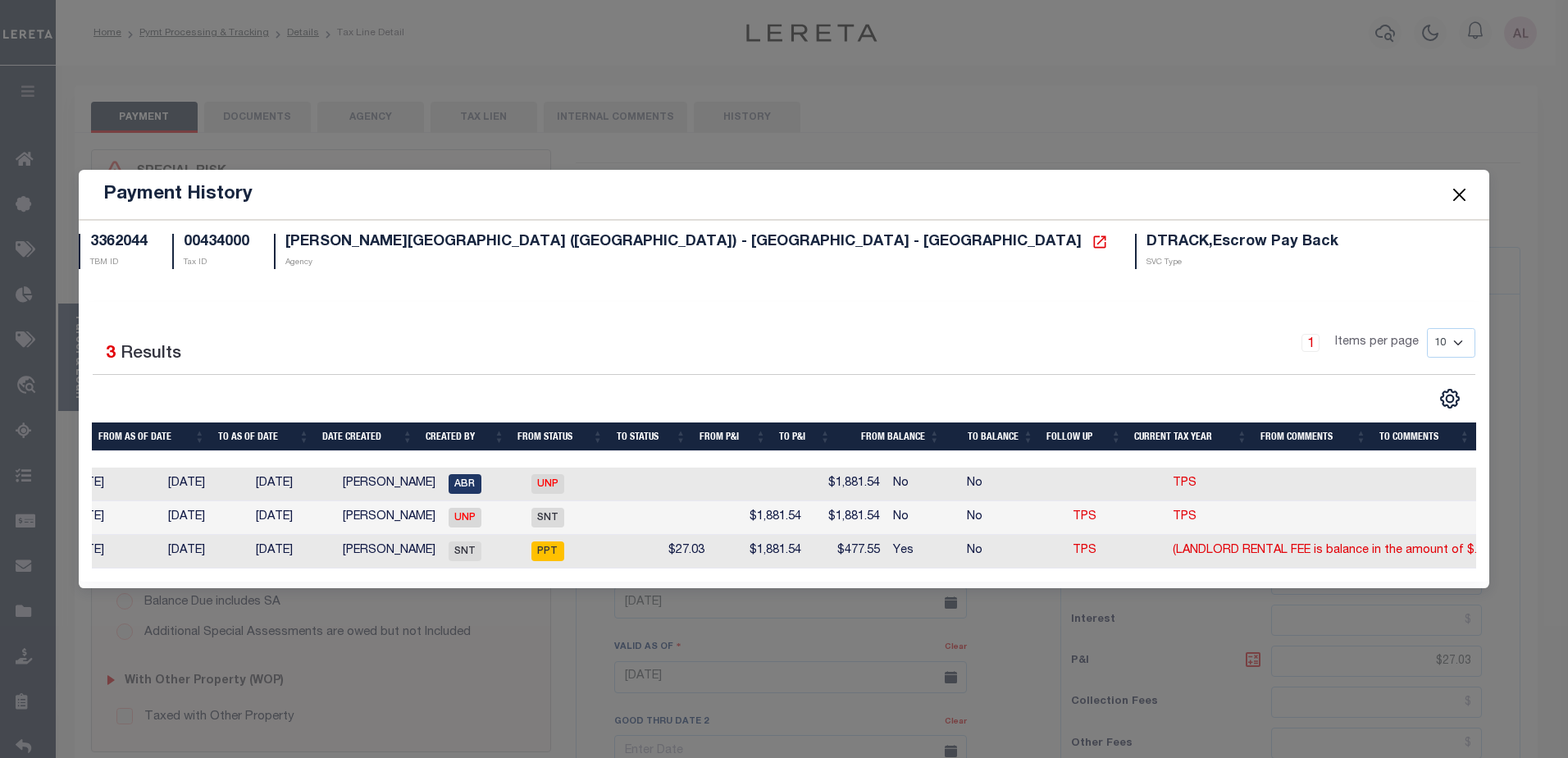
click at [1459, 193] on button "Close" at bounding box center [1458, 193] width 21 height 21
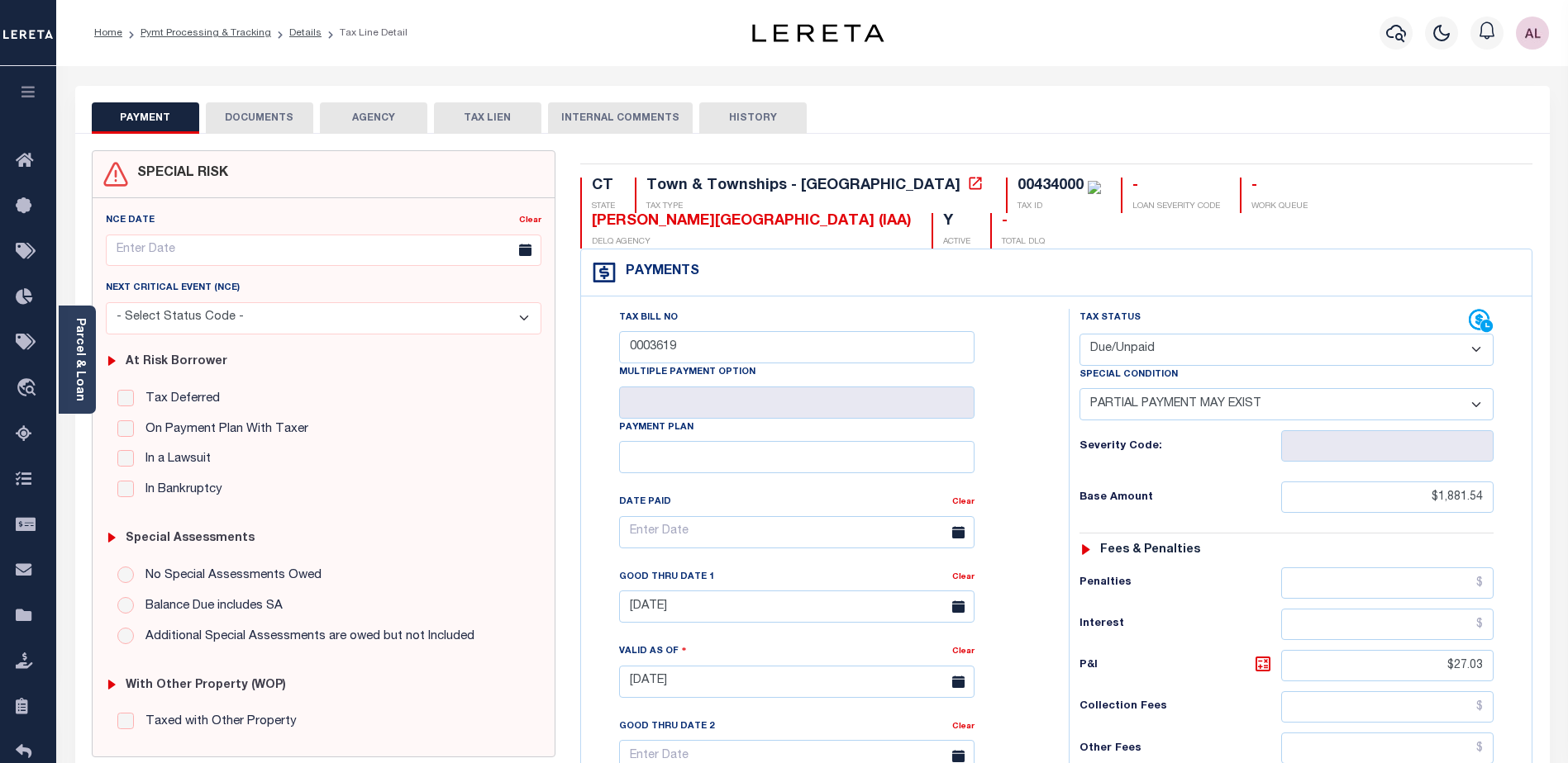
drag, startPoint x: 53, startPoint y: 3, endPoint x: 978, endPoint y: 46, distance: 926.0
click at [978, 46] on div "Profile Sign out" at bounding box center [1248, 33] width 614 height 58
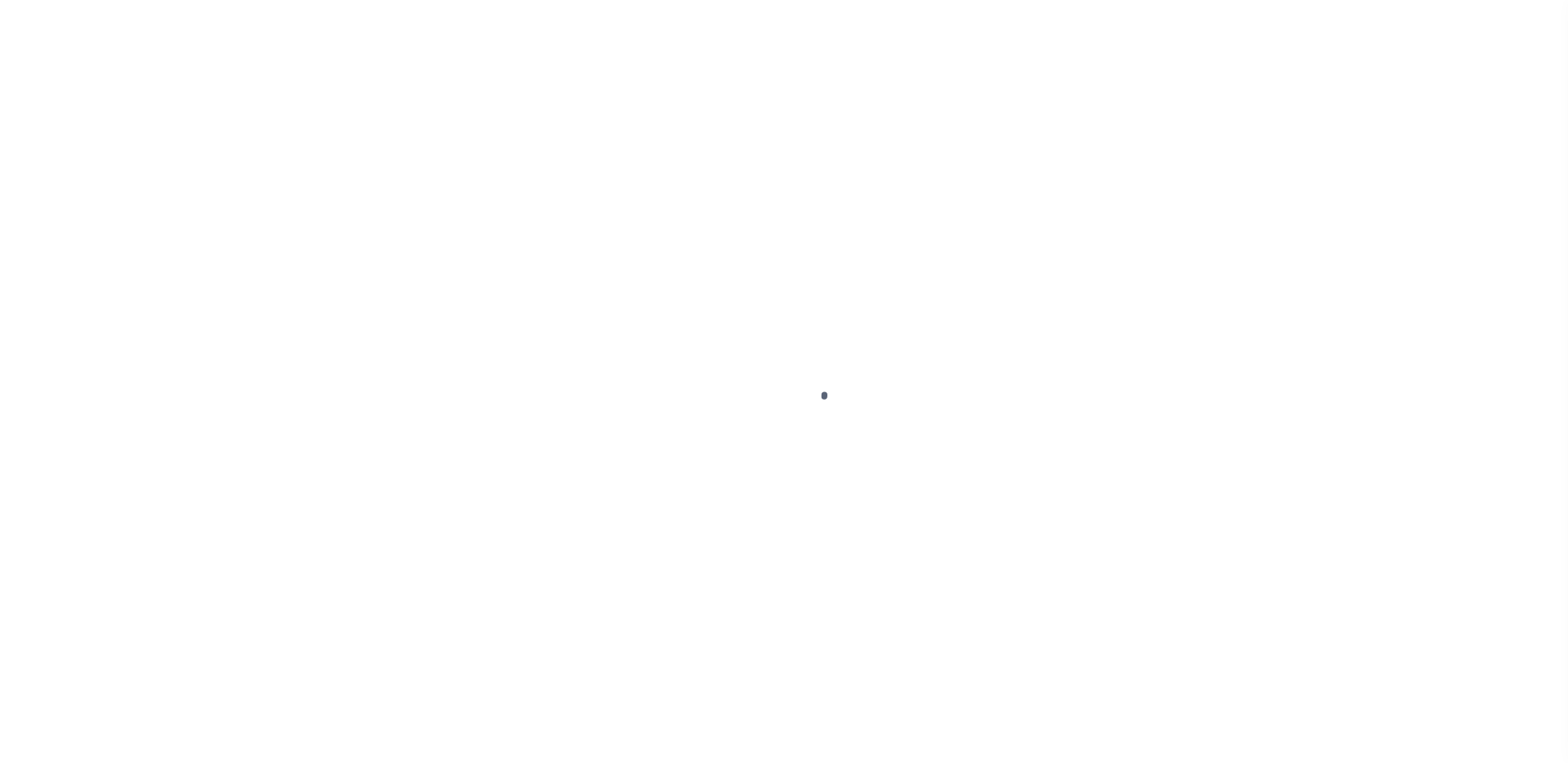
type input "10010095"
type input "INVESTMENT LLC FGW JR"
select select
type input "[STREET_ADDRESS]"
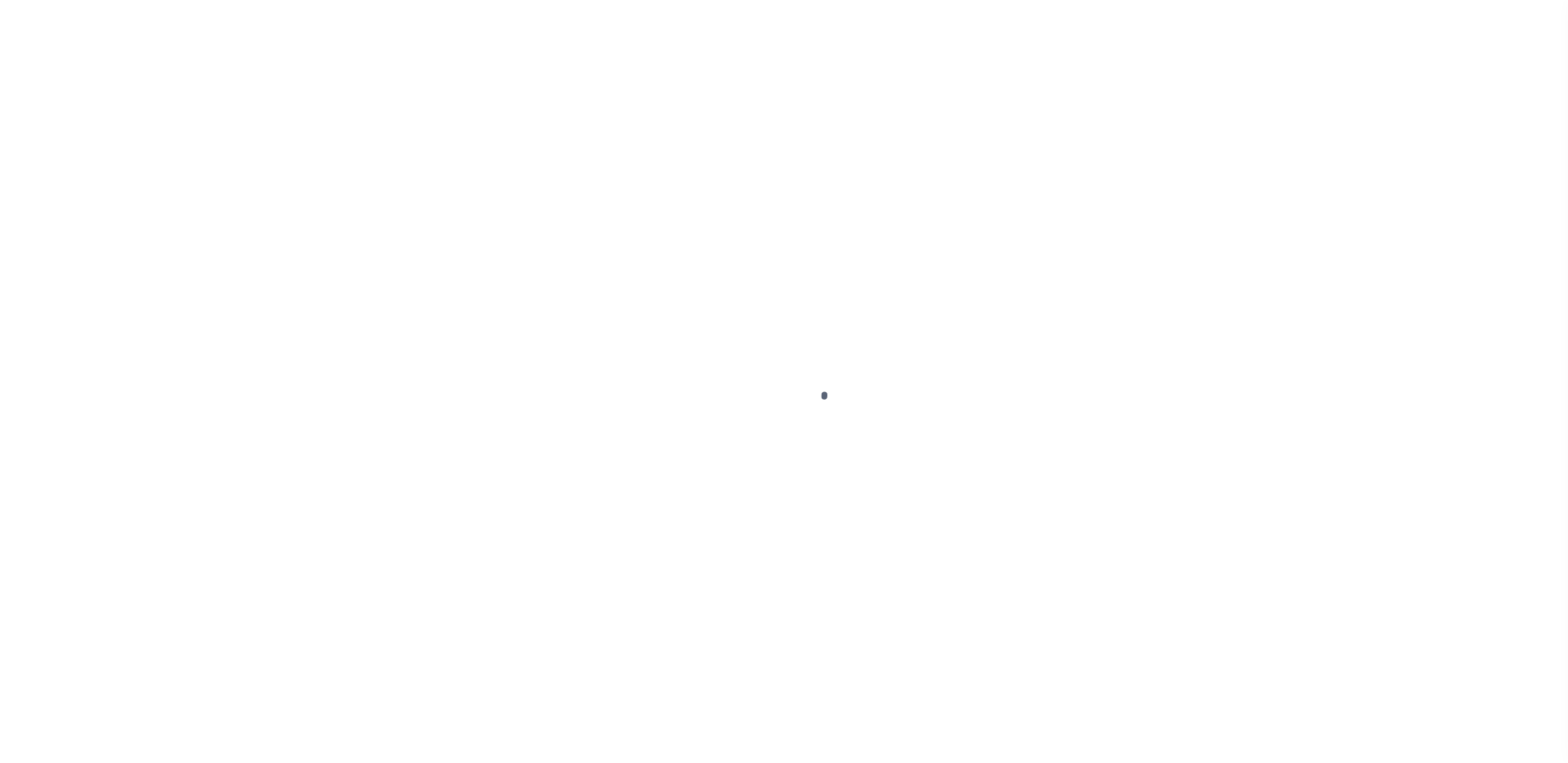
type input "[GEOGRAPHIC_DATA]"
select select "Escrow"
select select "25067"
type input "8622 SWEET PASTURE"
type input "1279190070004"
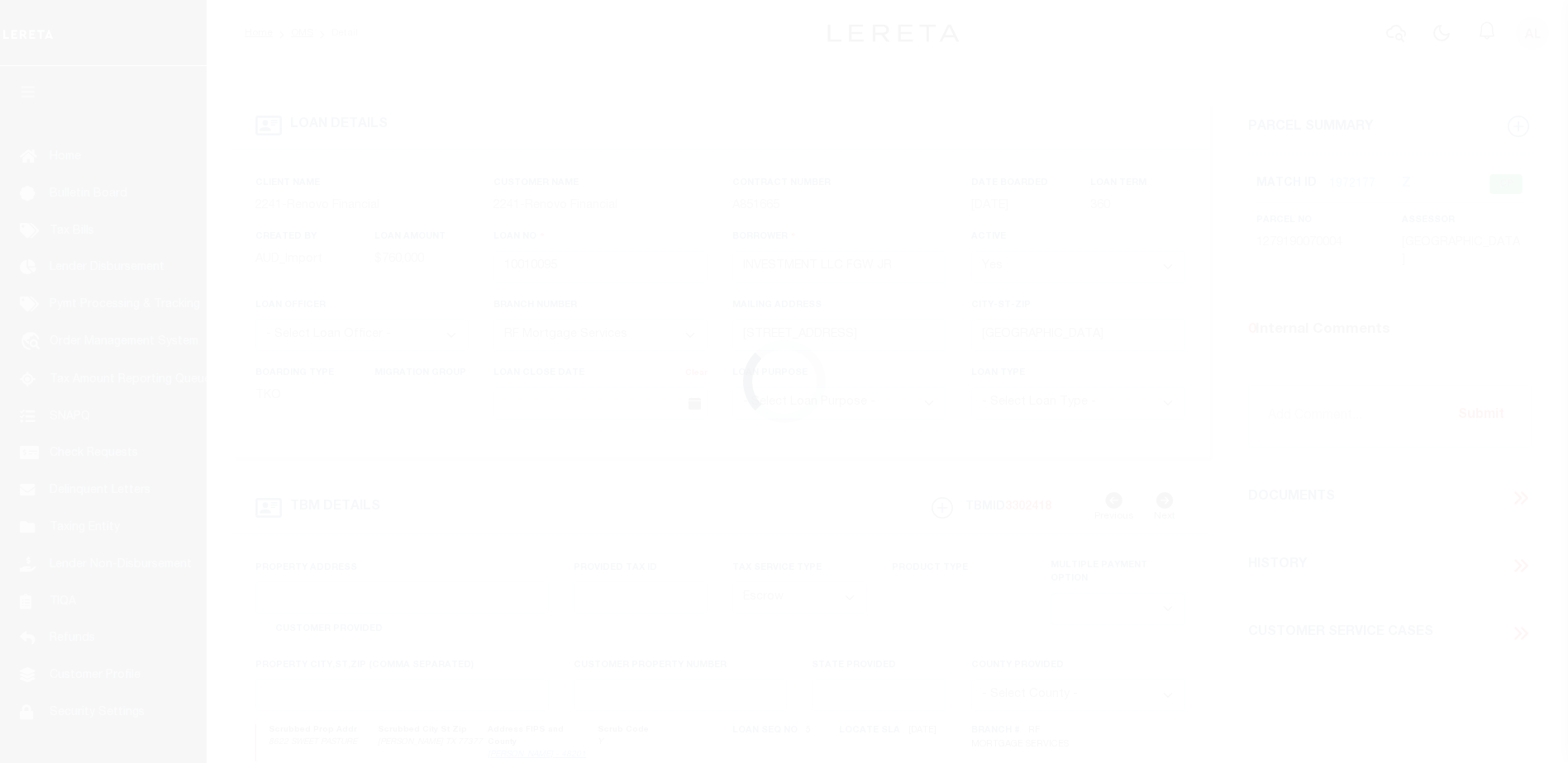
select select
type input "[PERSON_NAME] TX 77377"
type input "a0k8Y00000dE031"
type input "[GEOGRAPHIC_DATA]"
select select
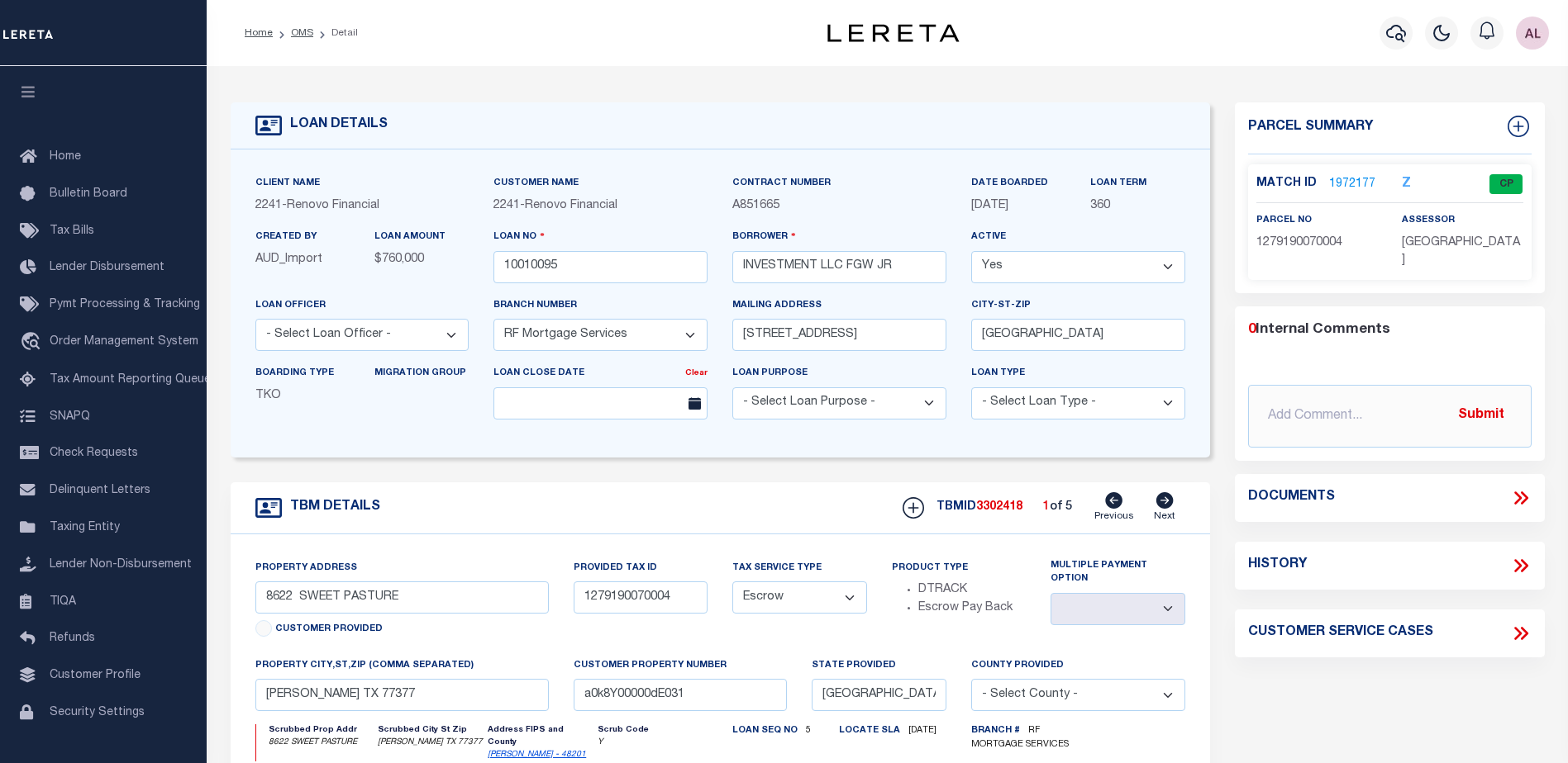
click at [1344, 178] on link "1972177" at bounding box center [1351, 185] width 46 height 18
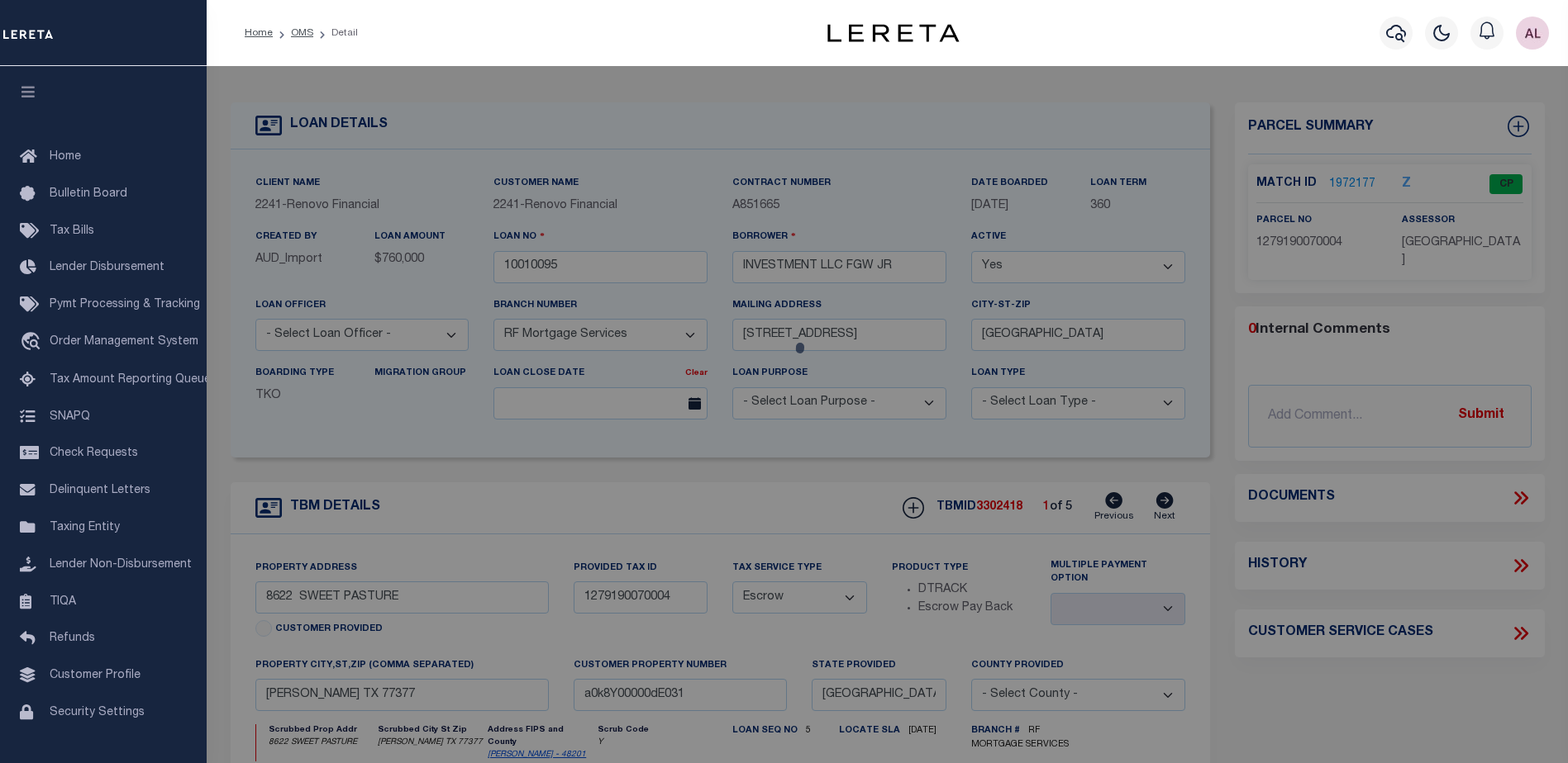
checkbox input "false"
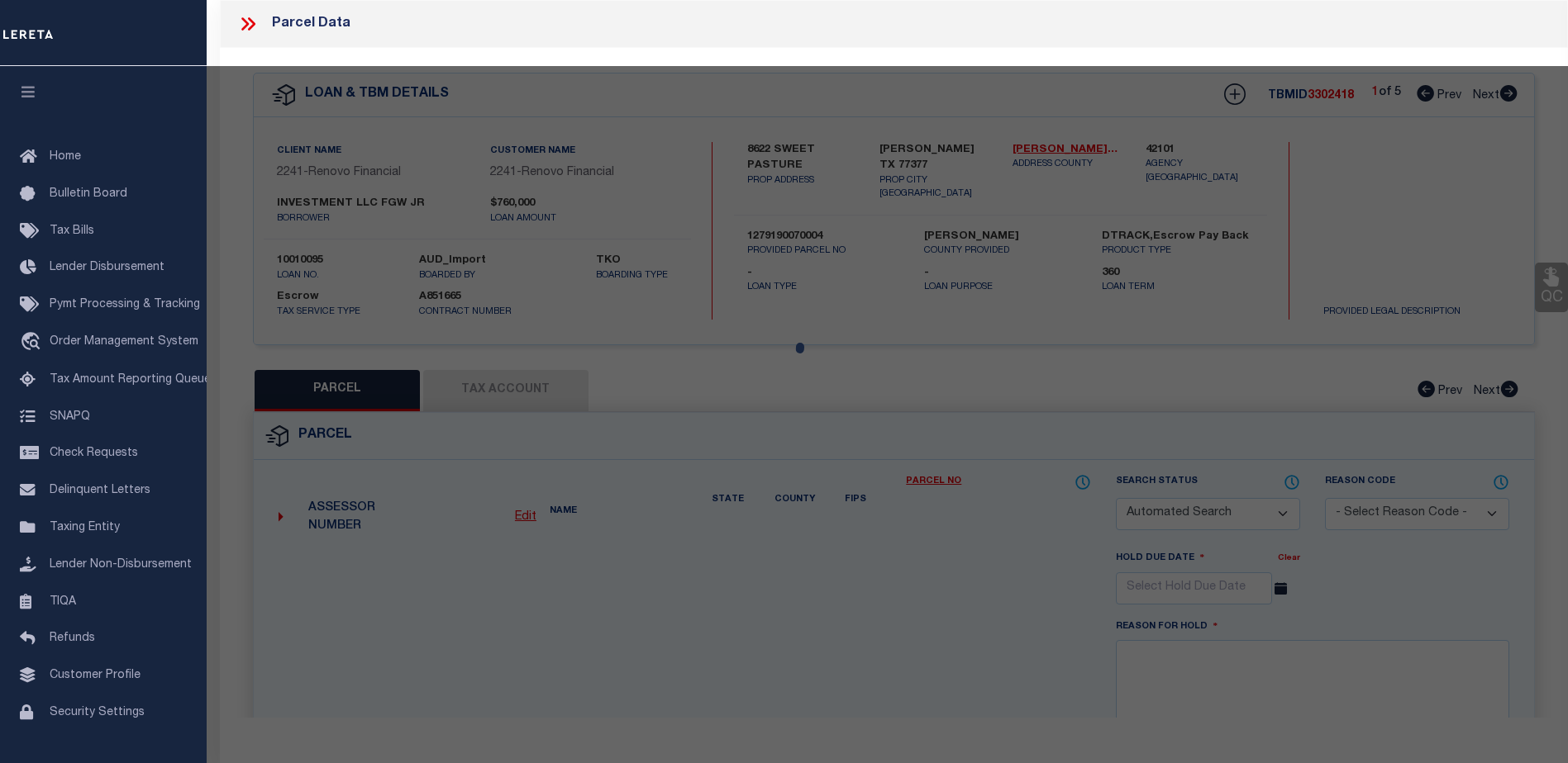
select select "CP"
type input "FGW JR INVESTMENT LLC"
select select
type input "8622 SWEET PASTURE DR"
checkbox input "false"
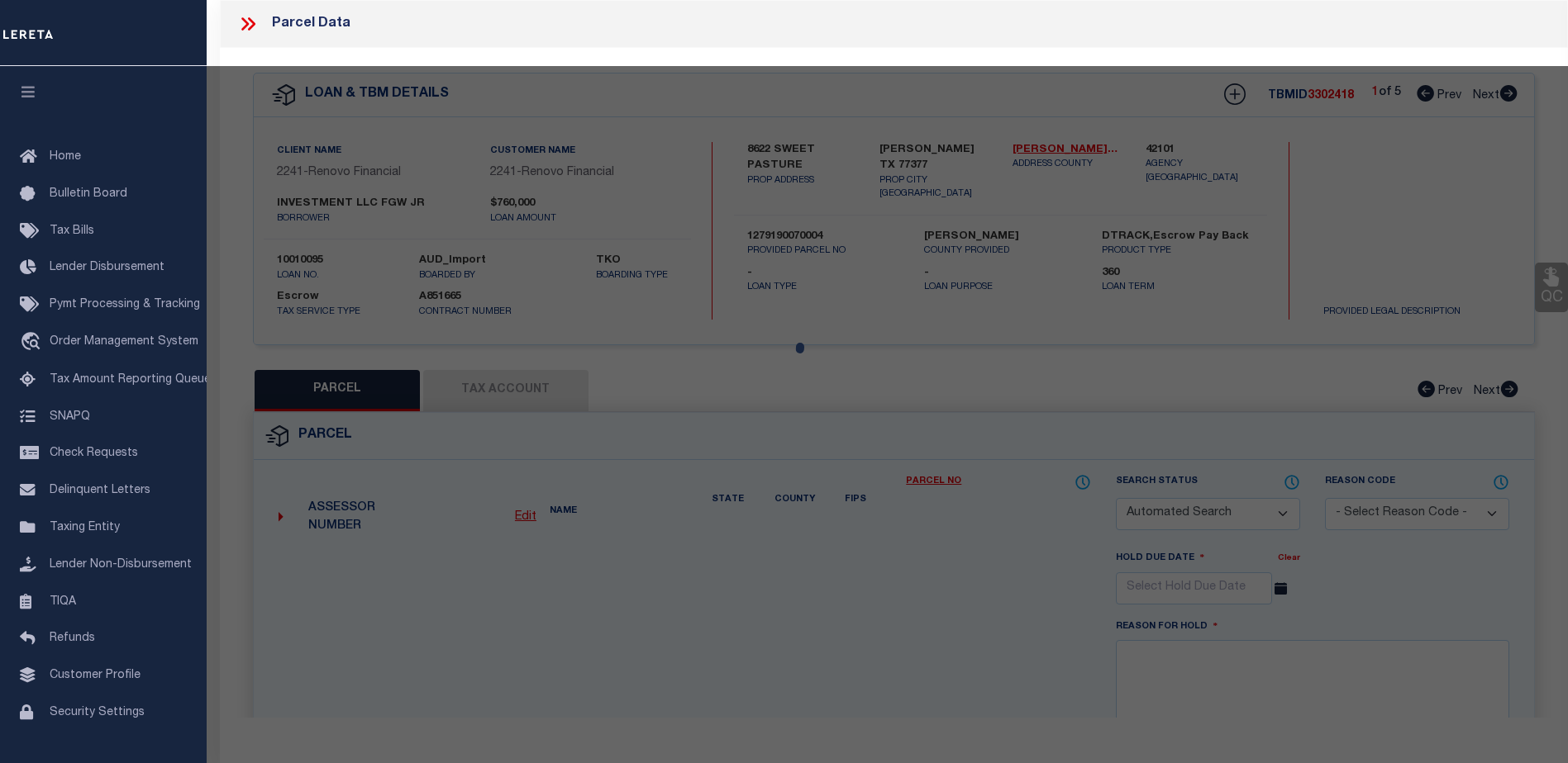
type input "TOMBALL TX 77375"
type textarea "LT 4 BLK 7 SADDLEBROOK RANCH SEC 1"
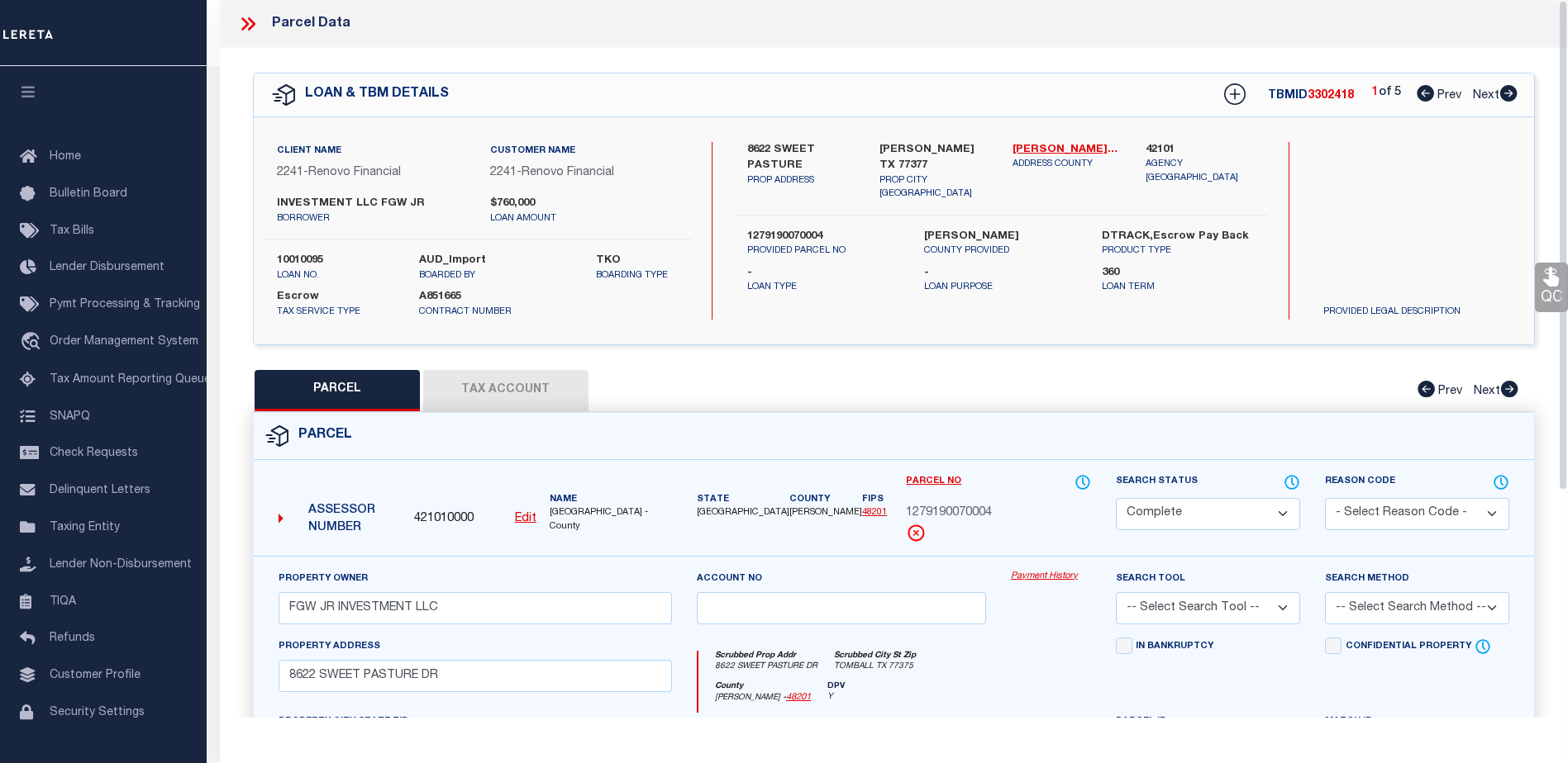
click at [1054, 574] on link "Payment History" at bounding box center [1050, 577] width 80 height 14
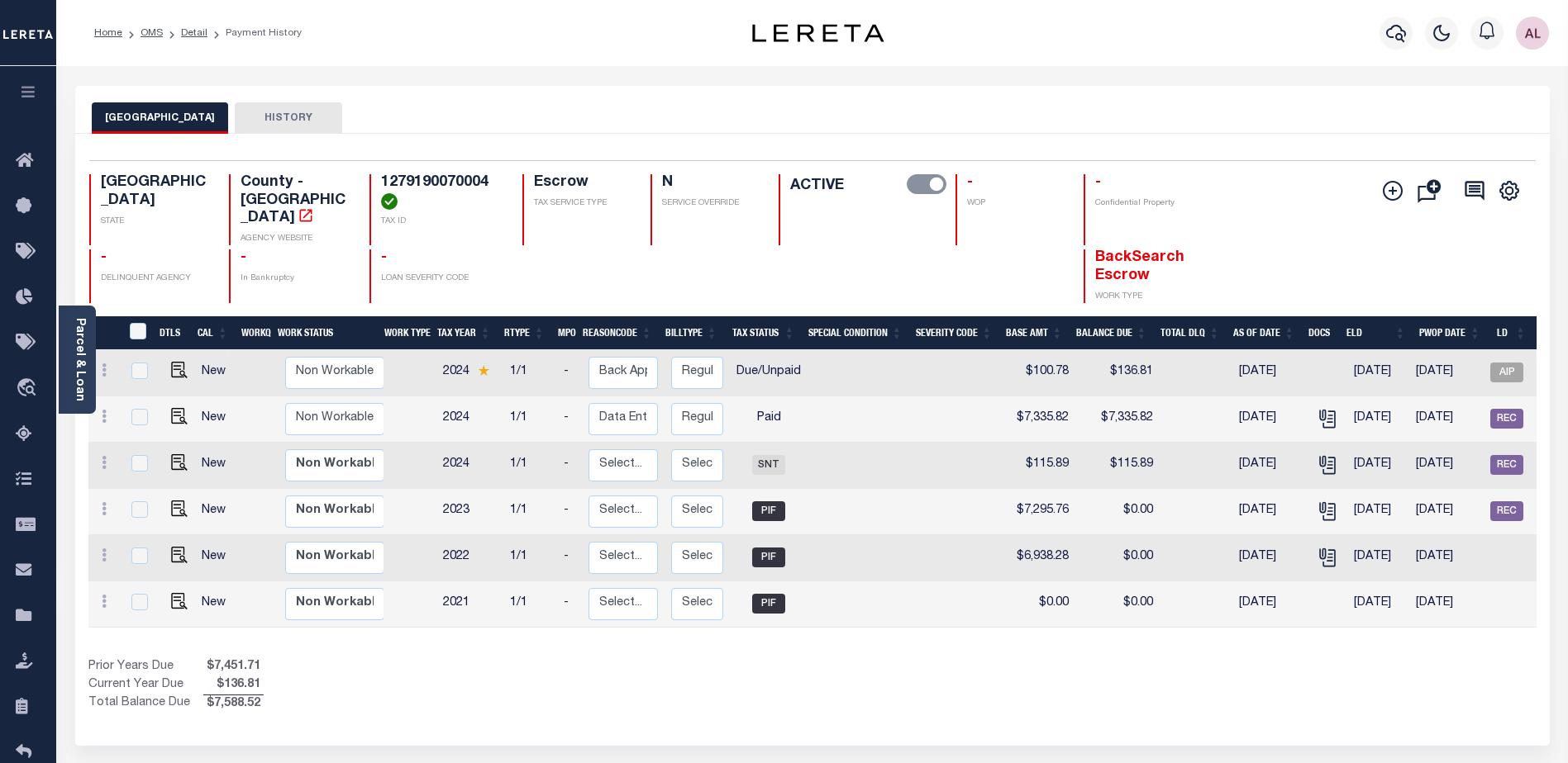
scroll to position [0, 75]
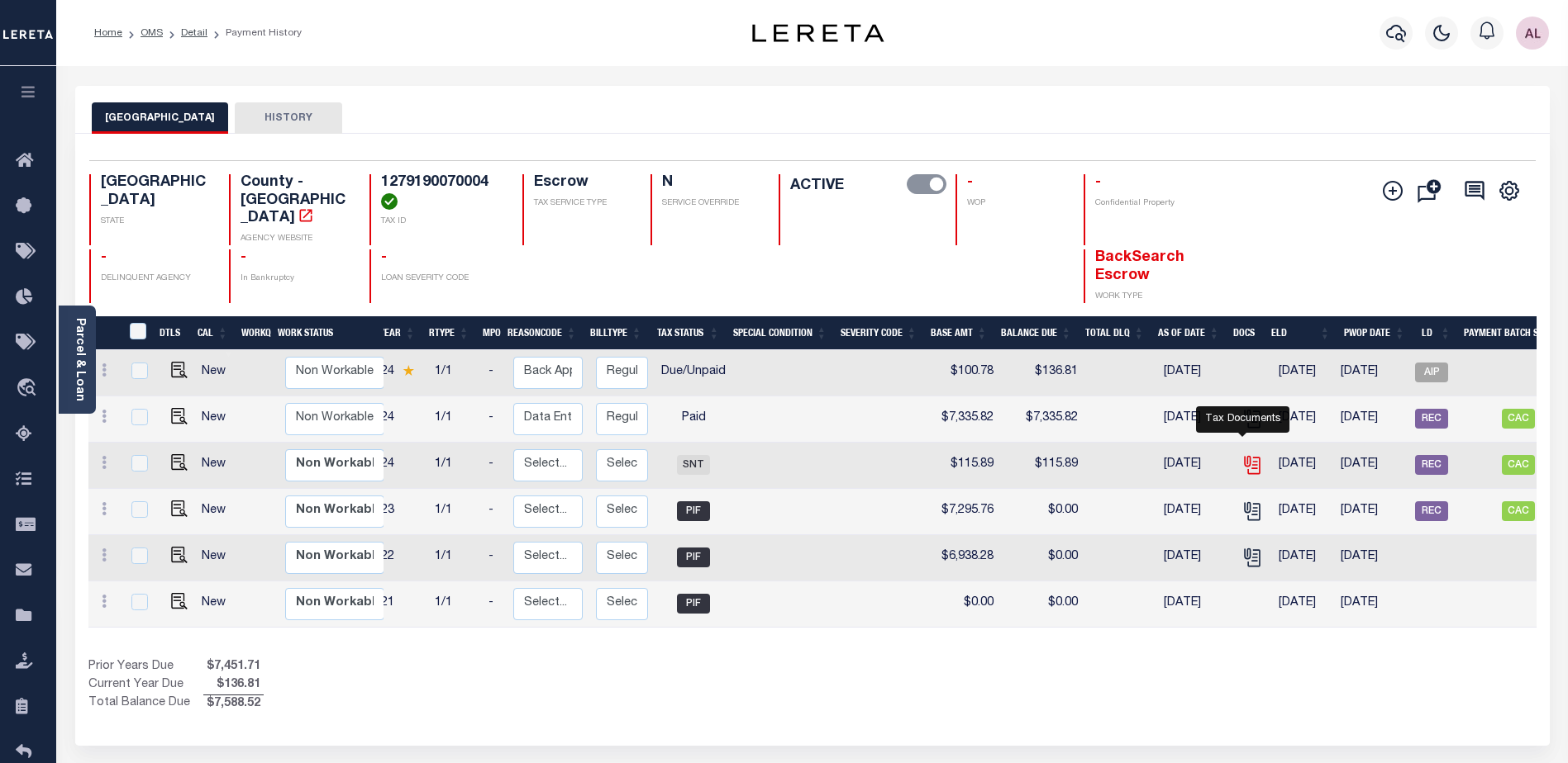
click at [1242, 454] on icon "" at bounding box center [1252, 465] width 21 height 21
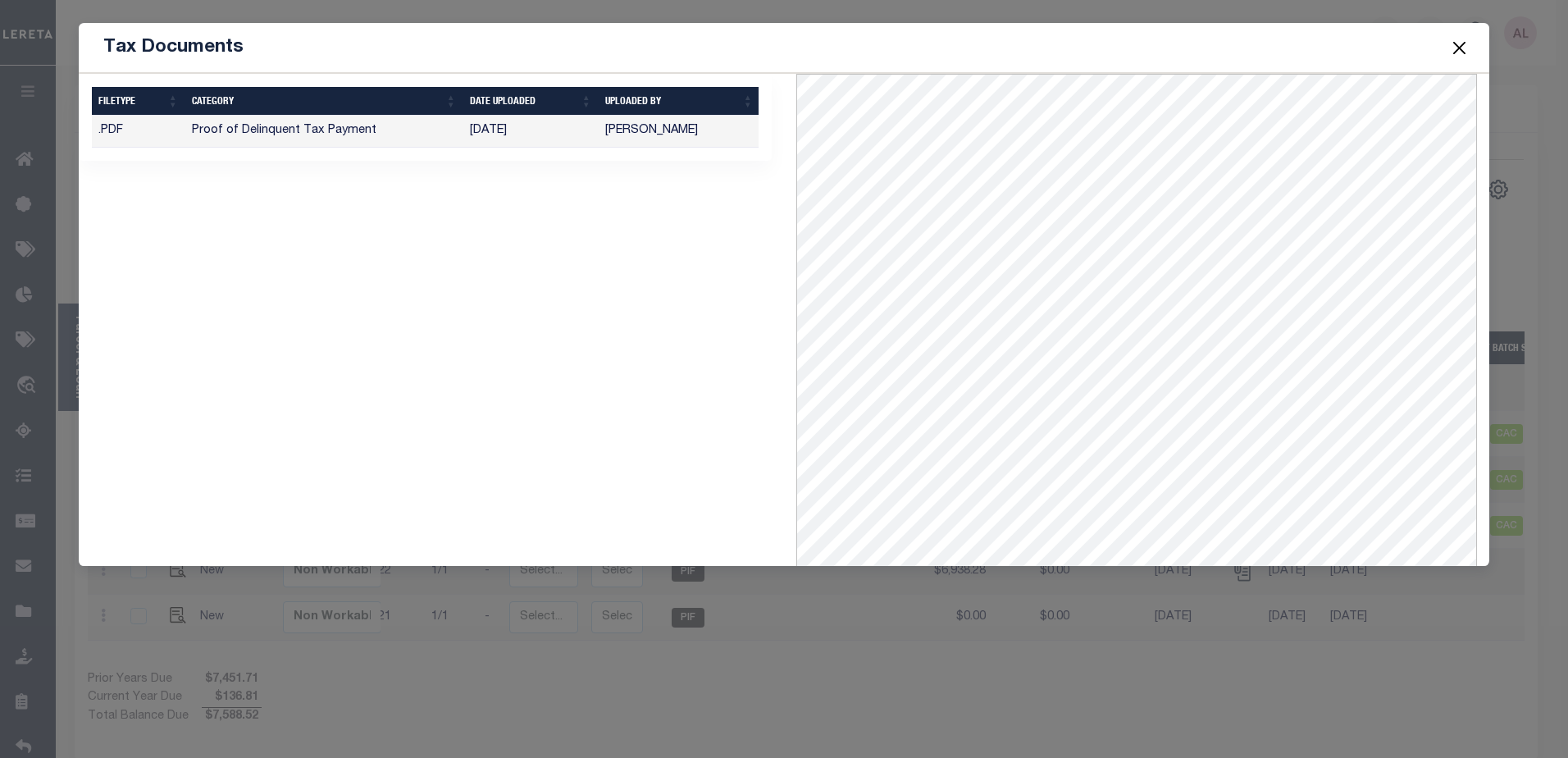
click at [1458, 52] on button "Close" at bounding box center [1458, 47] width 21 height 21
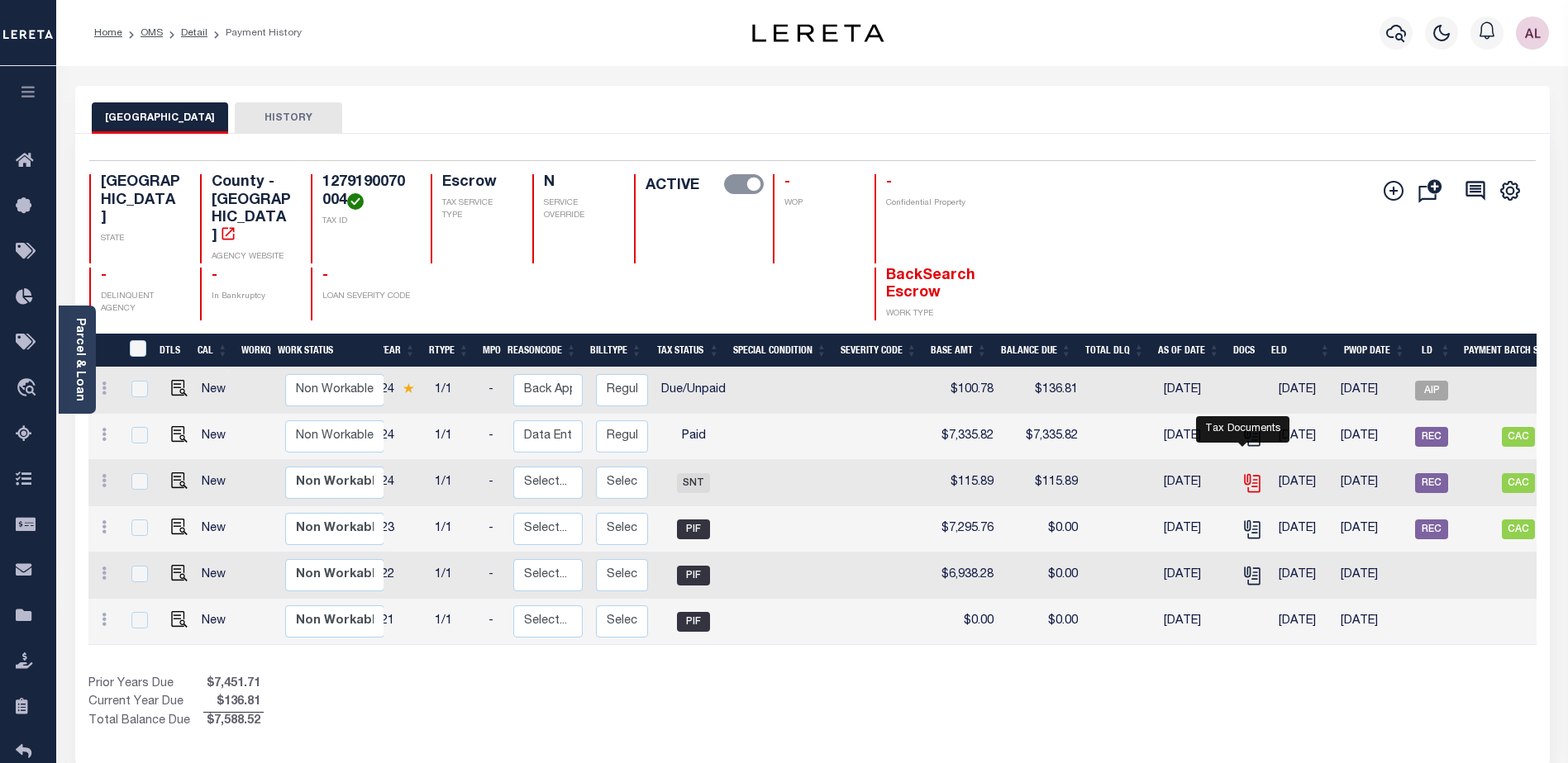
click at [1243, 472] on icon "" at bounding box center [1252, 482] width 21 height 21
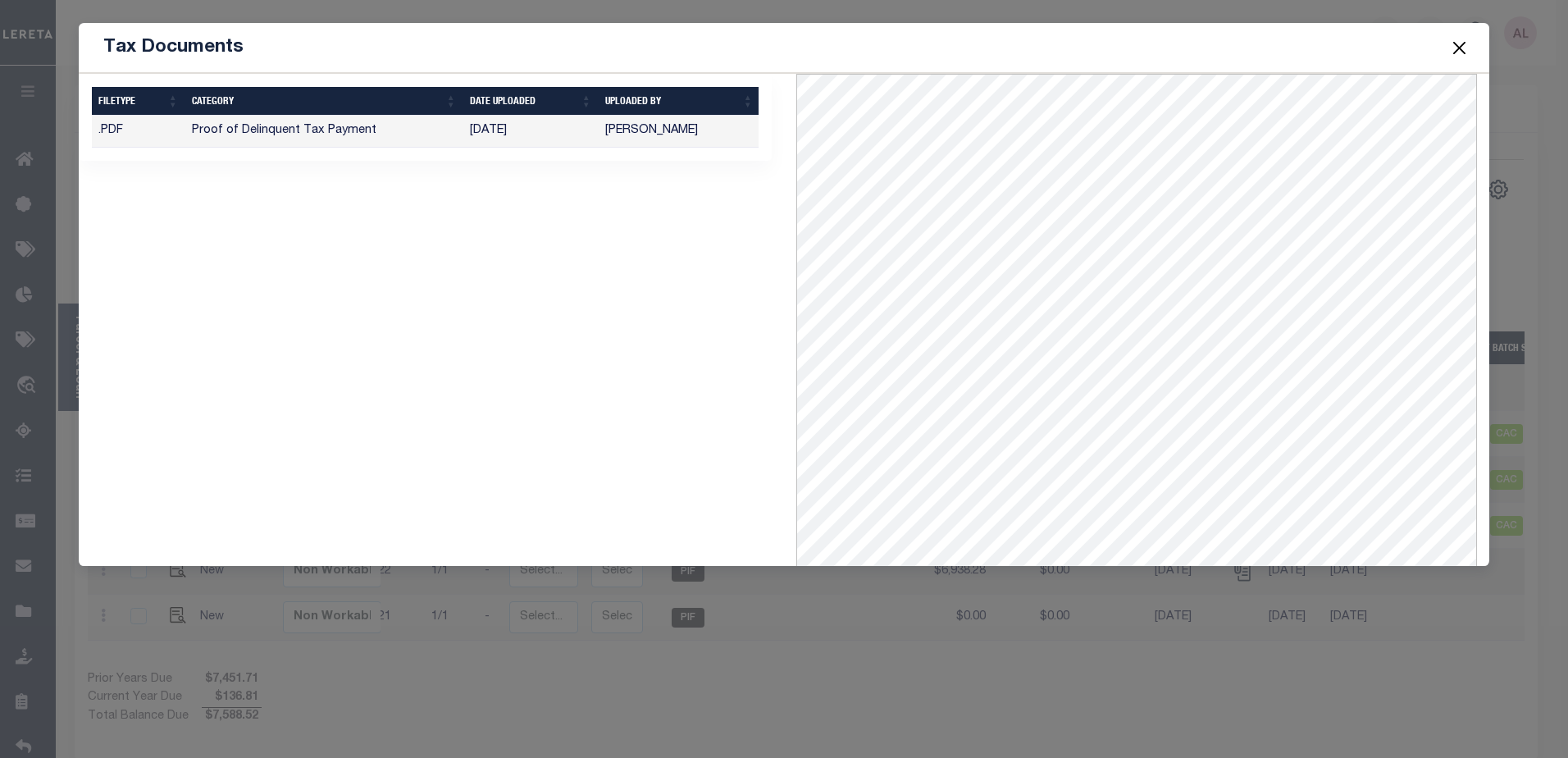
click at [1457, 50] on button "Close" at bounding box center [1458, 47] width 21 height 21
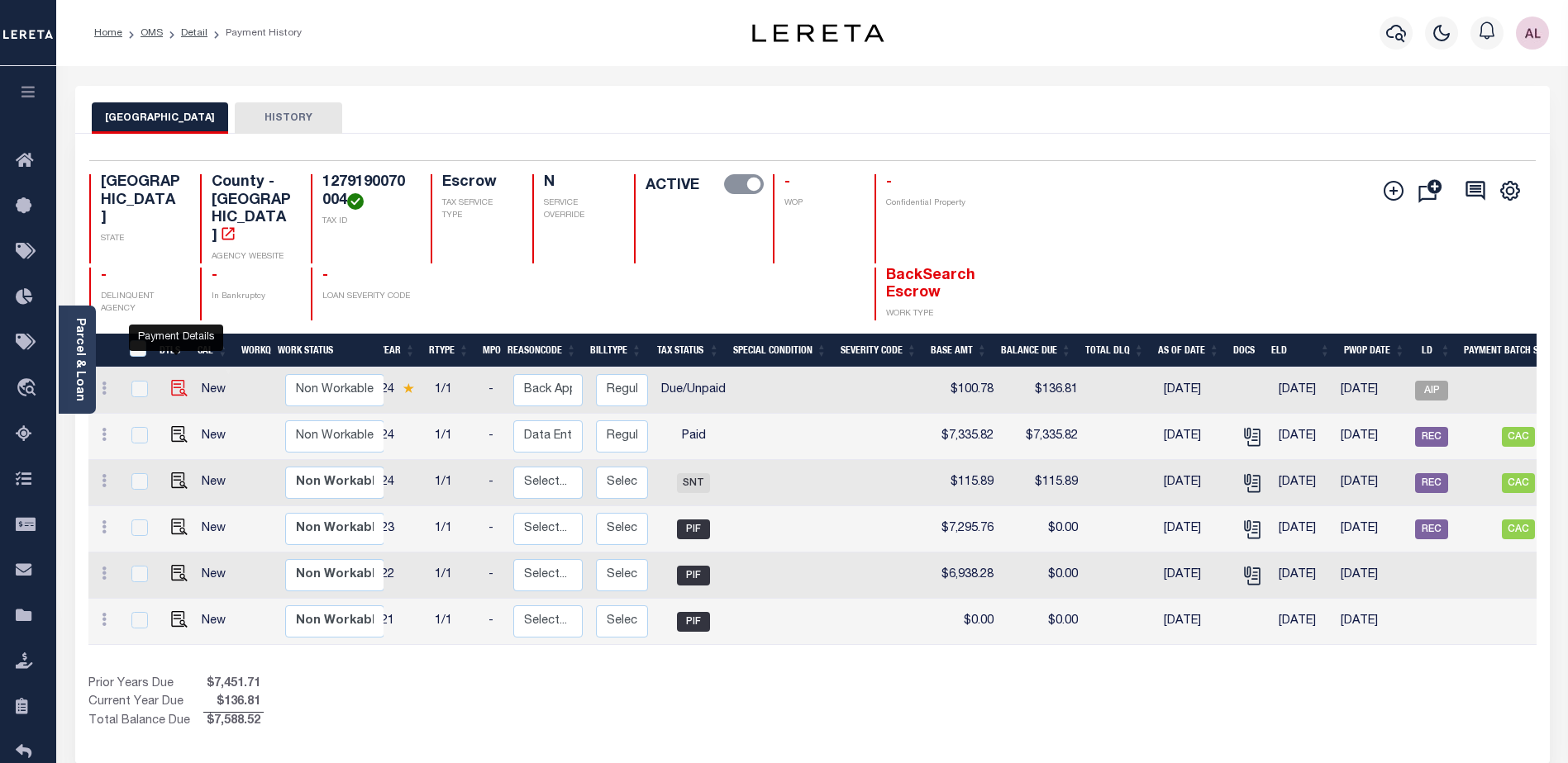
click at [174, 380] on img "" at bounding box center [180, 389] width 17 height 17
checkbox input "true"
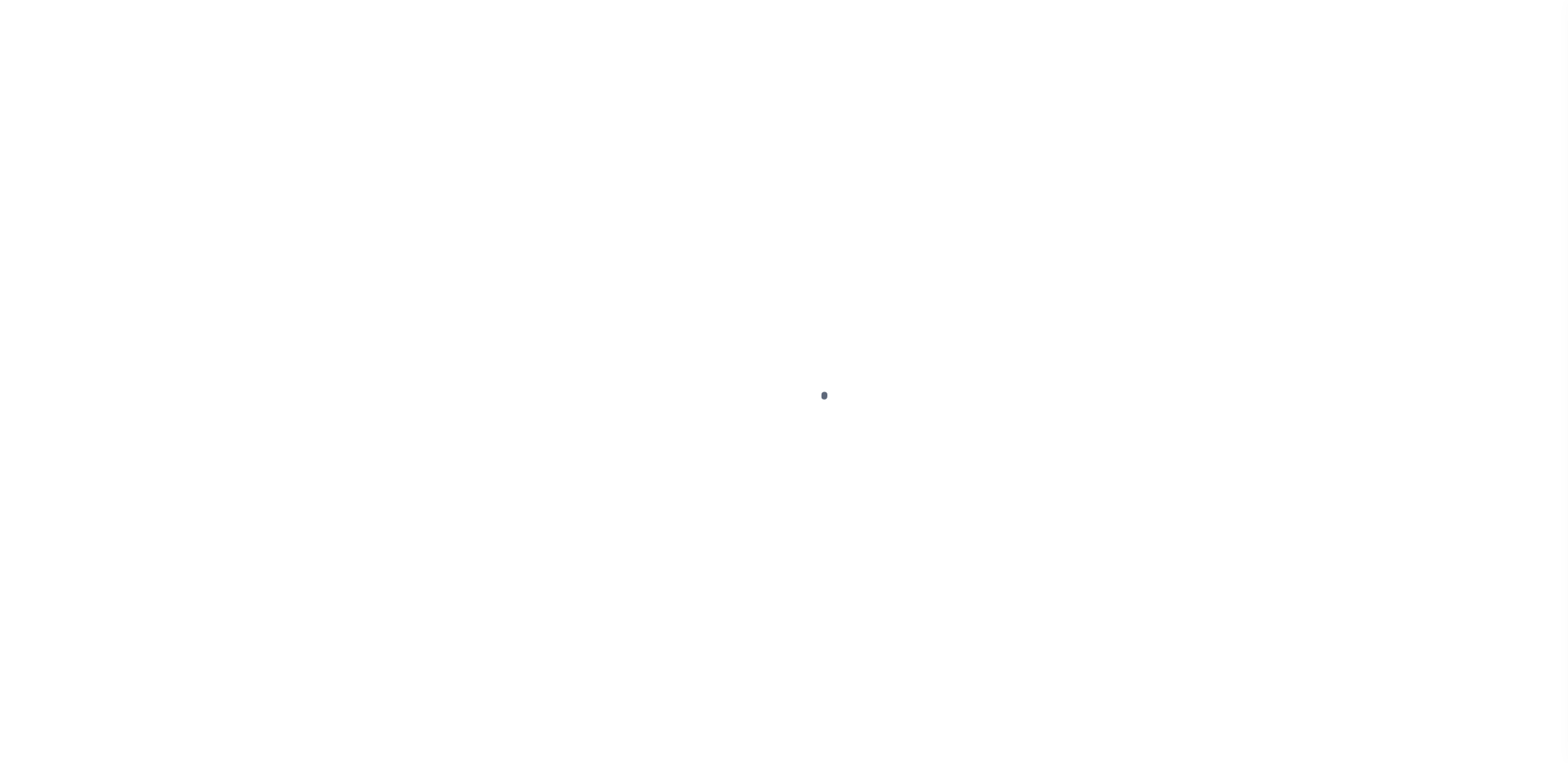
select select "DUE"
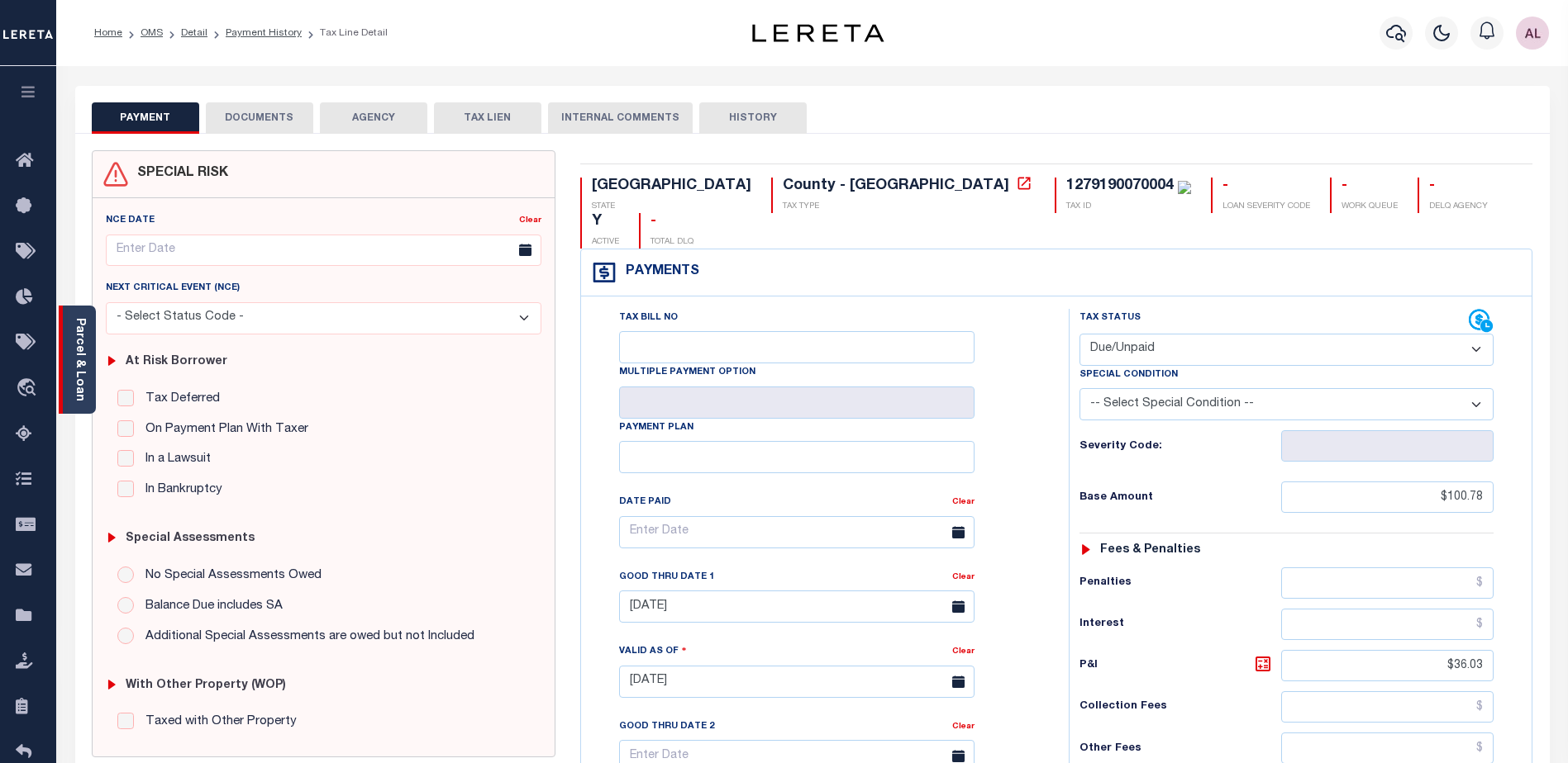
click at [79, 370] on link "Parcel & Loan" at bounding box center [79, 359] width 12 height 83
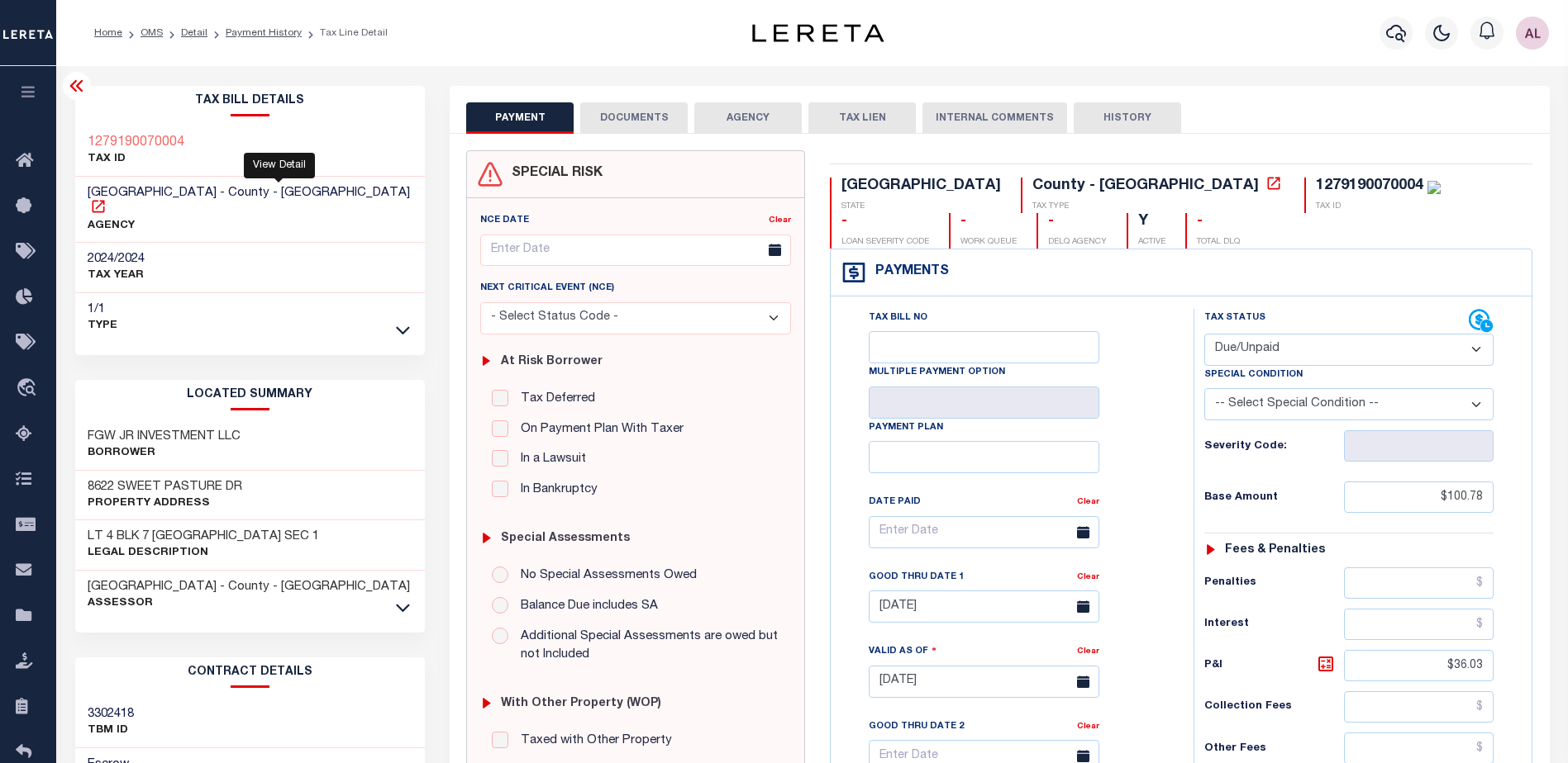
click at [104, 200] on icon at bounding box center [98, 206] width 13 height 13
drag, startPoint x: 183, startPoint y: 142, endPoint x: 80, endPoint y: 140, distance: 103.0
click at [80, 140] on div "1279190070004 TAX ID" at bounding box center [250, 152] width 350 height 51
copy h3 "1279190070004"
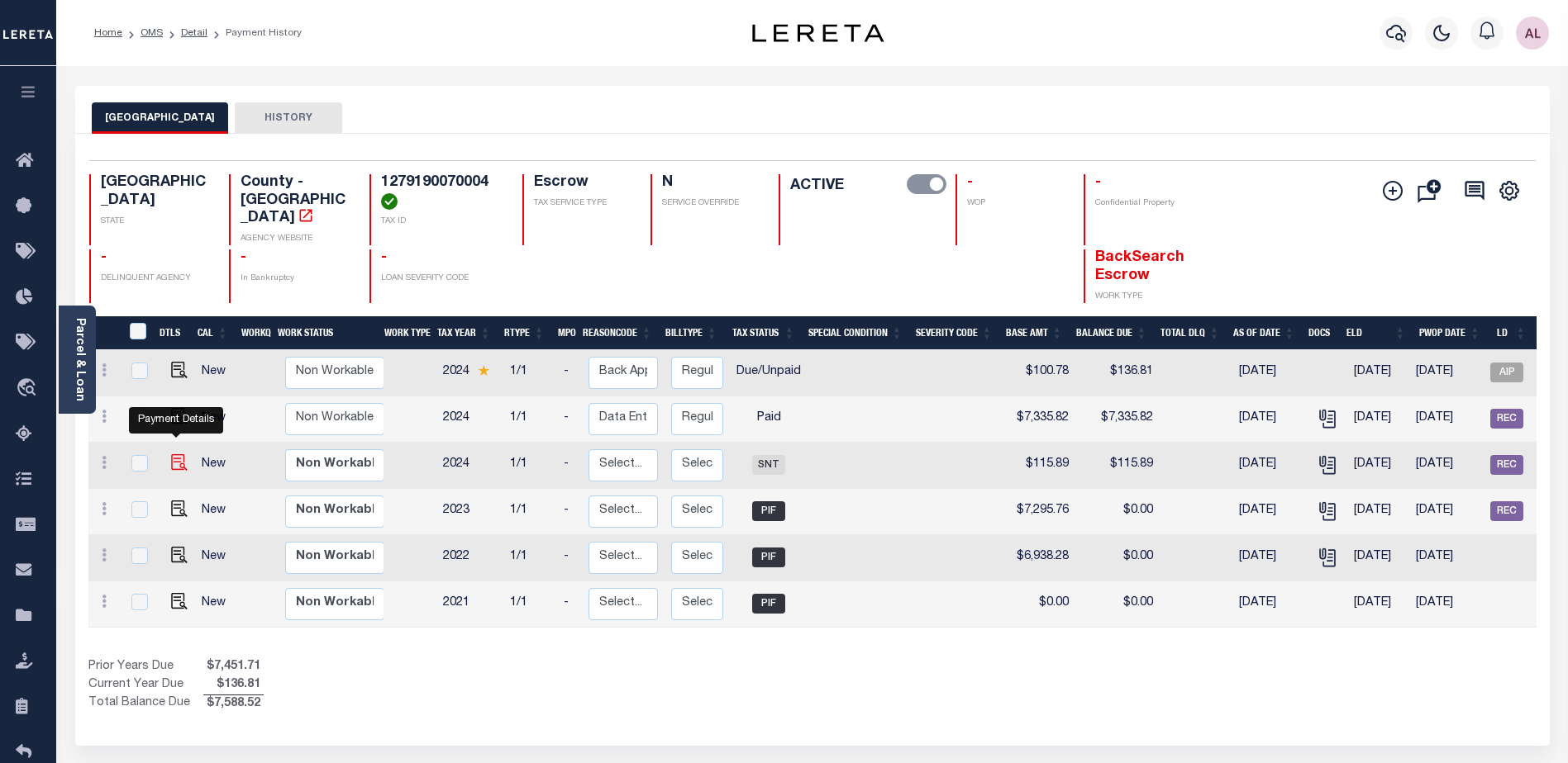
click at [175, 454] on img "" at bounding box center [180, 463] width 17 height 17
checkbox input "true"
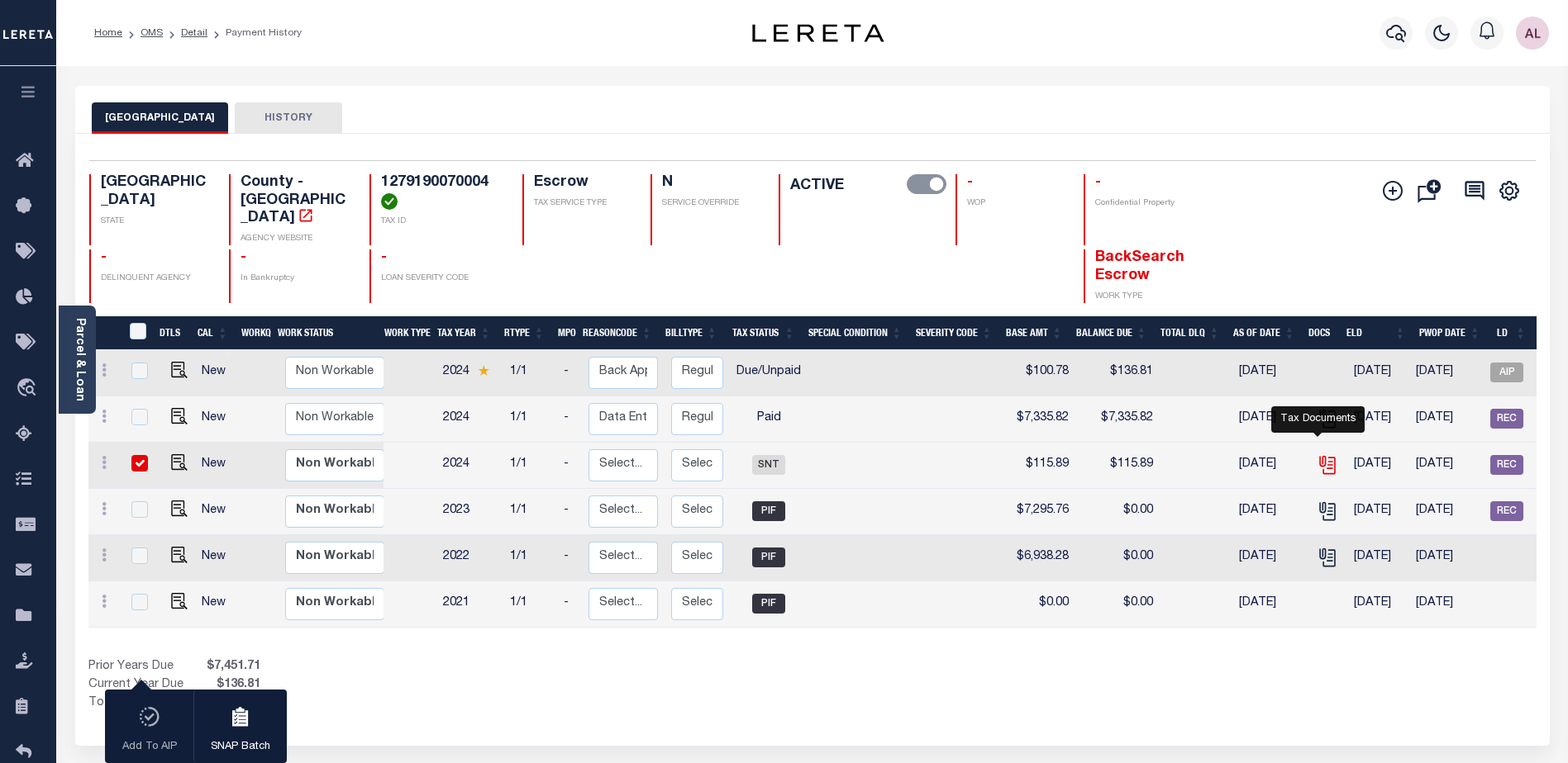
click at [1317, 456] on icon "" at bounding box center [1327, 465] width 21 height 21
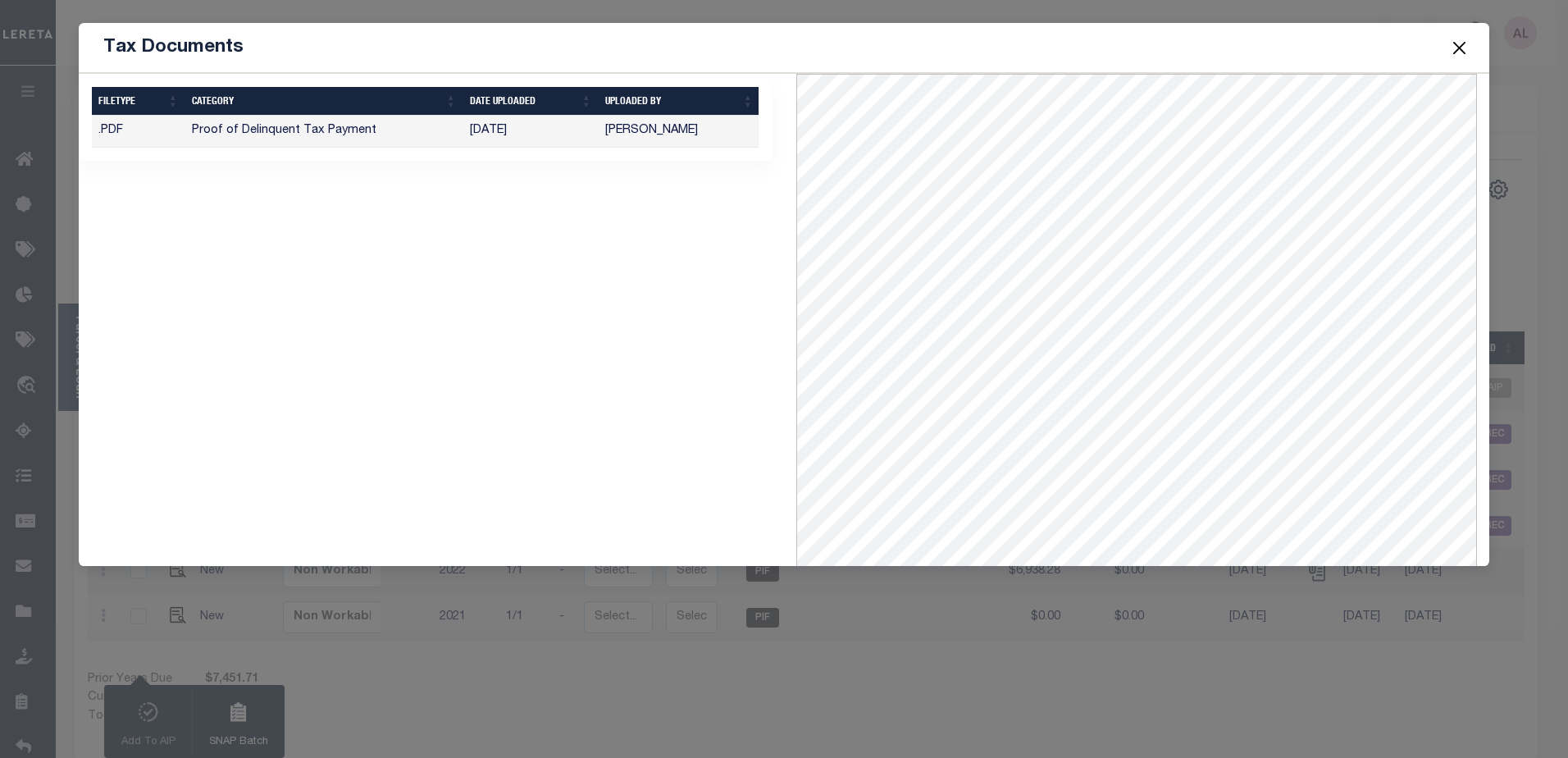
click at [1458, 46] on button "Close" at bounding box center [1458, 47] width 21 height 21
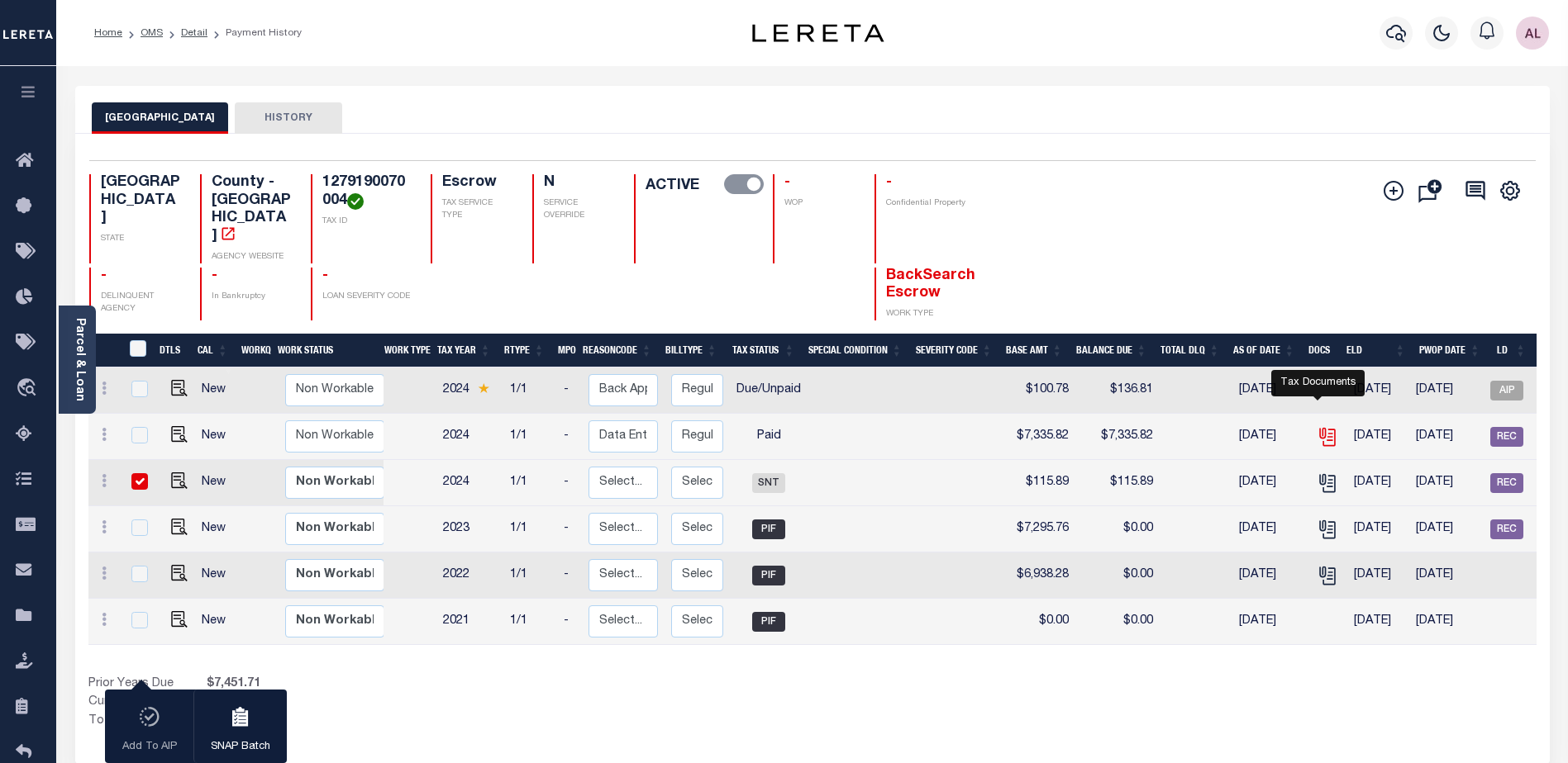
click at [1319, 427] on icon "" at bounding box center [1327, 437] width 21 height 21
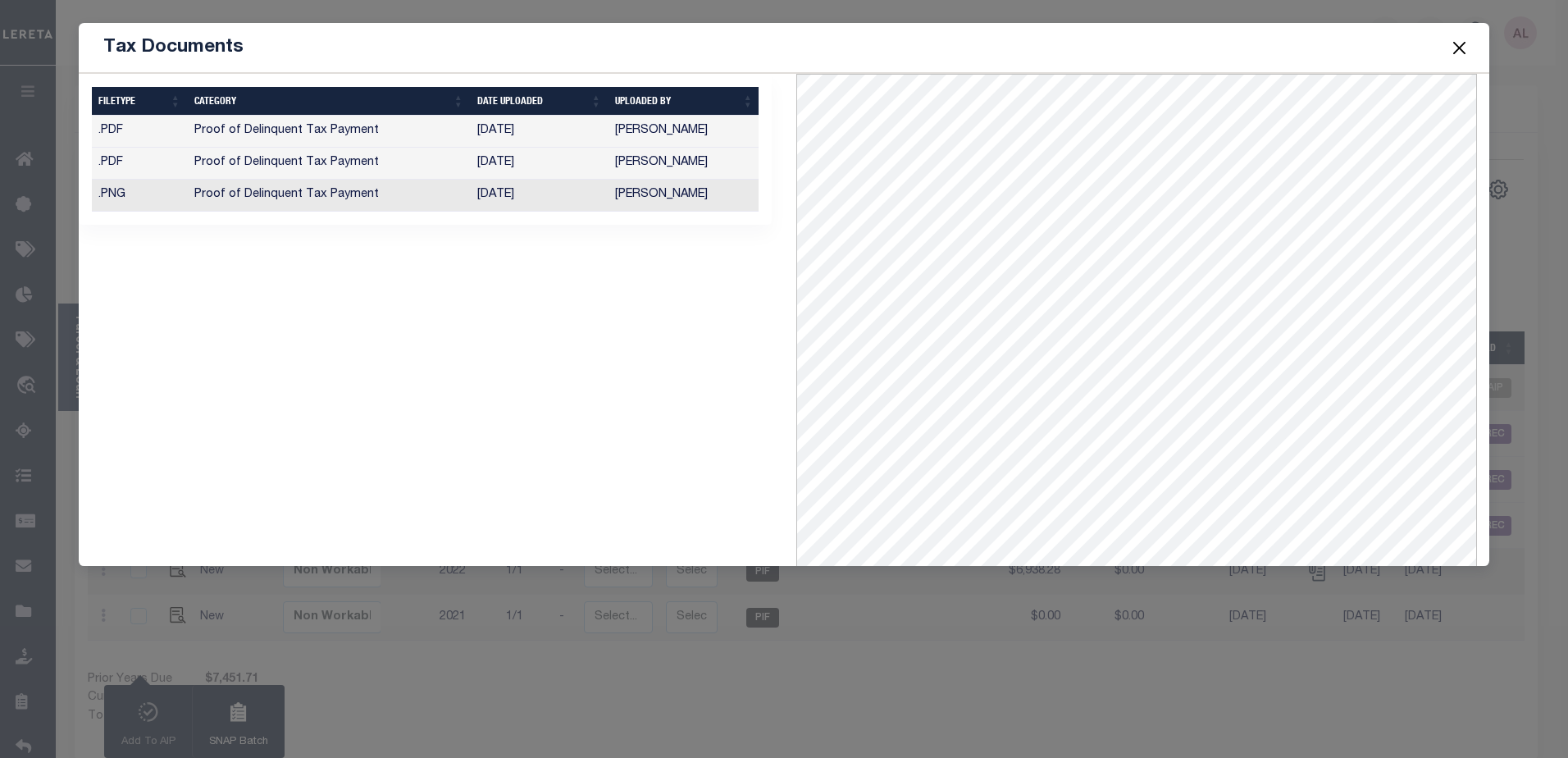
click at [1463, 46] on button "Close" at bounding box center [1458, 47] width 21 height 21
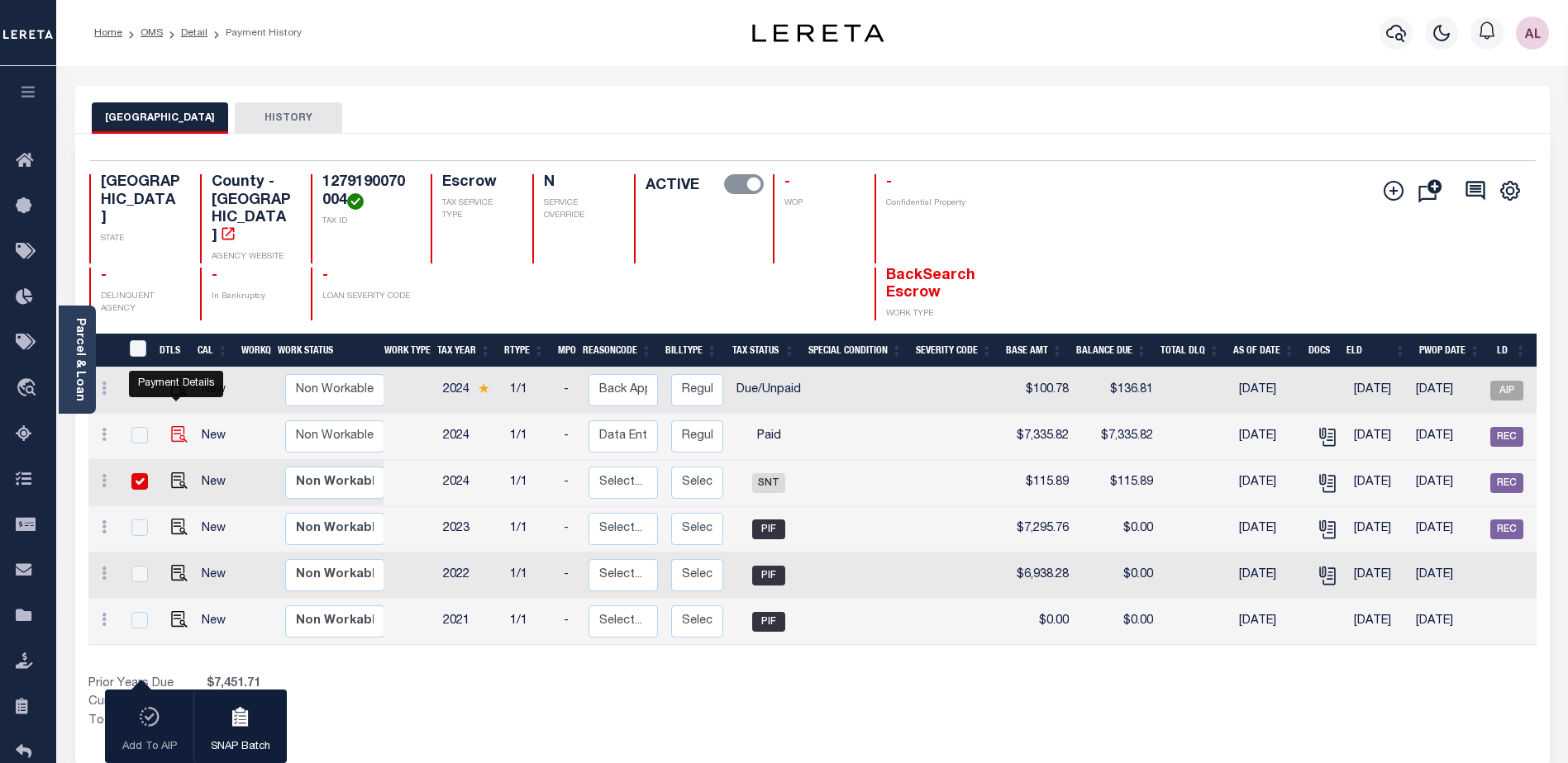
click at [173, 427] on img "" at bounding box center [180, 435] width 17 height 17
checkbox input "true"
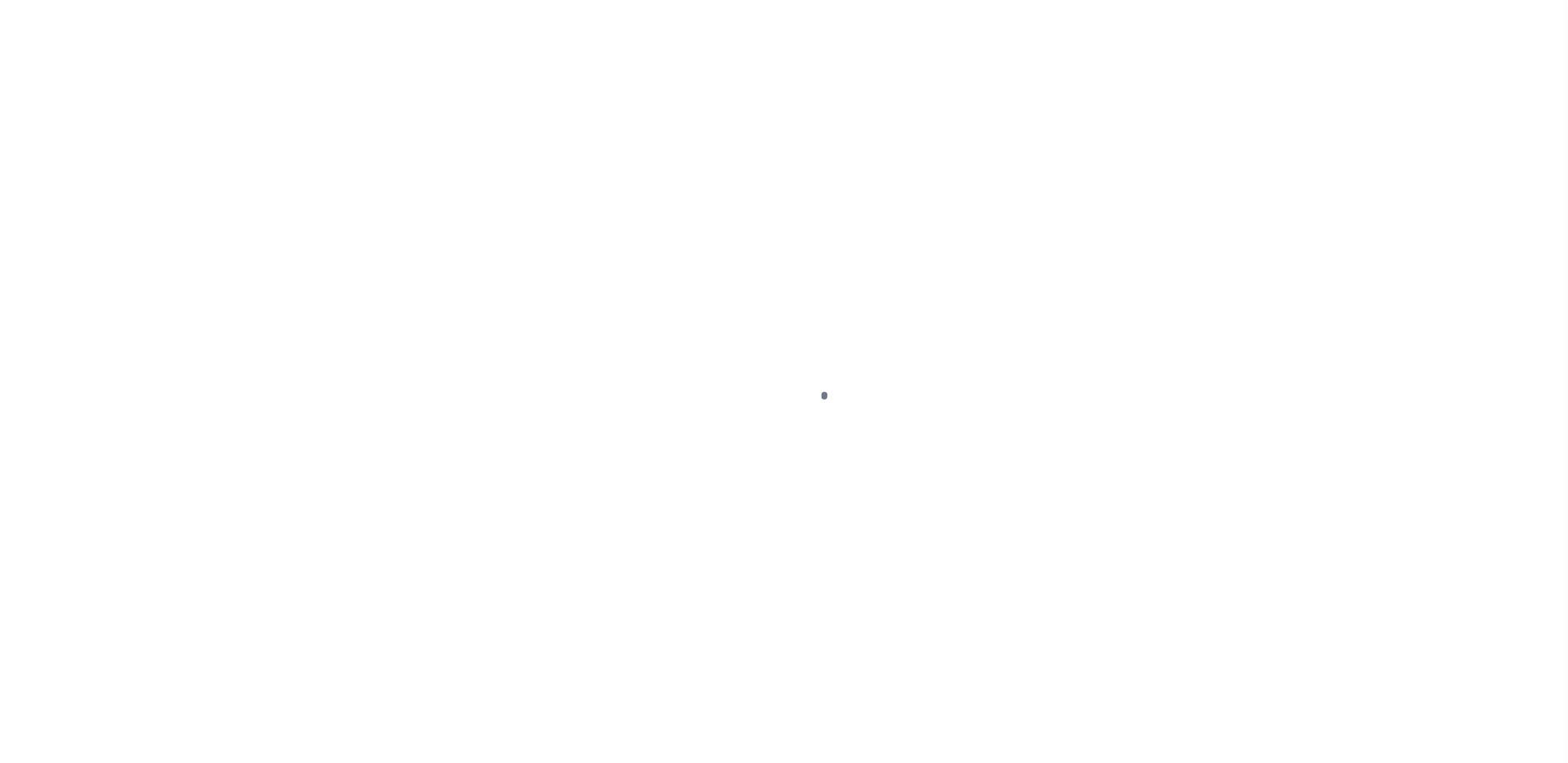
select select "SNT"
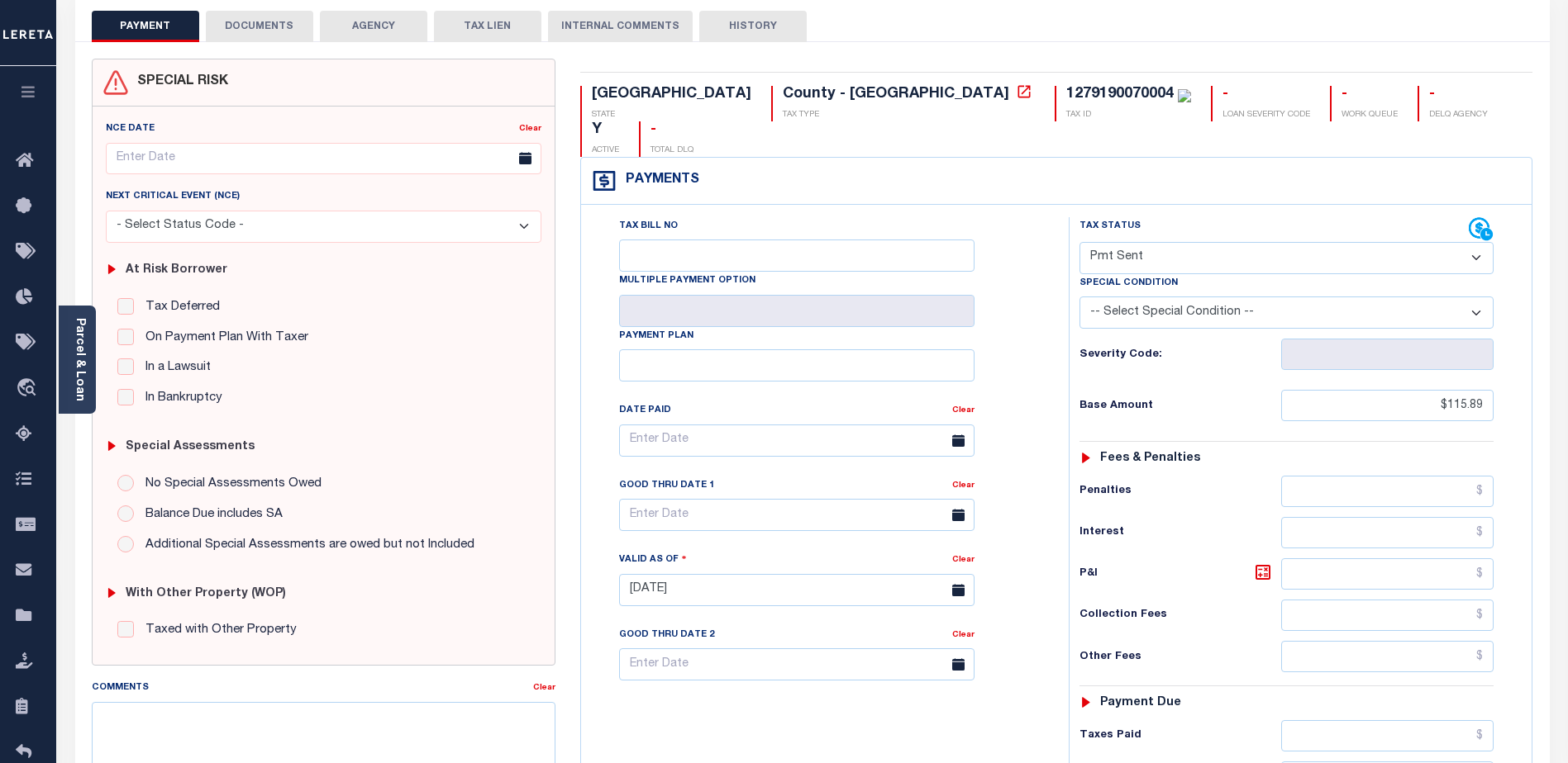
scroll to position [83, 0]
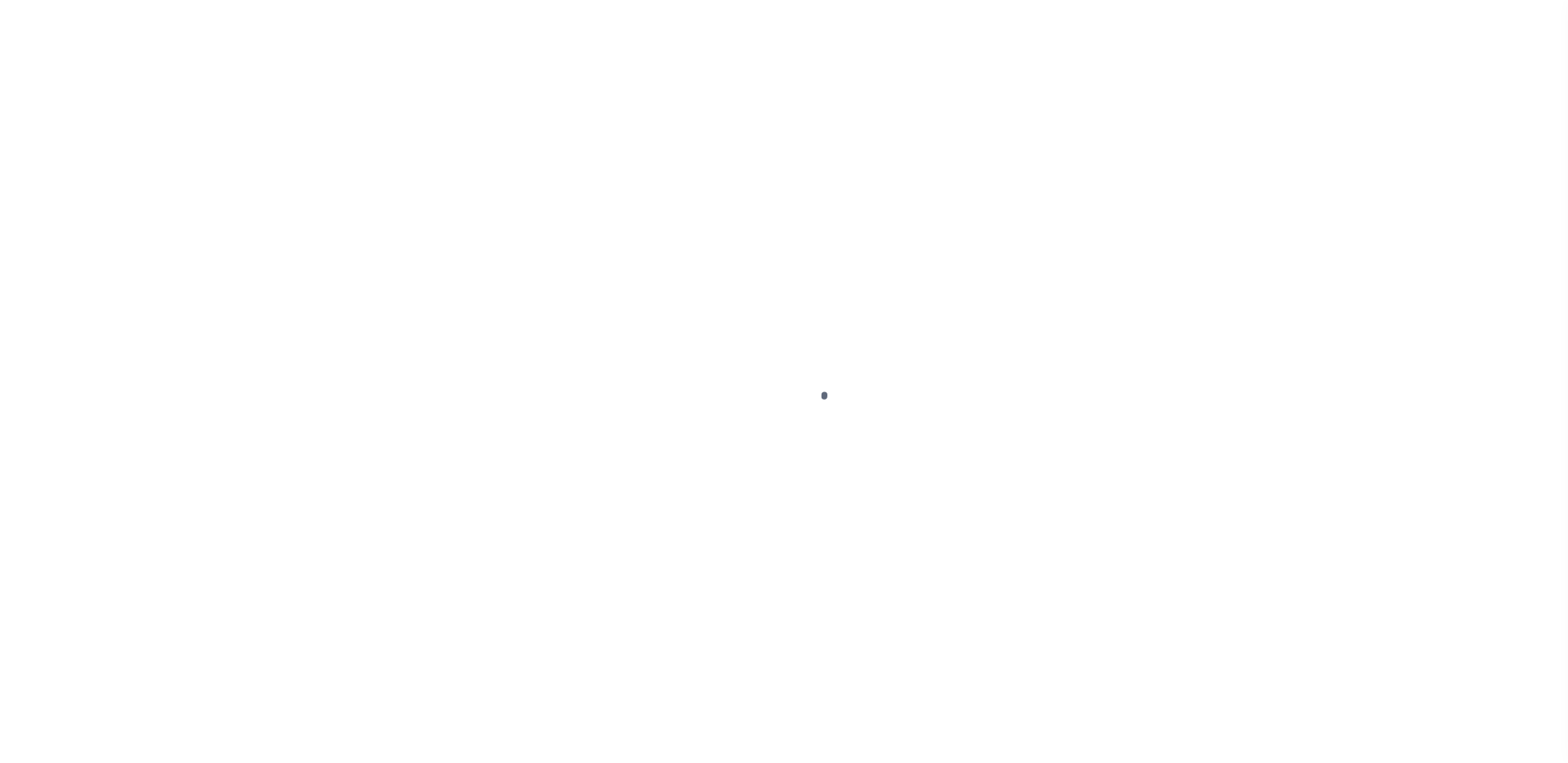
select select "PYD"
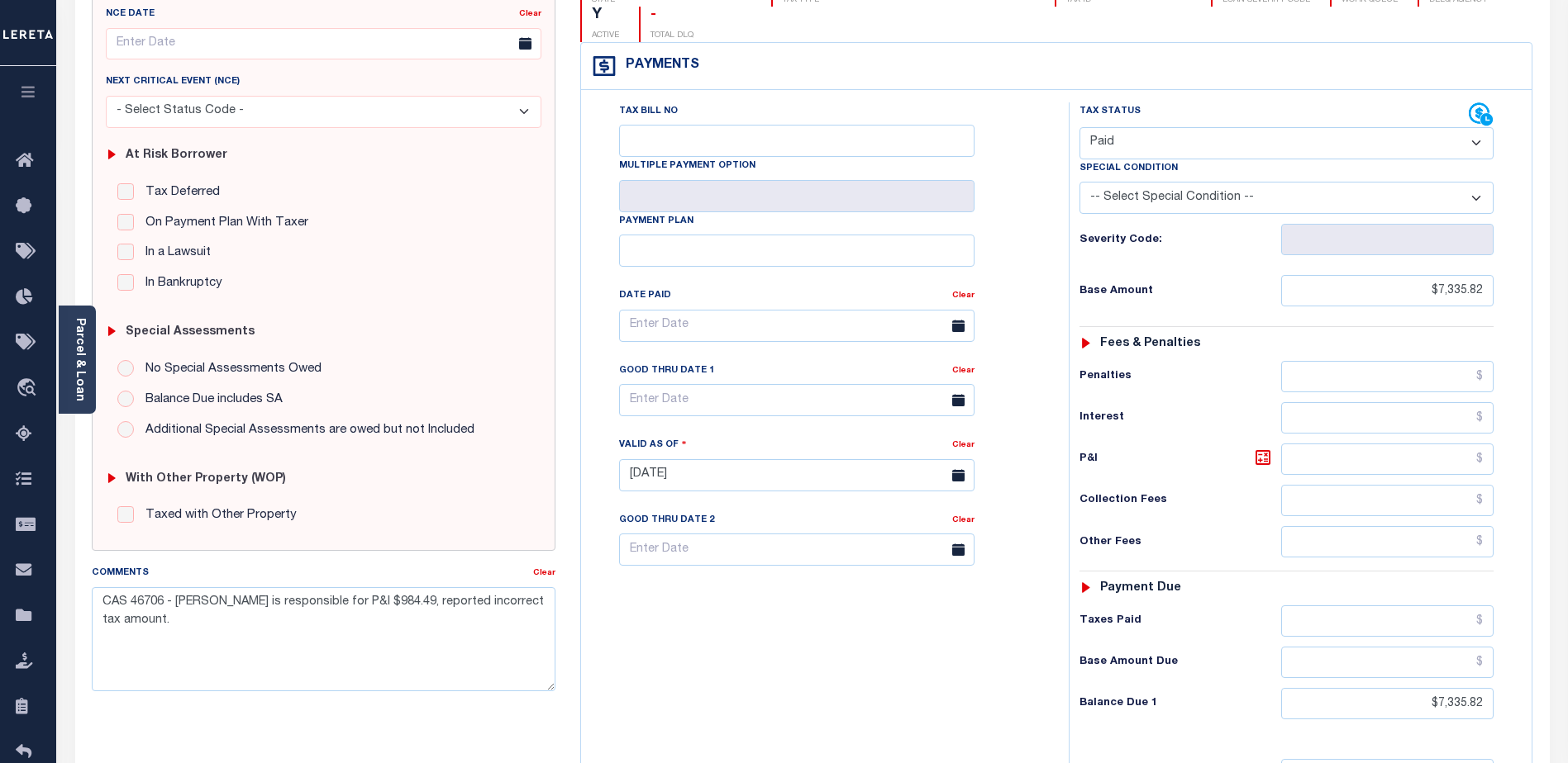
scroll to position [83, 0]
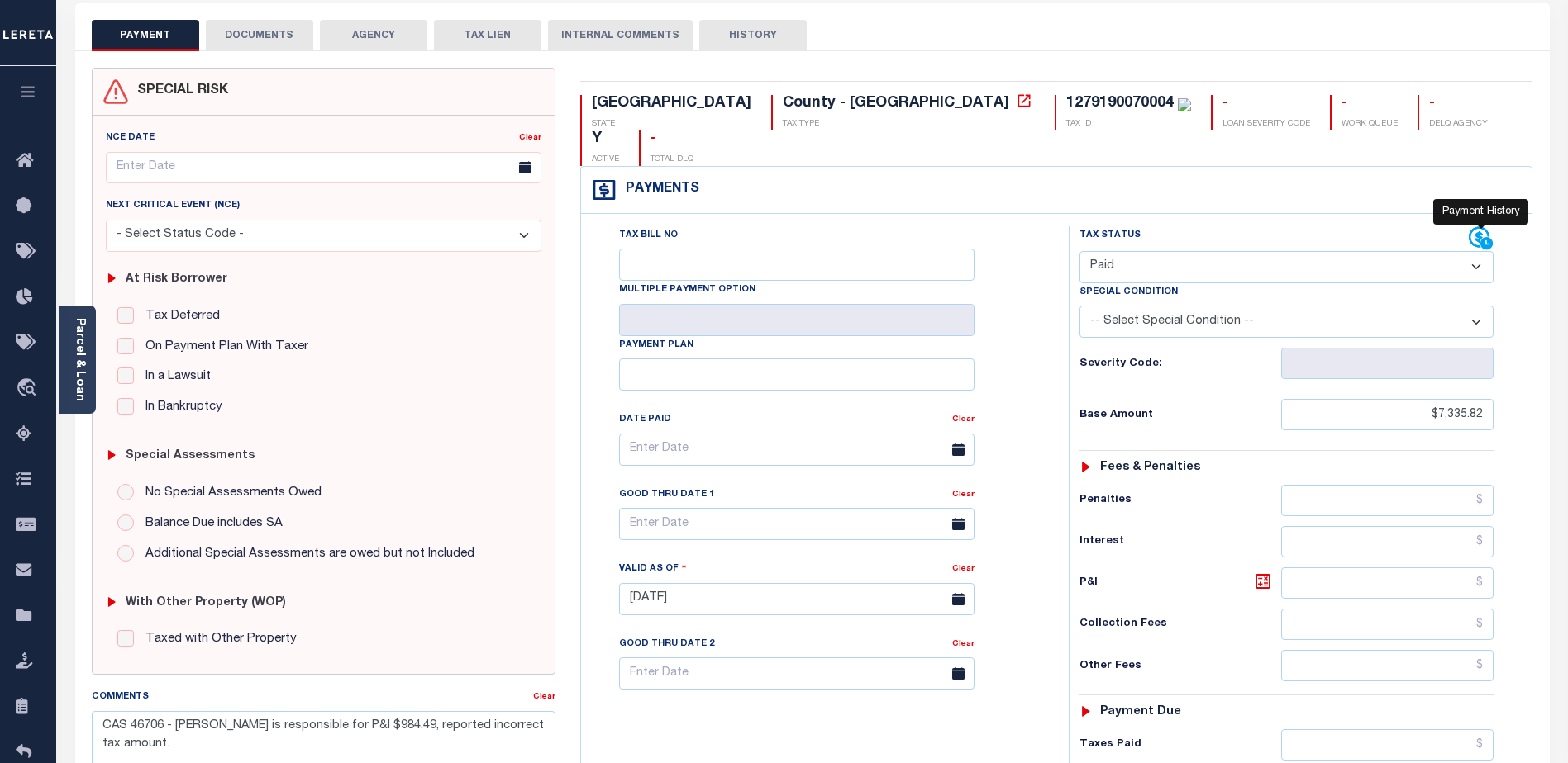
click at [1474, 227] on icon at bounding box center [1479, 237] width 20 height 20
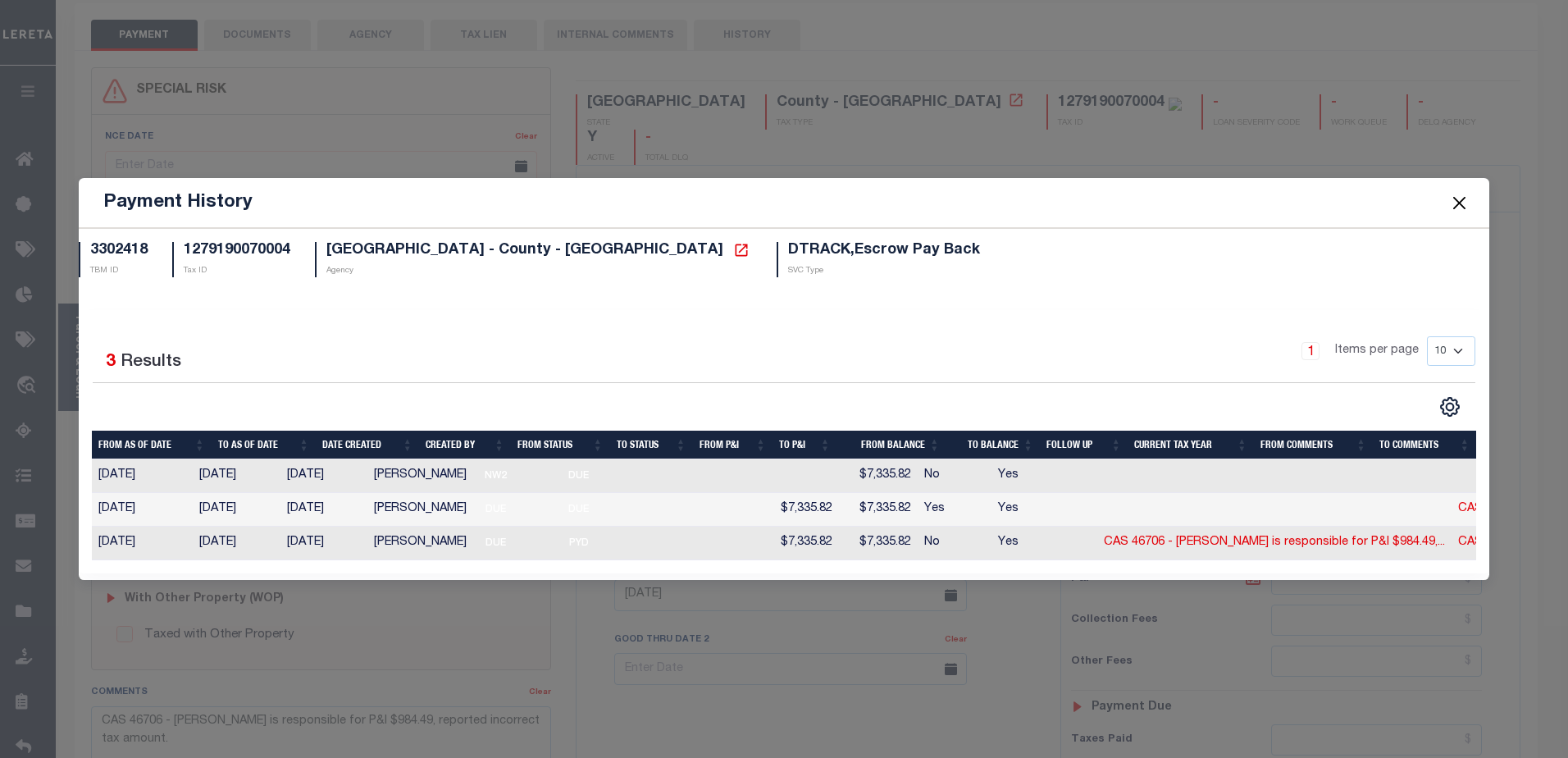
click at [1459, 197] on button "Close" at bounding box center [1458, 202] width 21 height 21
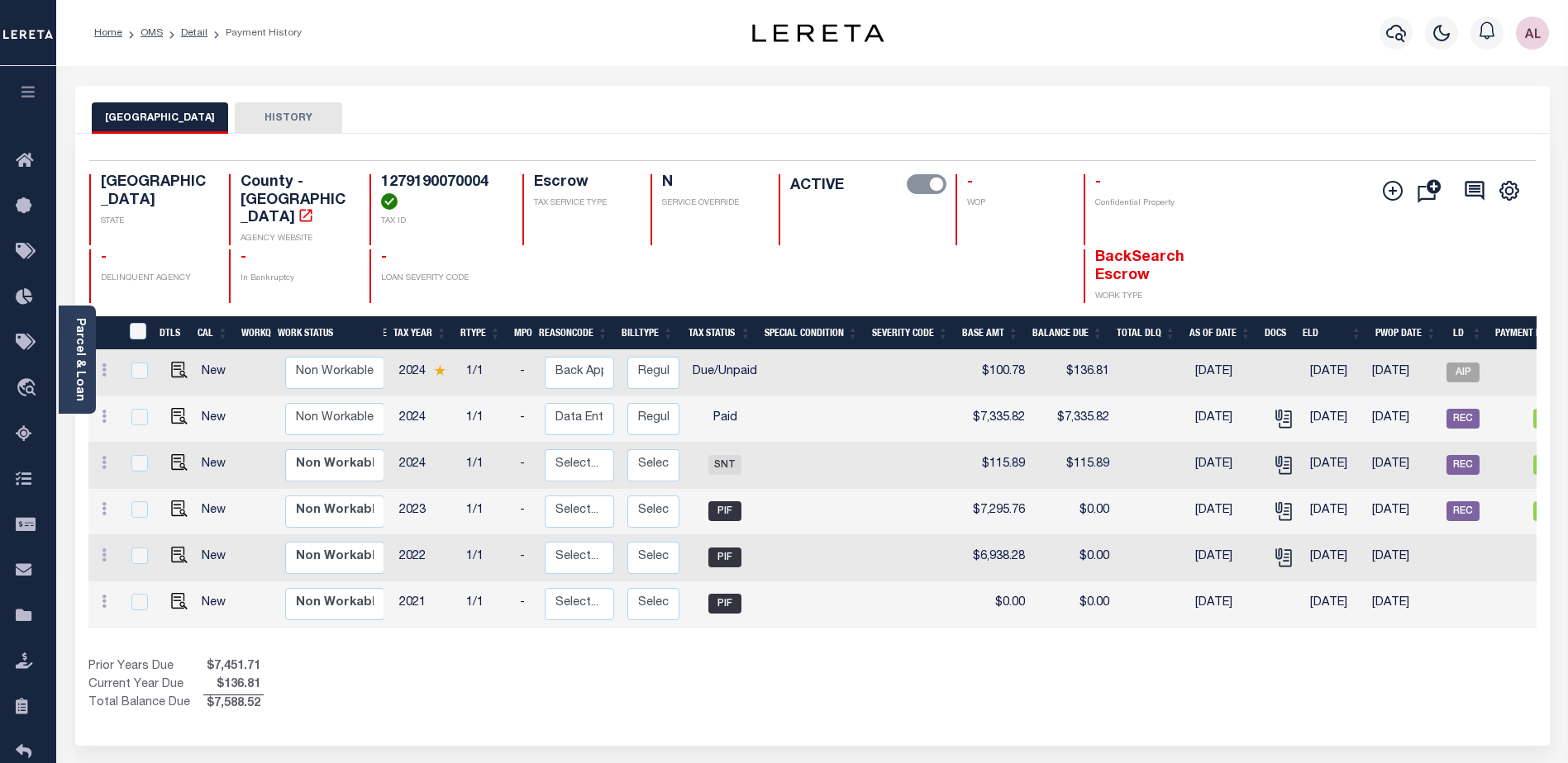
scroll to position [0, 57]
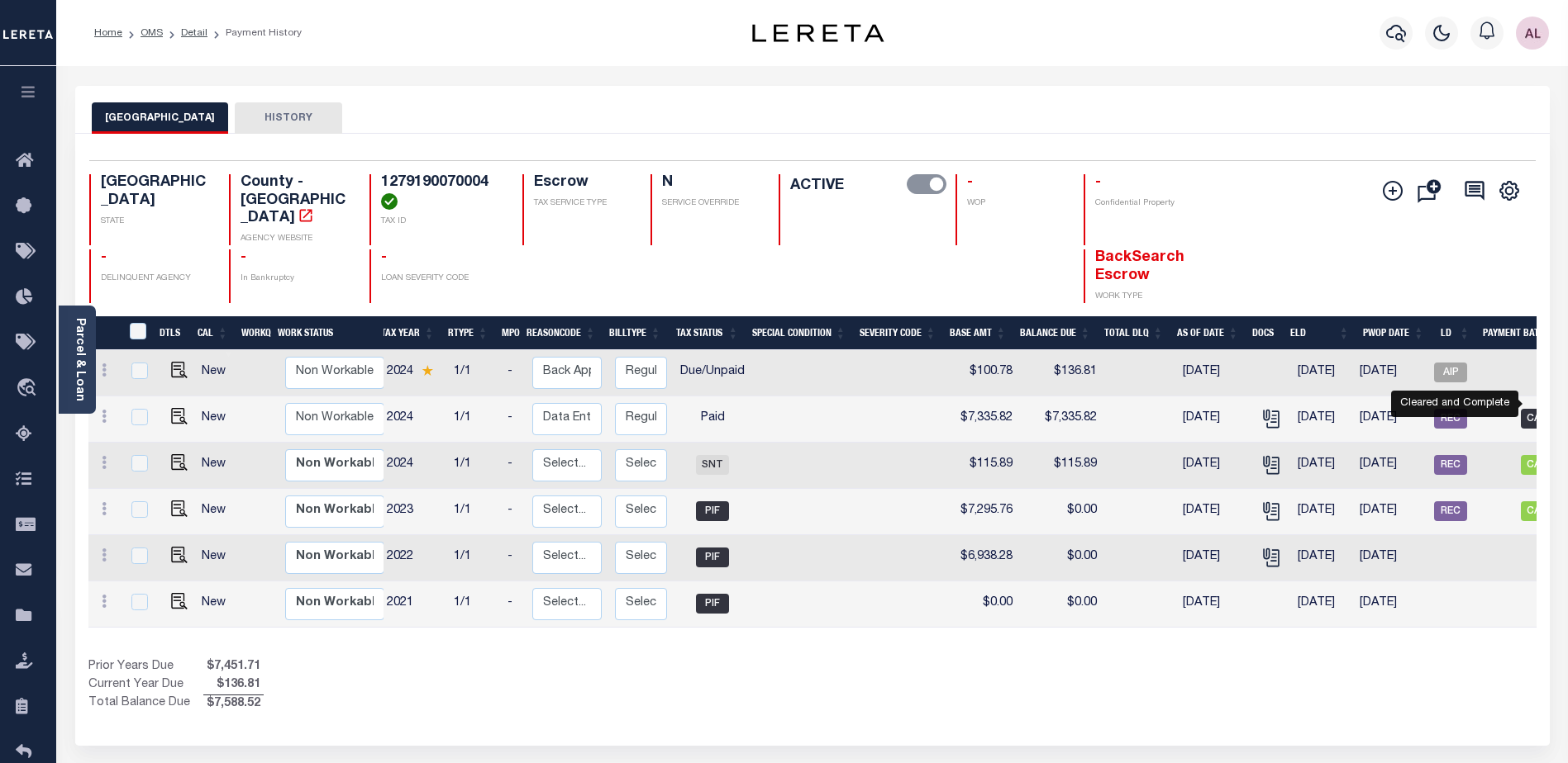
click at [1531, 409] on span "CAC" at bounding box center [1537, 419] width 33 height 20
checkbox input "true"
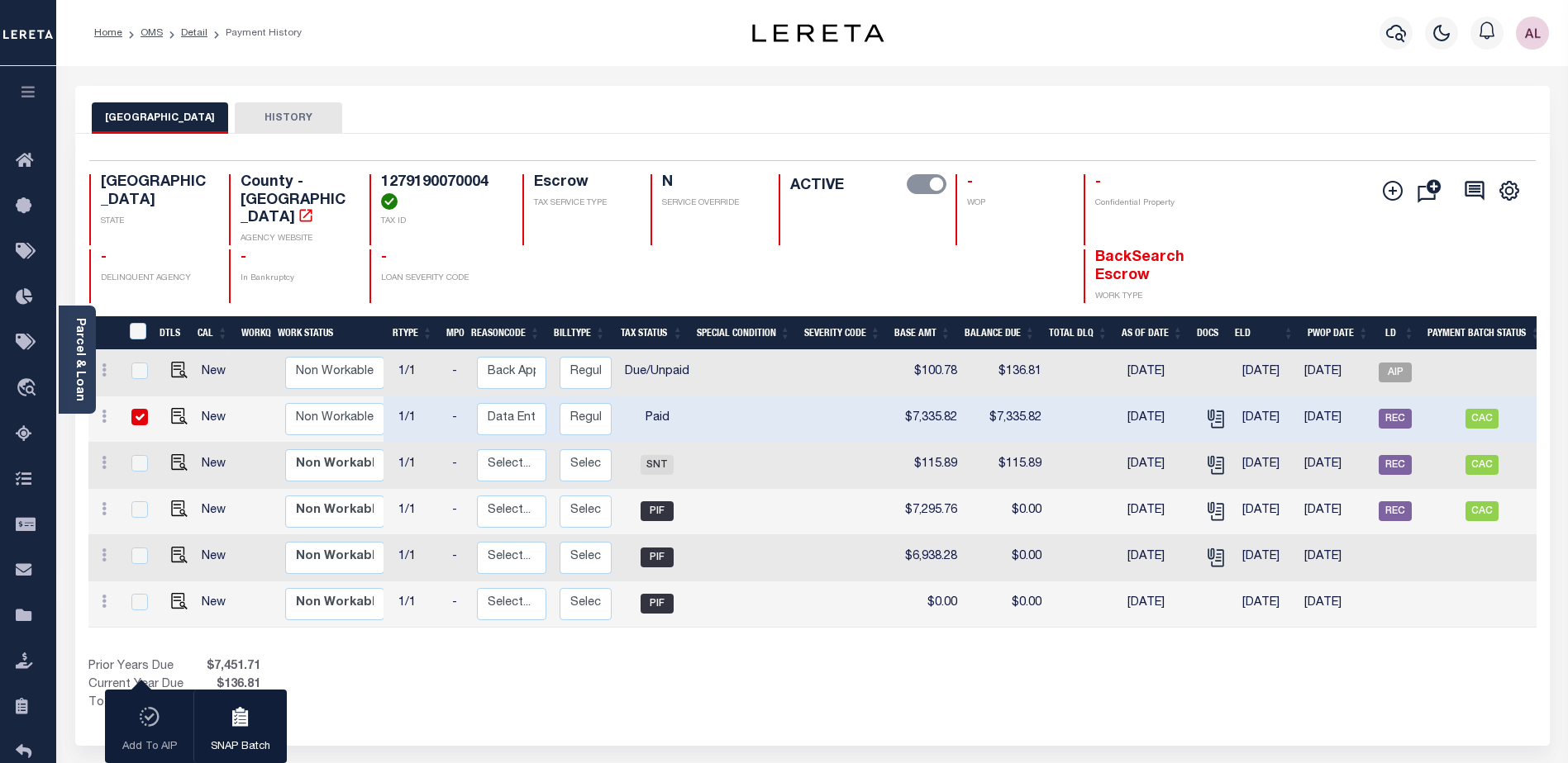
scroll to position [0, 0]
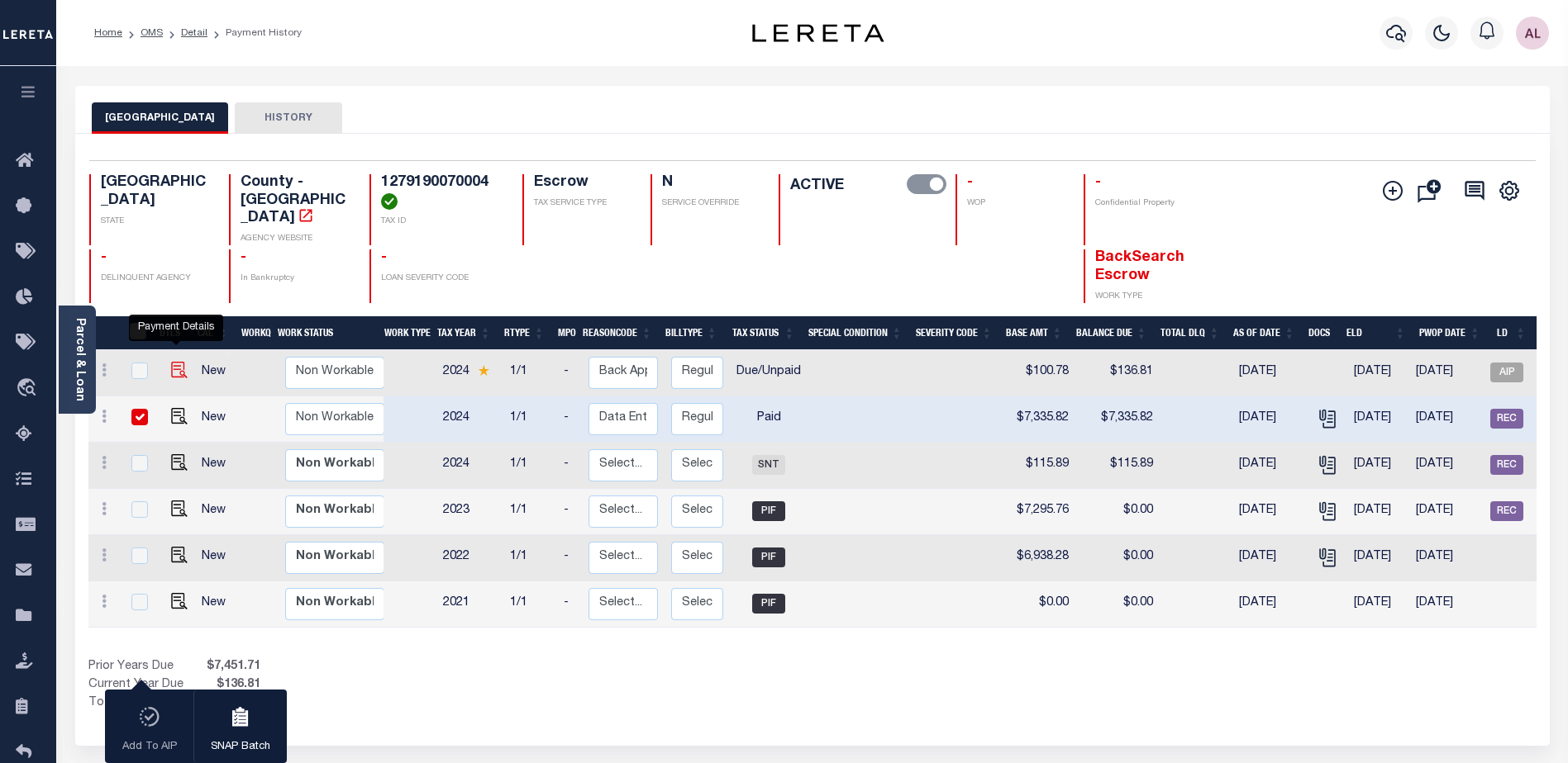
click at [172, 362] on img "" at bounding box center [180, 370] width 17 height 17
checkbox input "true"
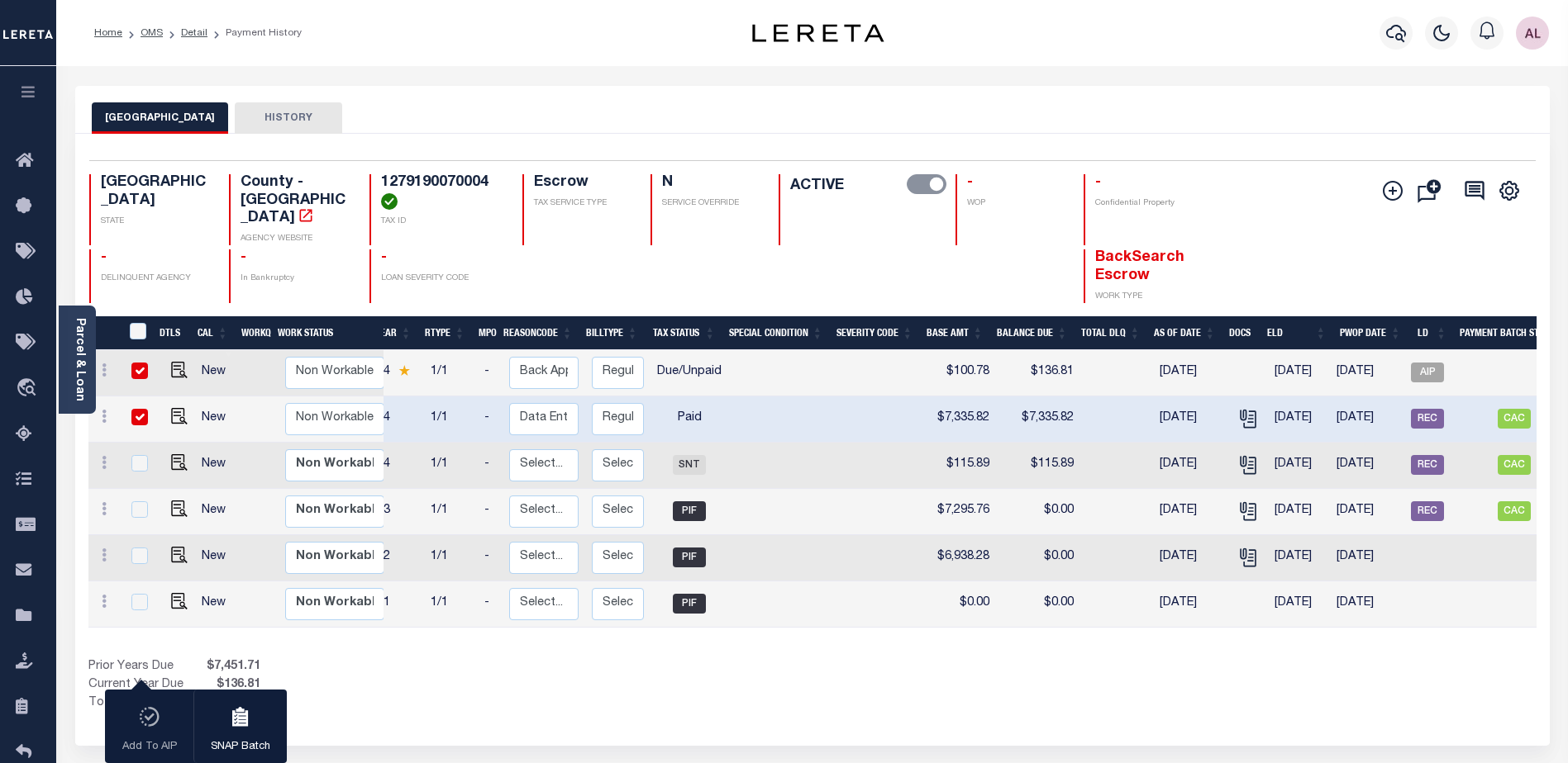
scroll to position [0, 82]
click at [1506, 409] on span "CAC" at bounding box center [1511, 419] width 33 height 20
checkbox input "false"
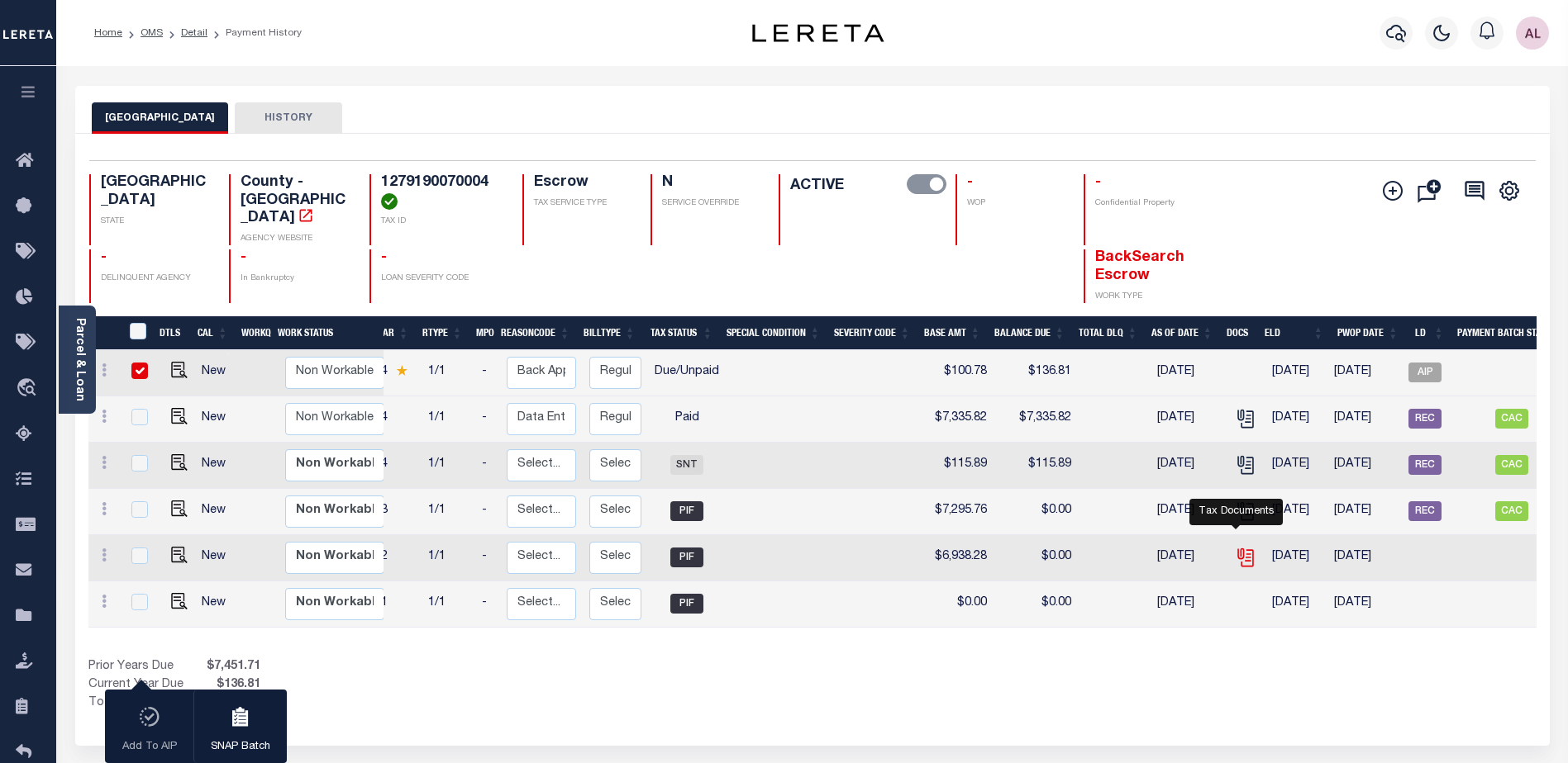
click at [1238, 549] on icon "" at bounding box center [1245, 556] width 13 height 13
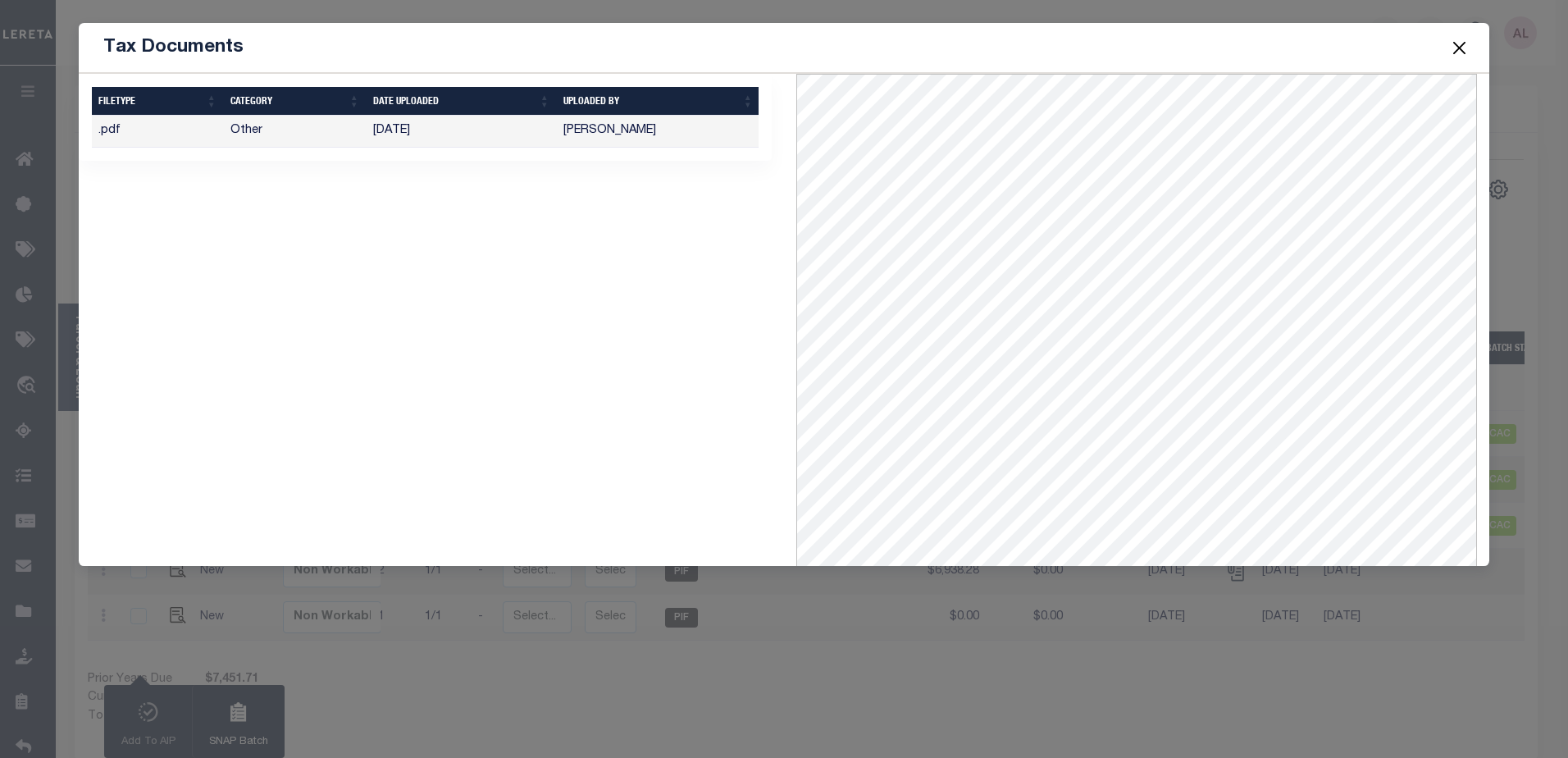
click at [1457, 45] on button "Close" at bounding box center [1458, 47] width 21 height 21
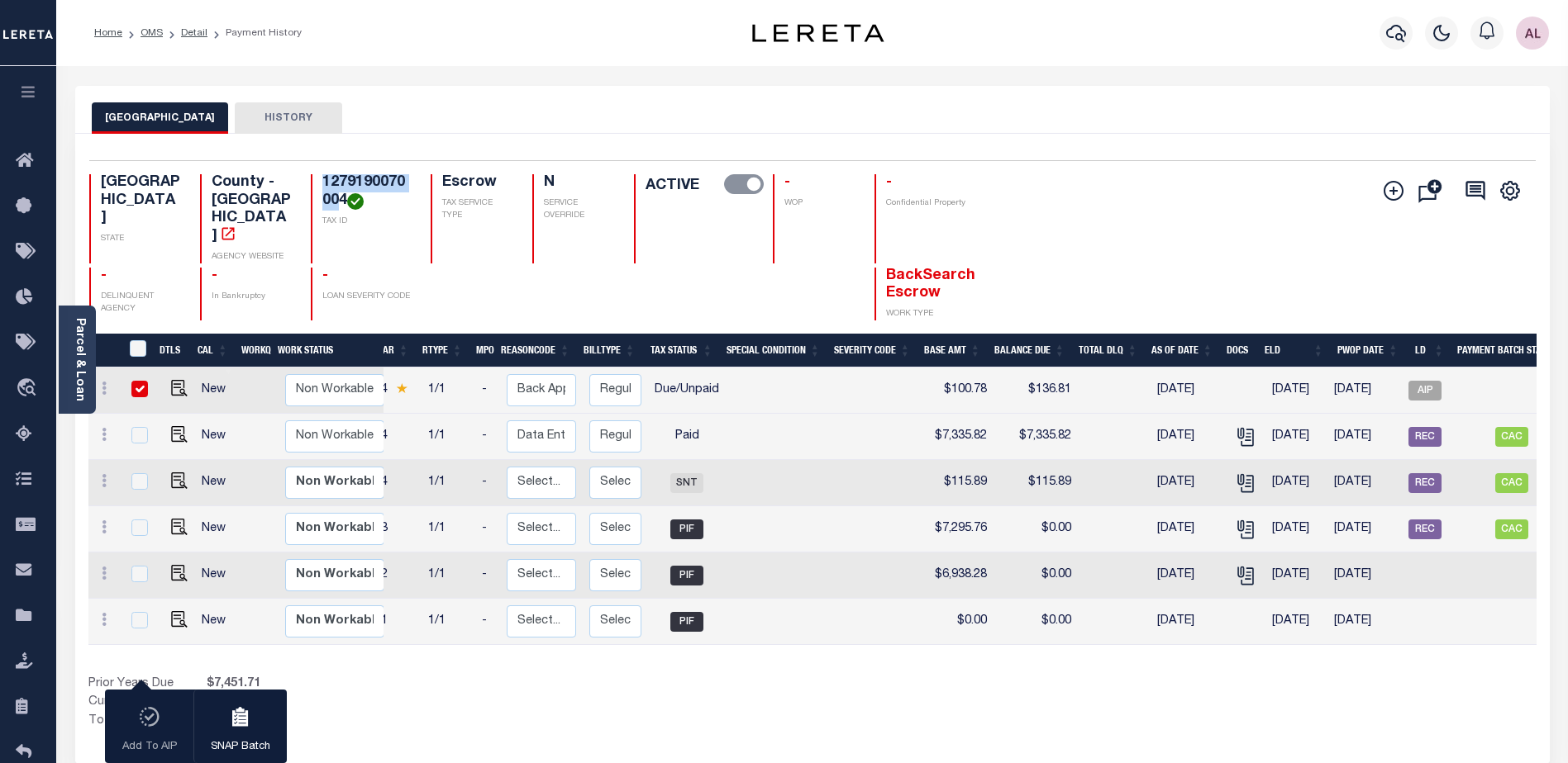
drag, startPoint x: 317, startPoint y: 201, endPoint x: 277, endPoint y: 175, distance: 47.7
click at [310, 175] on div "1279190070004 TAX ID" at bounding box center [360, 219] width 100 height 89
copy h4 "127919007000"
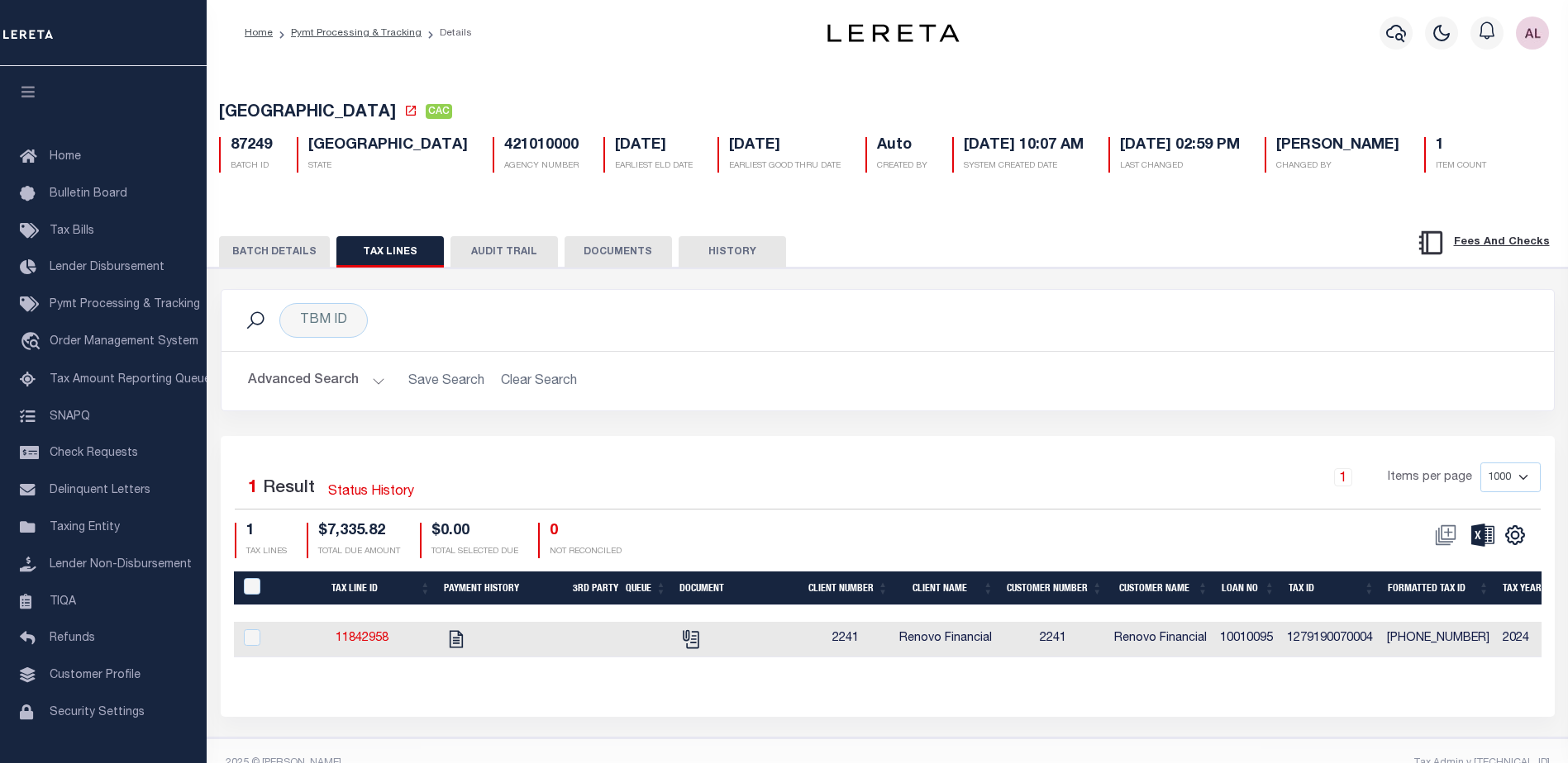
click at [278, 251] on button "BATCH DETAILS" at bounding box center [274, 251] width 110 height 31
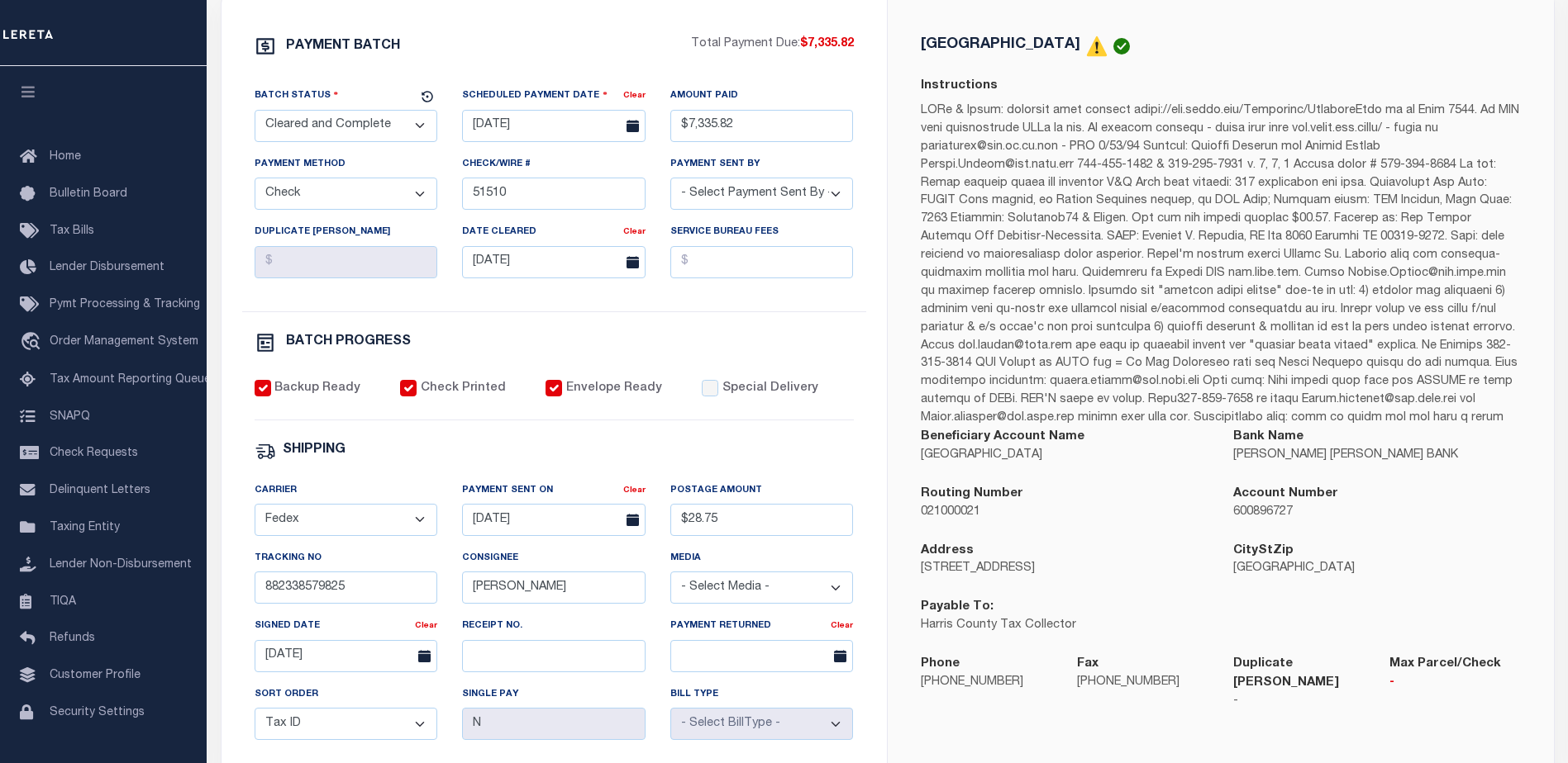
scroll to position [330, 0]
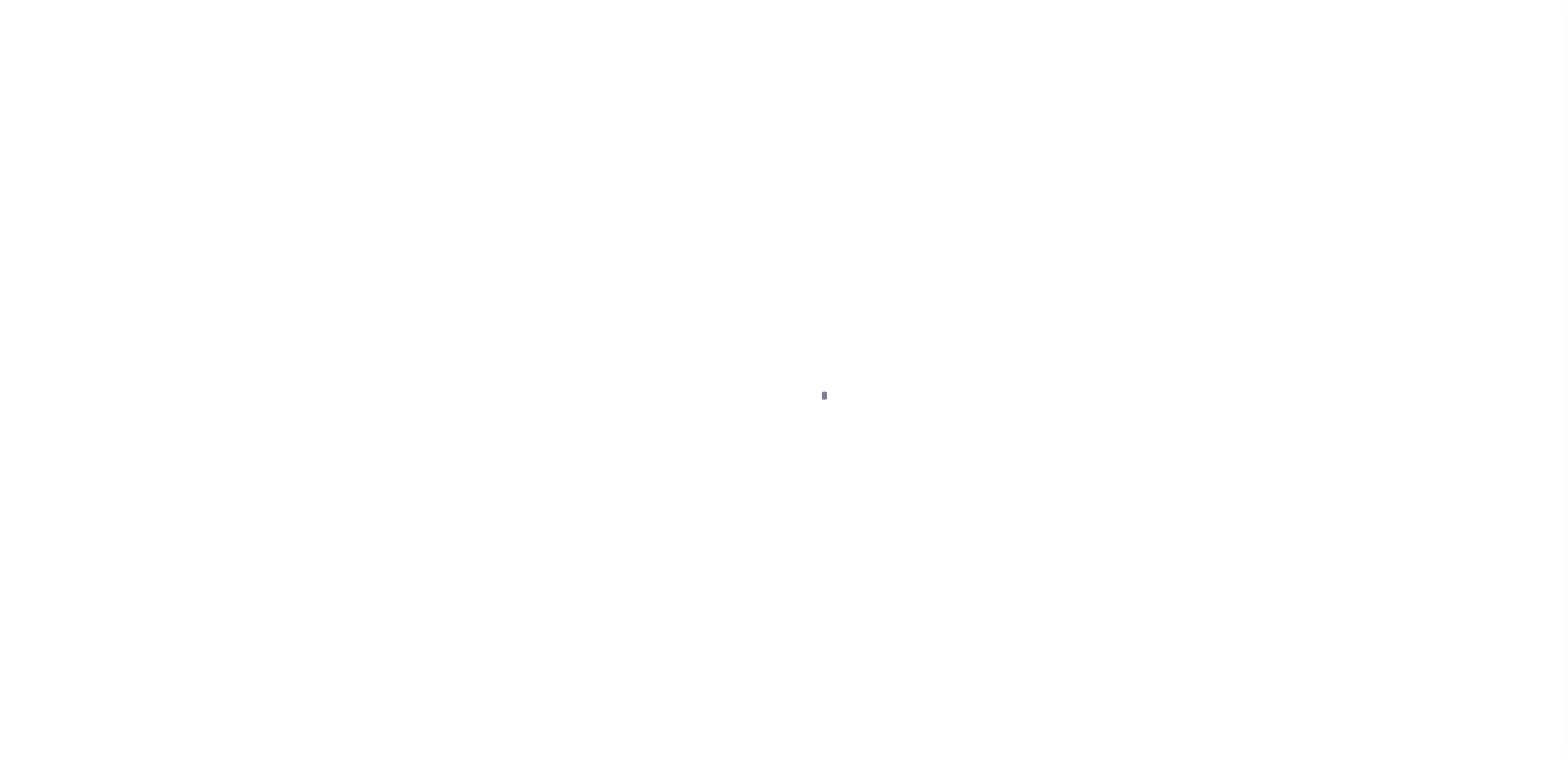
select select "DUE"
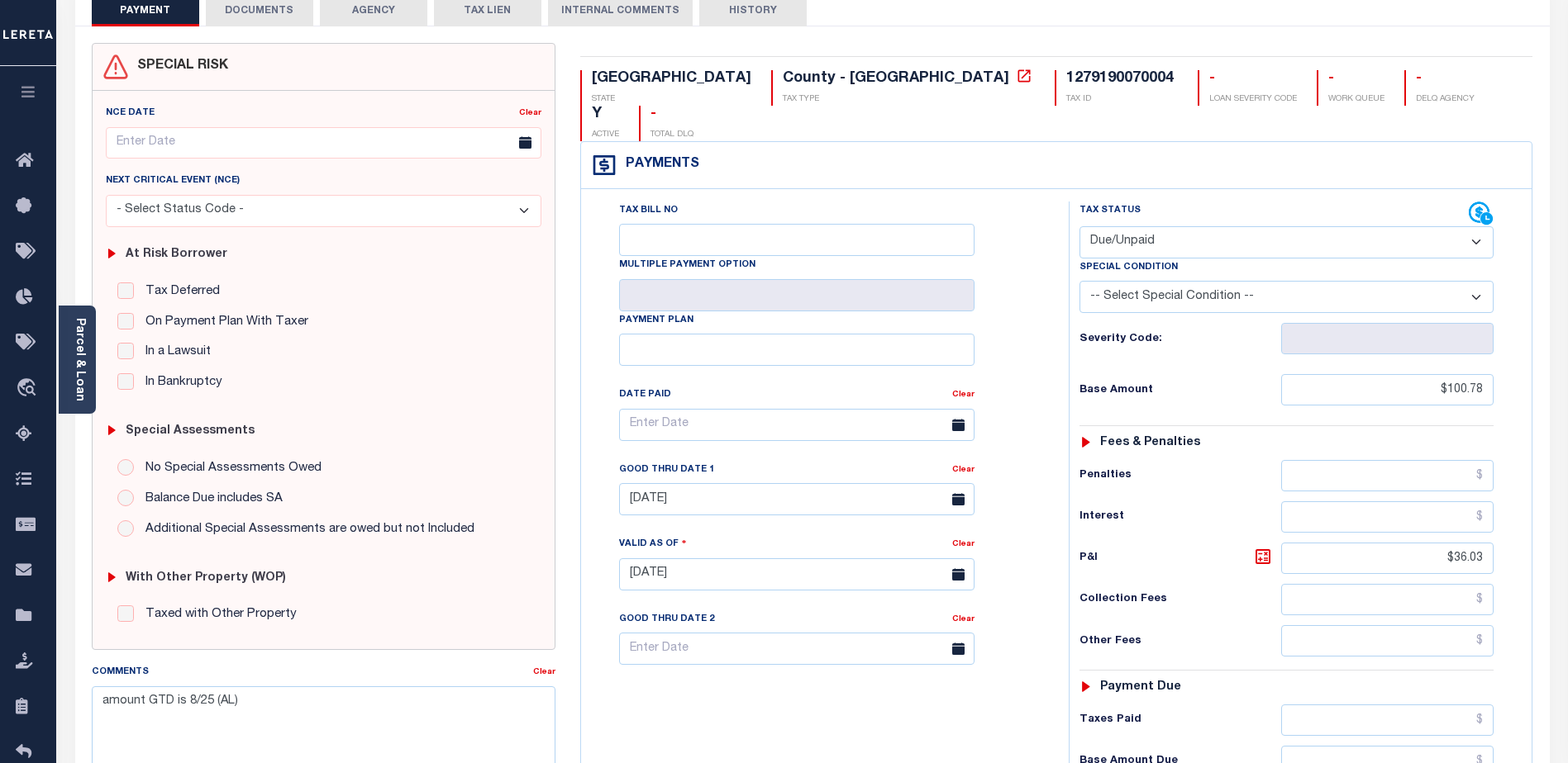
scroll to position [165, 0]
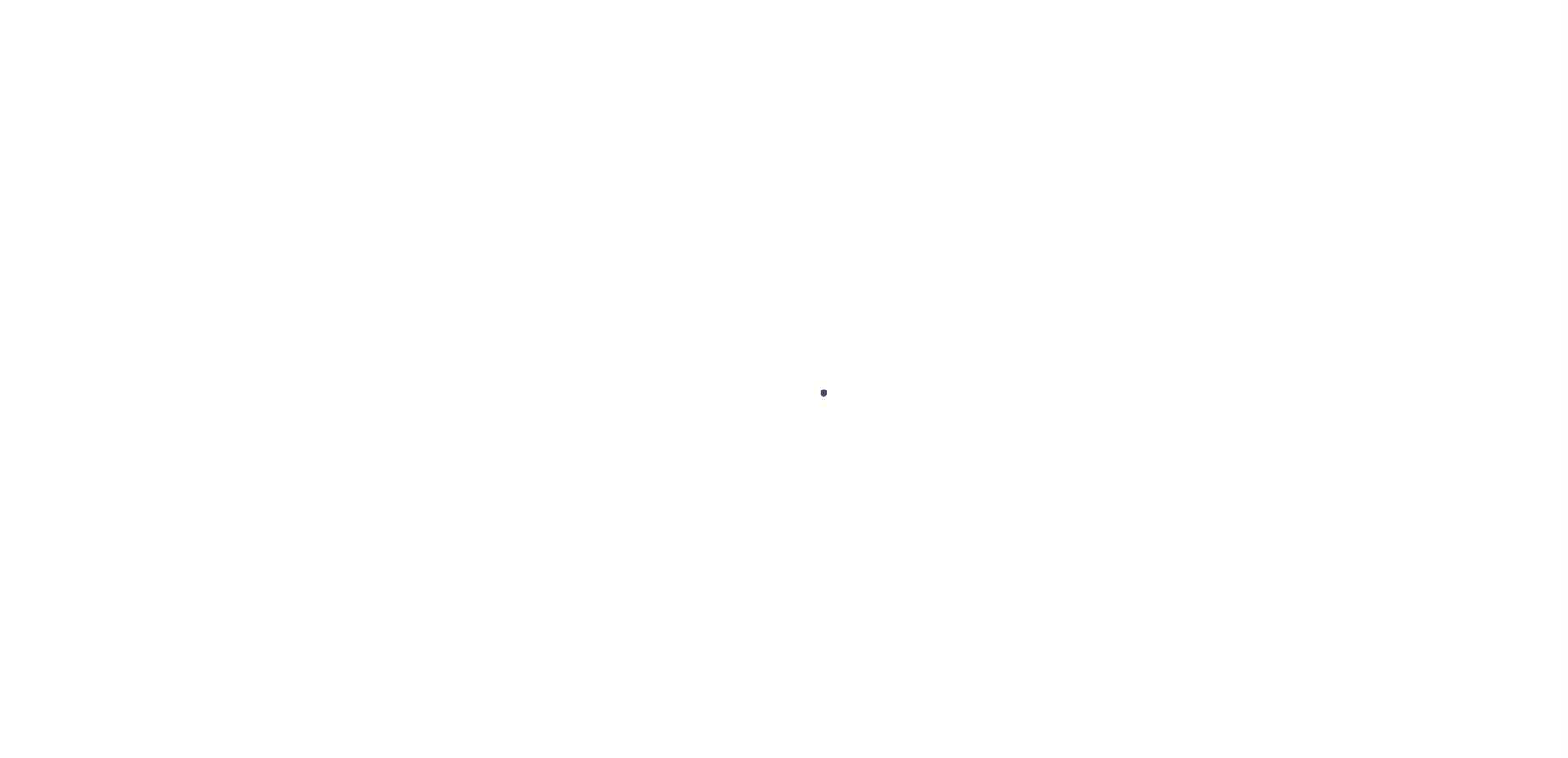
select select "CAC"
select select "CHK"
select select "[PERSON_NAME]"
select select "FDX"
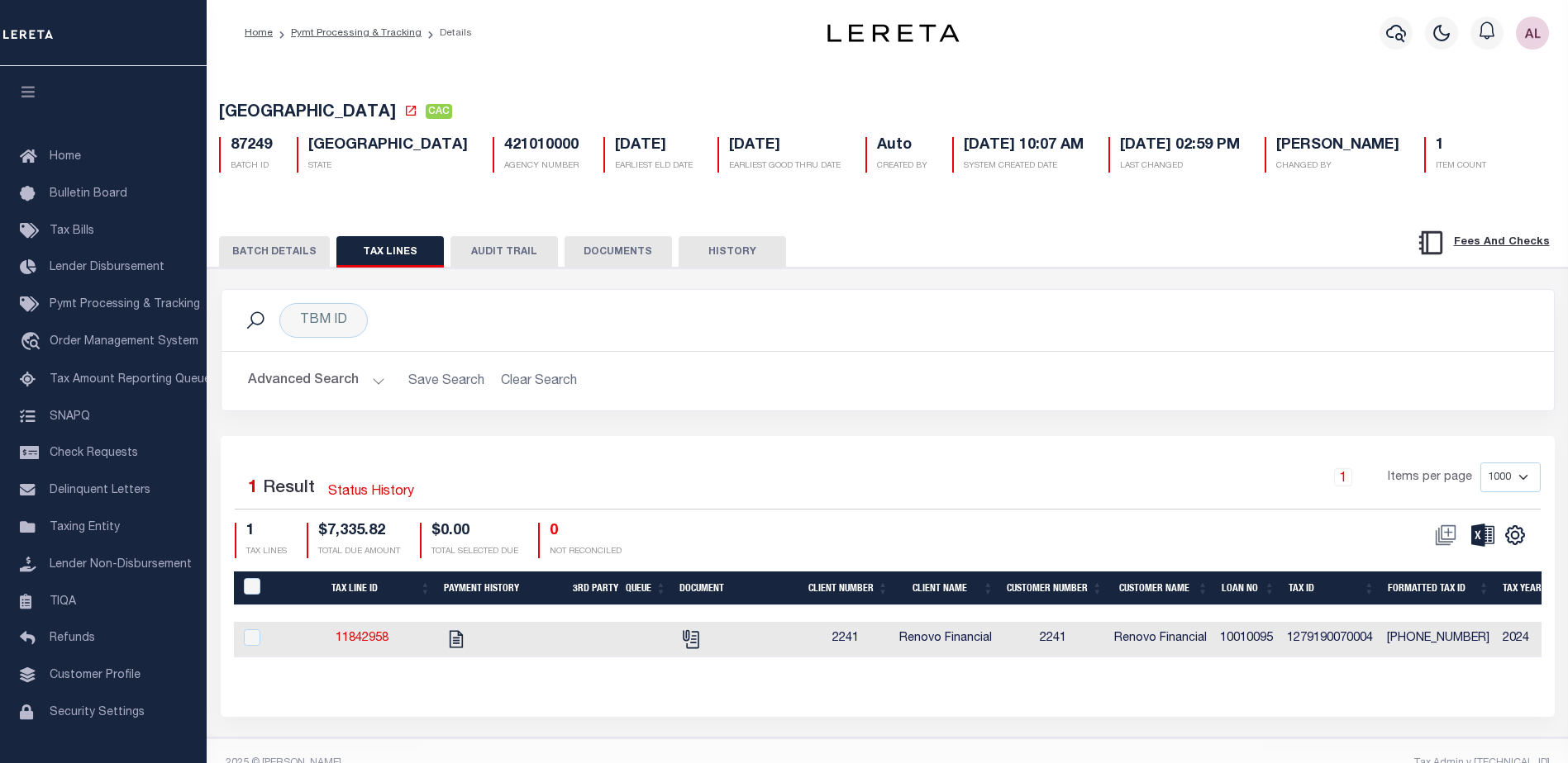
click at [302, 263] on button "BATCH DETAILS" at bounding box center [274, 251] width 110 height 31
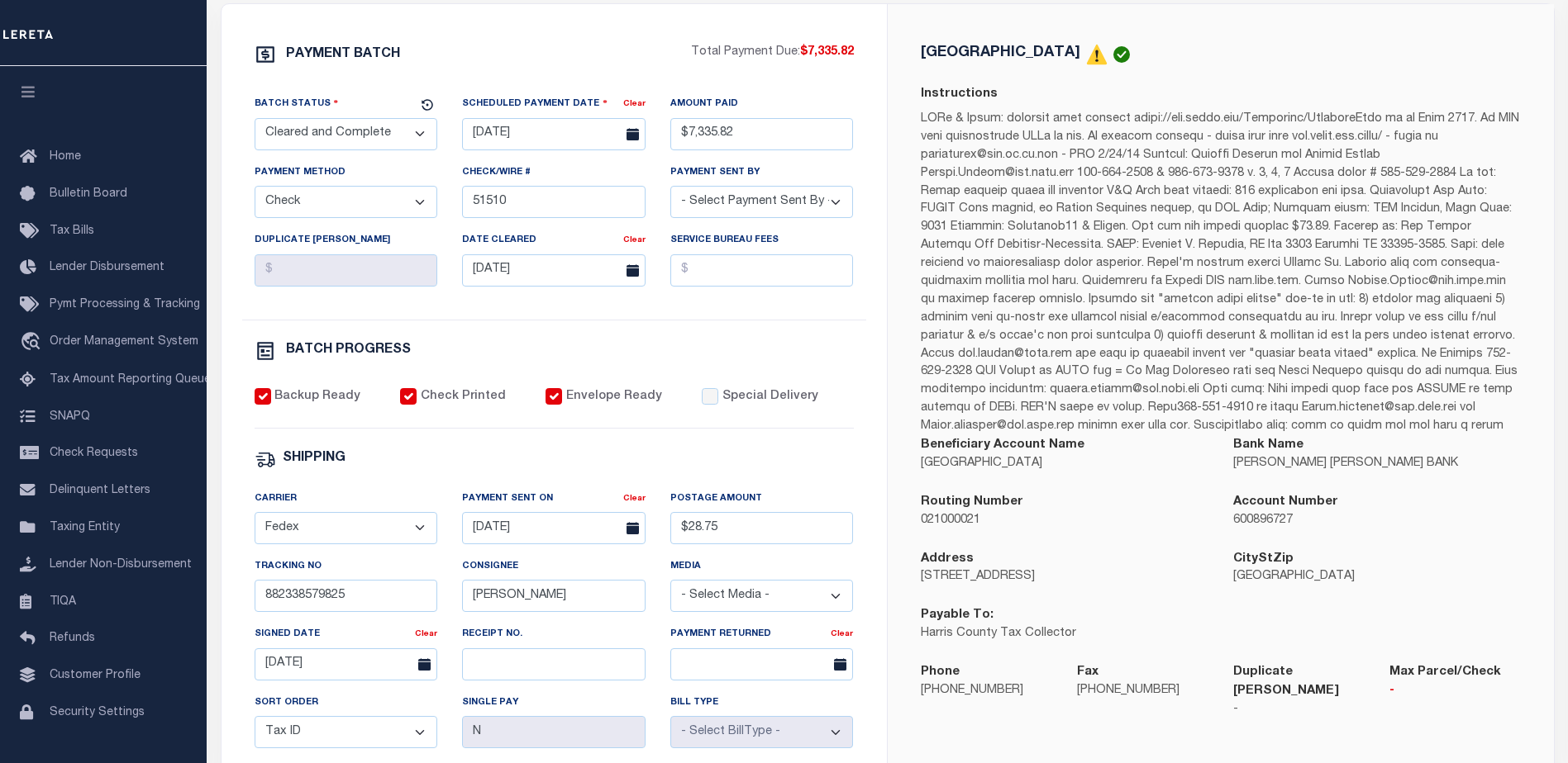
scroll to position [330, 0]
